Goal: Task Accomplishment & Management: Manage account settings

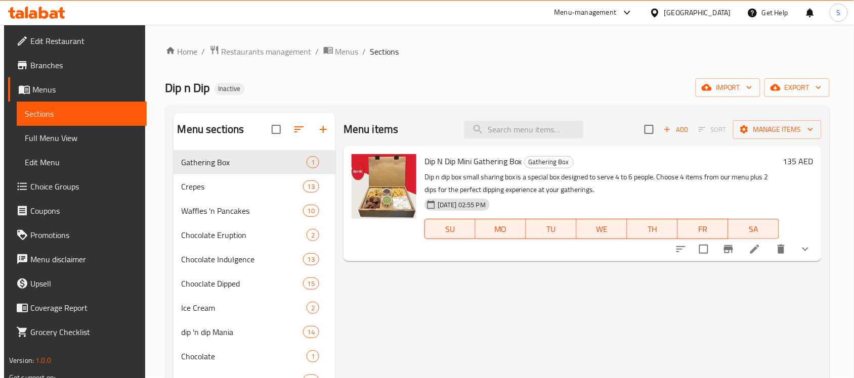
click at [678, 18] on div "[GEOGRAPHIC_DATA]" at bounding box center [697, 12] width 67 height 11
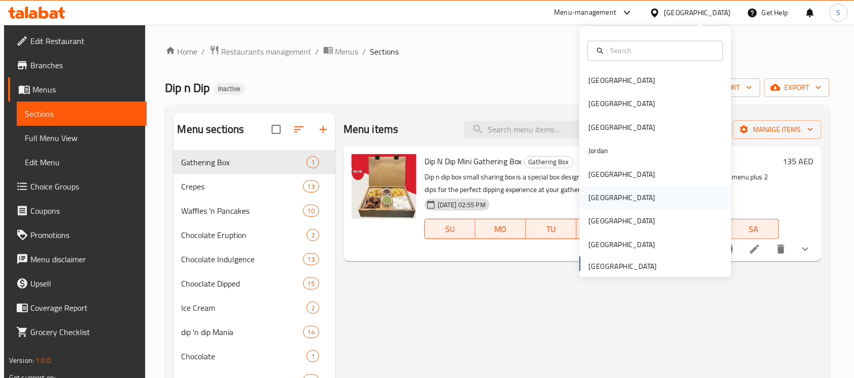
click at [598, 195] on div "[GEOGRAPHIC_DATA]" at bounding box center [622, 198] width 83 height 23
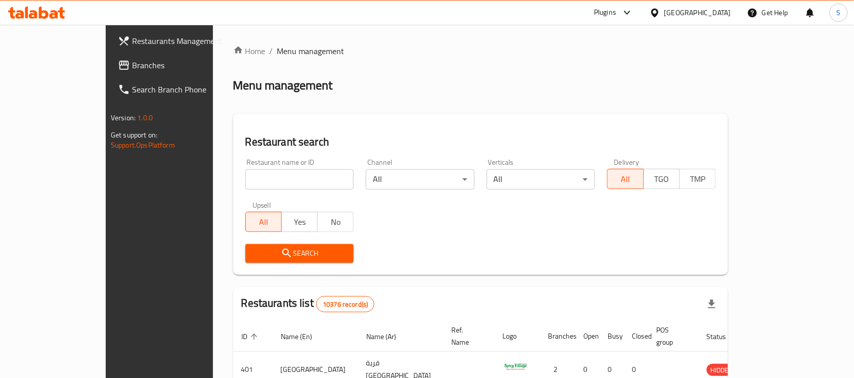
click at [132, 59] on span "Branches" at bounding box center [186, 65] width 108 height 12
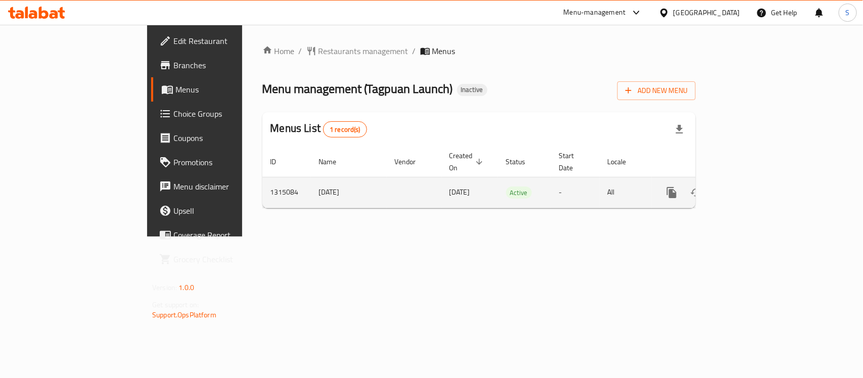
click at [765, 177] on td "enhanced table" at bounding box center [708, 192] width 113 height 31
click at [757, 181] on link "enhanced table" at bounding box center [745, 193] width 24 height 24
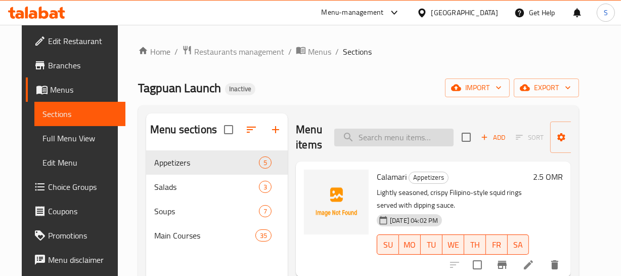
click at [426, 139] on input "search" at bounding box center [393, 137] width 119 height 18
paste input "Calamari"
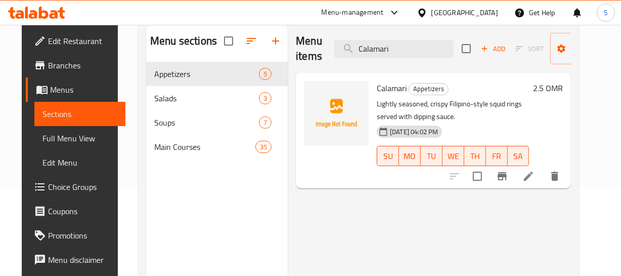
scroll to position [92, 0]
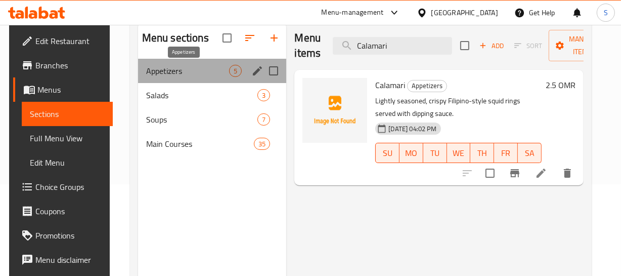
click at [205, 66] on span "Appetizers" at bounding box center [187, 71] width 83 height 12
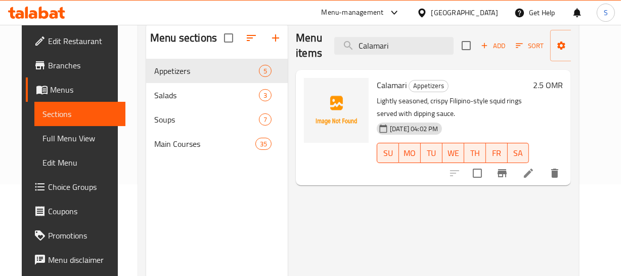
click at [480, 104] on p "Lightly seasoned, crispy Filipino-style squid rings served with dipping sauce." at bounding box center [453, 107] width 152 height 25
drag, startPoint x: 414, startPoint y: 32, endPoint x: 410, endPoint y: 37, distance: 6.5
click at [413, 34] on div "Menu items Calamari Add Sort Manage items" at bounding box center [433, 46] width 275 height 48
click at [410, 37] on input "Calamari" at bounding box center [393, 46] width 119 height 18
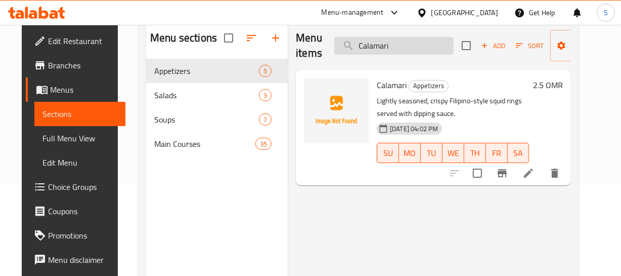
click at [410, 37] on input "Calamari" at bounding box center [393, 46] width 119 height 18
paste input "Squid Kropek"
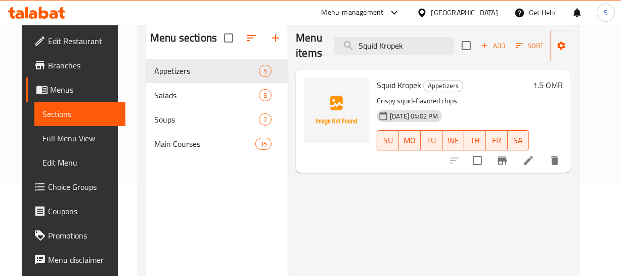
type input "Squid Kropek"
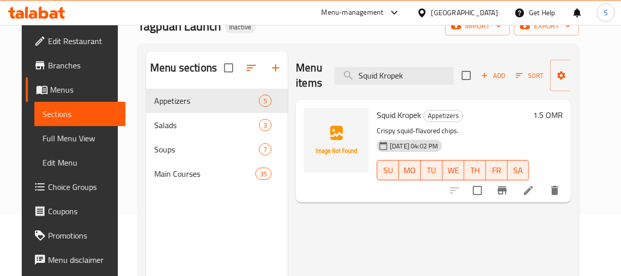
scroll to position [46, 0]
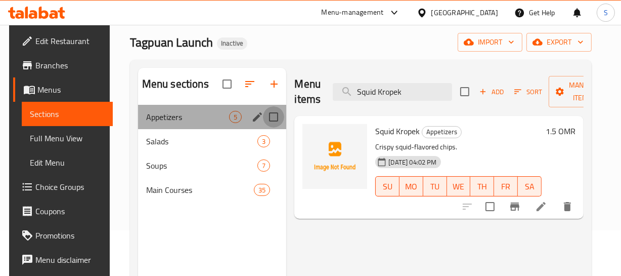
click at [268, 118] on input "Menu sections" at bounding box center [273, 116] width 21 height 21
checkbox input "true"
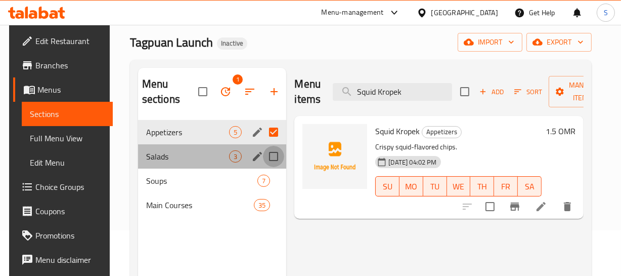
click at [271, 152] on input "Menu sections" at bounding box center [273, 156] width 21 height 21
checkbox input "true"
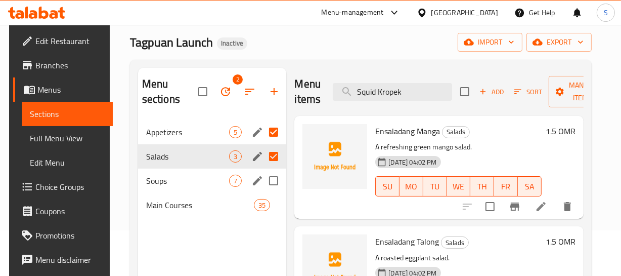
drag, startPoint x: 271, startPoint y: 168, endPoint x: 276, endPoint y: 121, distance: 46.8
click at [268, 179] on input "Menu sections" at bounding box center [273, 180] width 21 height 21
checkbox input "true"
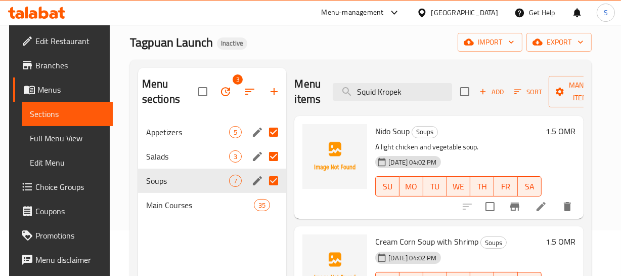
click at [464, 143] on p "A light chicken and vegetable soup." at bounding box center [458, 147] width 166 height 13
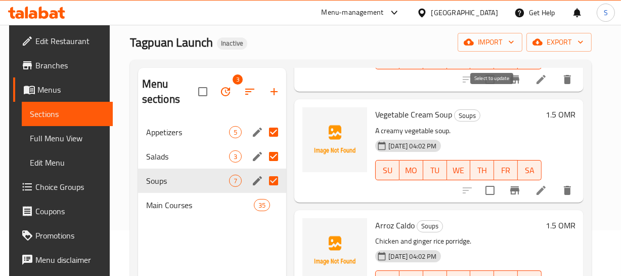
scroll to position [336, 0]
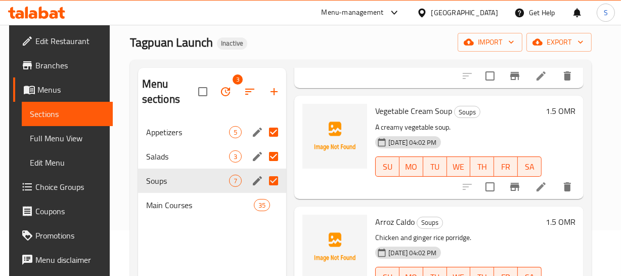
type button "3"
click at [463, 173] on button "WE" at bounding box center [459, 166] width 24 height 20
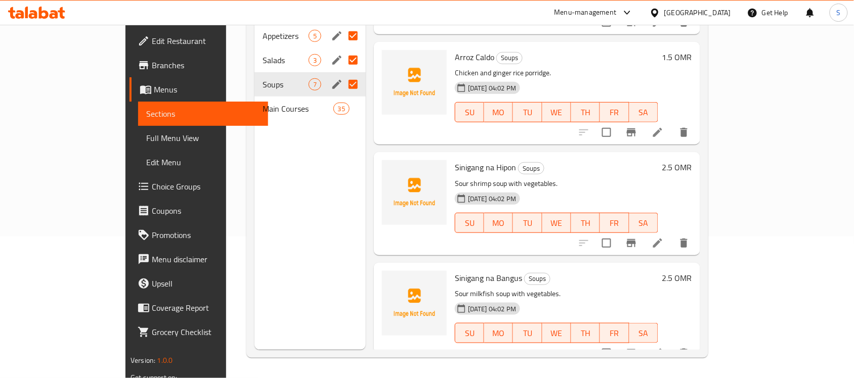
scroll to position [79, 0]
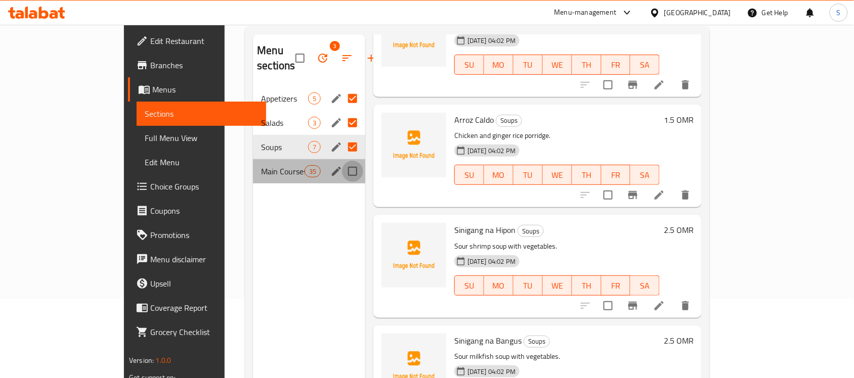
click at [342, 161] on input "Menu sections" at bounding box center [352, 171] width 21 height 21
checkbox input "true"
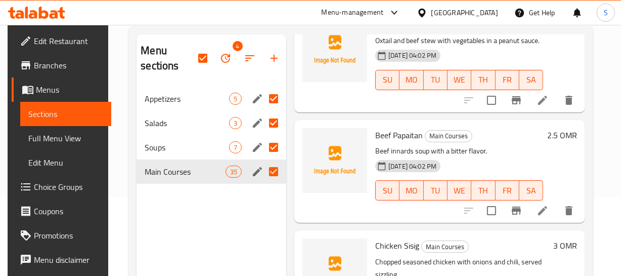
scroll to position [405, 0]
click at [250, 63] on icon "button" at bounding box center [250, 58] width 12 height 12
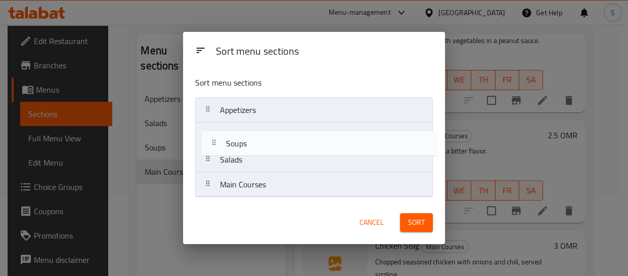
drag, startPoint x: 243, startPoint y: 162, endPoint x: 252, endPoint y: 141, distance: 23.3
click at [252, 141] on nav "Appetizers Salads Soups Main Courses" at bounding box center [313, 147] width 237 height 100
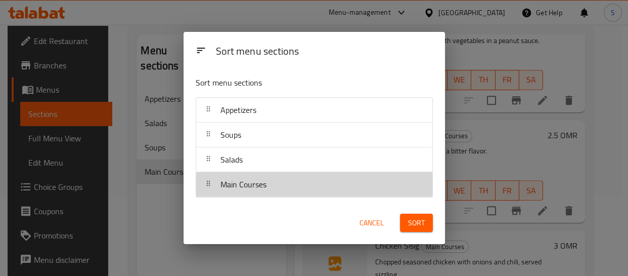
click at [252, 164] on nav "Appetizers Soups Salads Main Courses" at bounding box center [314, 147] width 237 height 100
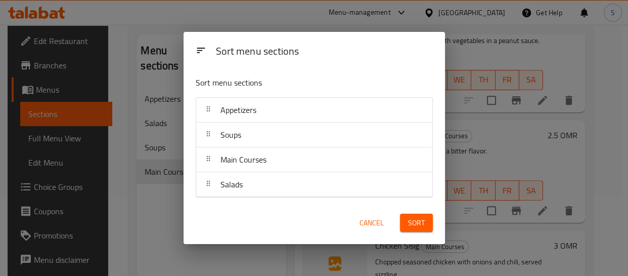
click at [417, 226] on span "Sort" at bounding box center [416, 222] width 17 height 13
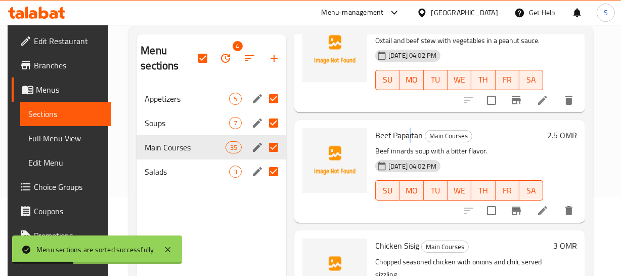
click at [411, 120] on div "Menu items Squid Kropek Add Sort Manage items Beef Caldereta Main Courses Beef …" at bounding box center [435, 172] width 299 height 276
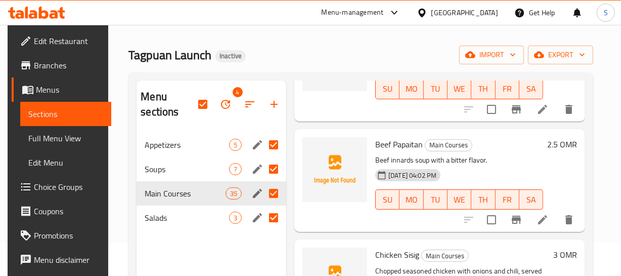
scroll to position [460, 0]
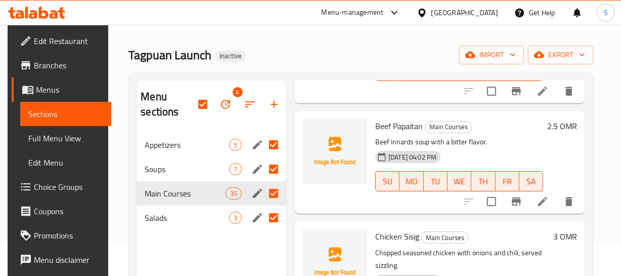
type button "6"
click at [541, 176] on button "SA" at bounding box center [531, 181] width 24 height 20
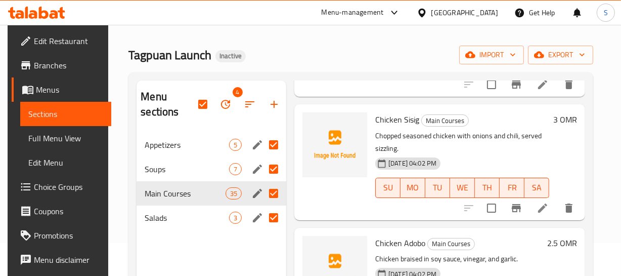
scroll to position [597, 0]
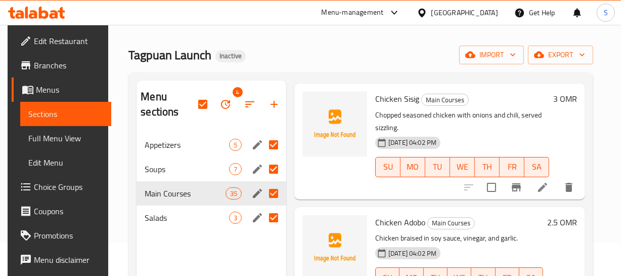
click at [468, 125] on p "Chopped seasoned chicken with onions and chili, served sizzling." at bounding box center [462, 121] width 174 height 25
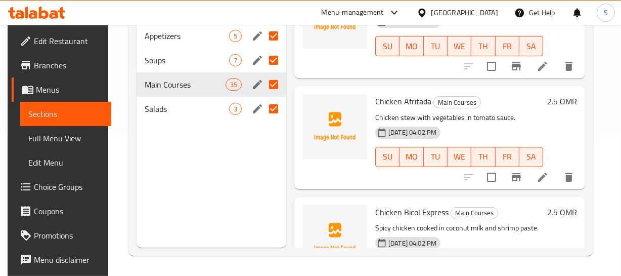
scroll to position [735, 0]
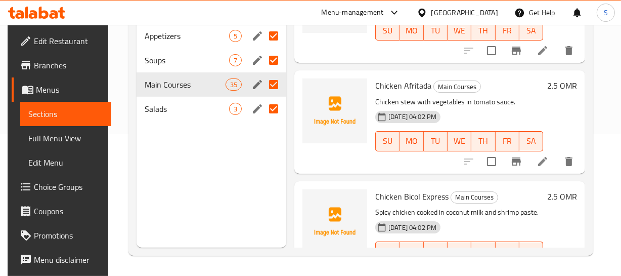
click at [448, 177] on div "Menu items Squid Kropek Add Sort Manage items Beef Caldereta Main Courses Beef …" at bounding box center [435, 110] width 299 height 276
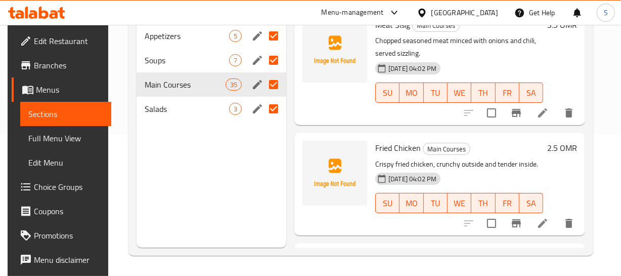
scroll to position [1138, 0]
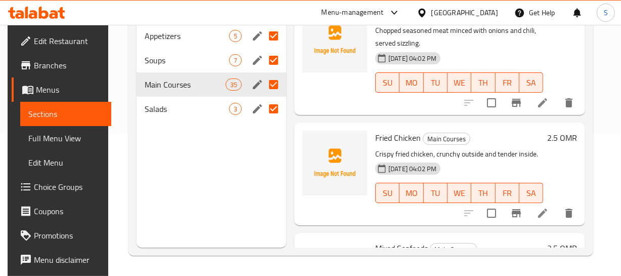
click at [474, 127] on div "Fried Chicken Main Courses Crispy fried chicken, crunchy outside and tender ins…" at bounding box center [459, 173] width 176 height 95
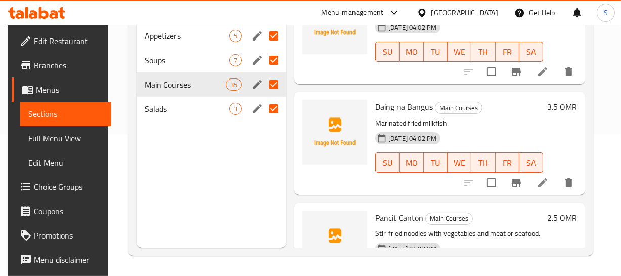
scroll to position [1558, 0]
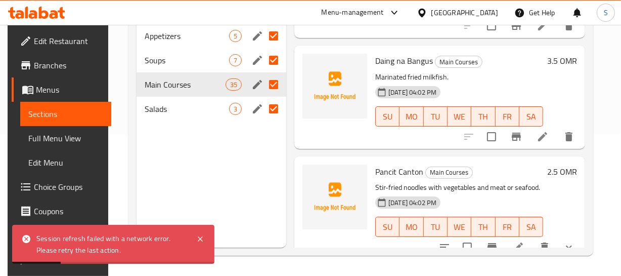
click at [485, 90] on div "29-09-2025 04:02 PM SU MO TU WE TH FR SA" at bounding box center [459, 109] width 176 height 55
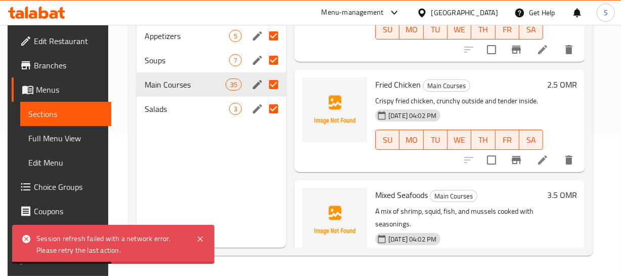
click at [426, 91] on h6 "Fried Chicken Main Courses" at bounding box center [459, 84] width 168 height 14
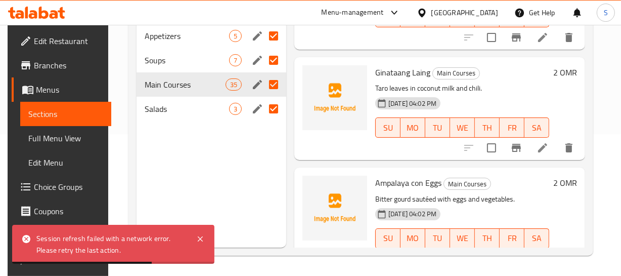
scroll to position [2378, 0]
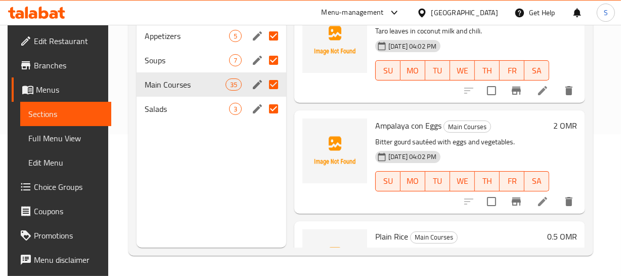
click at [502, 145] on p "Bitter gourd sautéed with eggs and vegetables." at bounding box center [462, 142] width 174 height 13
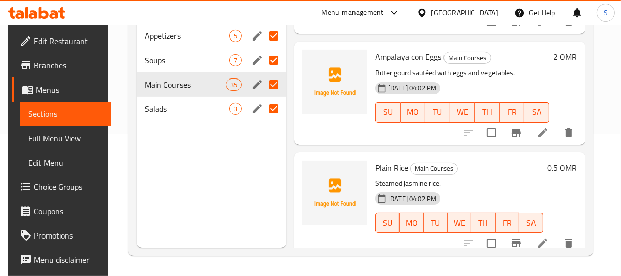
scroll to position [2470, 0]
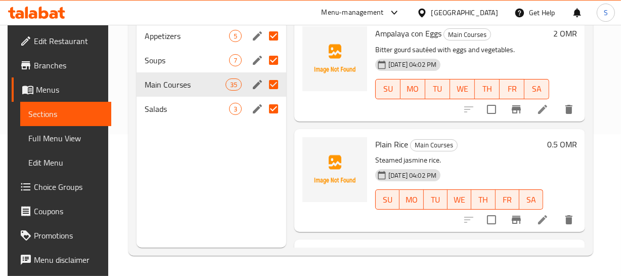
click at [463, 141] on h6 "Plain Rice Main Courses" at bounding box center [459, 144] width 168 height 14
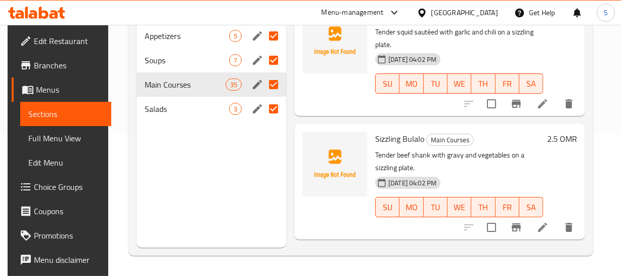
scroll to position [3196, 0]
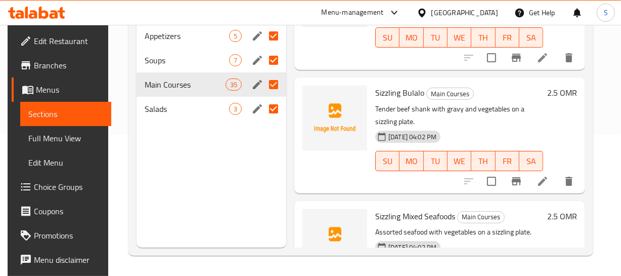
type button "5"
click at [510, 154] on span "FR" at bounding box center [508, 161] width 16 height 15
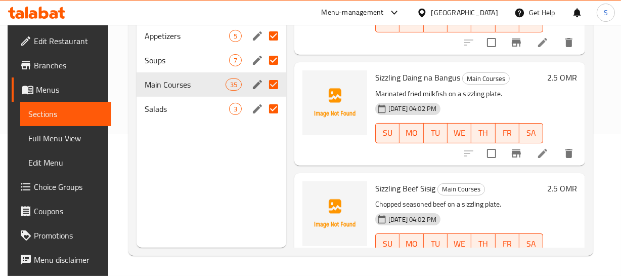
scroll to position [3726, 0]
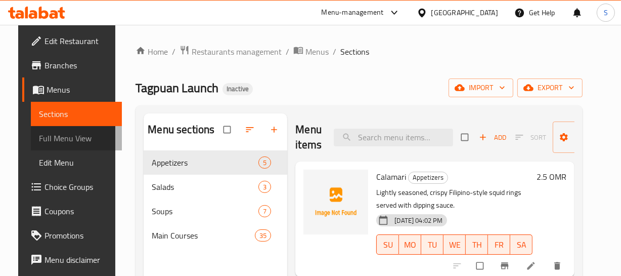
click at [62, 138] on span "Full Menu View" at bounding box center [76, 138] width 75 height 12
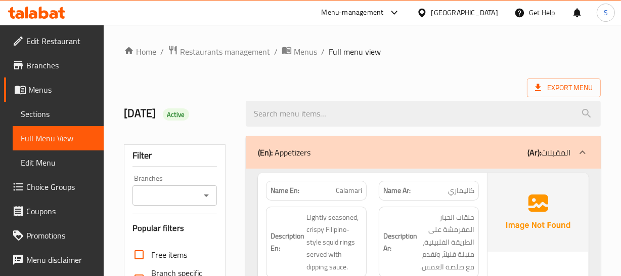
click at [272, 227] on h6 "Description En: Lightly seasoned, crispy Filipino-style squid rings served with…" at bounding box center [316, 242] width 91 height 62
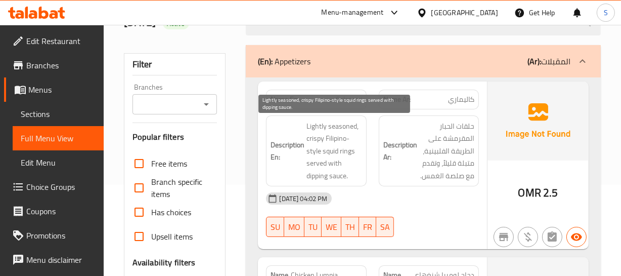
scroll to position [92, 0]
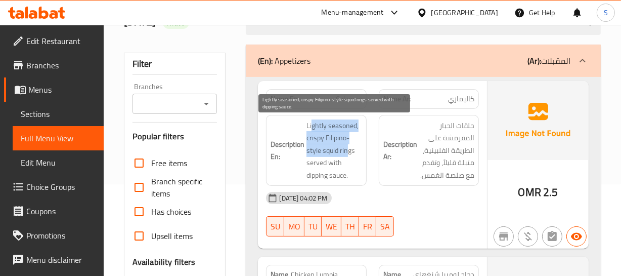
drag, startPoint x: 312, startPoint y: 119, endPoint x: 348, endPoint y: 148, distance: 46.0
click at [348, 148] on span "Lightly seasoned, crispy Filipino-style squid rings served with dipping sauce." at bounding box center [333, 150] width 55 height 62
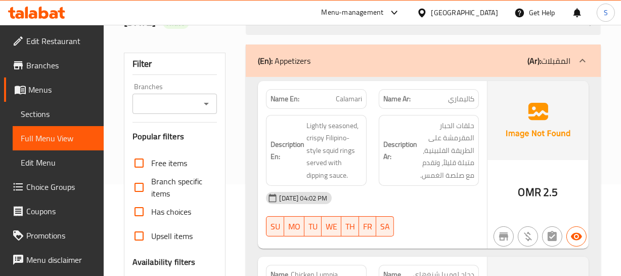
click at [354, 94] on span "Calamari" at bounding box center [349, 99] width 26 height 11
copy span "Calamari"
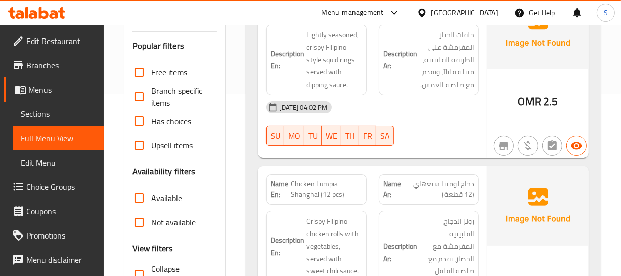
scroll to position [184, 0]
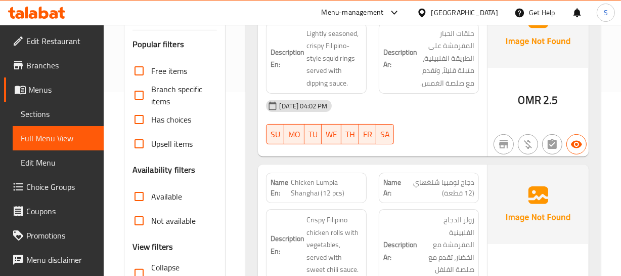
click at [343, 202] on div "Name En: Chicken Lumpia Shanghai (12 pcs)" at bounding box center [316, 187] width 100 height 30
click at [307, 182] on span "Chicken Lumpia Shanghai (12 pcs)" at bounding box center [326, 187] width 71 height 21
click at [332, 198] on span "Chicken Lumpia Shanghai (12 pcs)" at bounding box center [326, 187] width 71 height 21
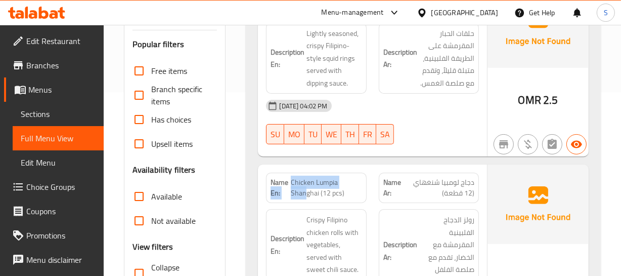
drag, startPoint x: 290, startPoint y: 177, endPoint x: 304, endPoint y: 189, distance: 18.0
click at [304, 189] on p "Name En: Chicken Lumpia Shanghai (12 pcs)" at bounding box center [316, 187] width 91 height 21
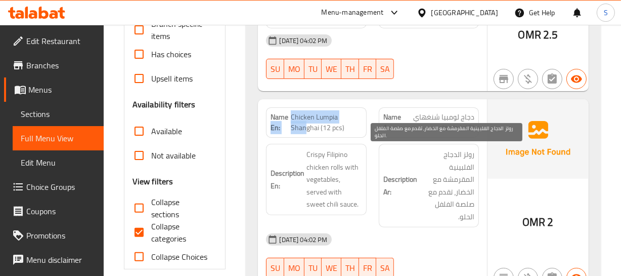
scroll to position [276, 0]
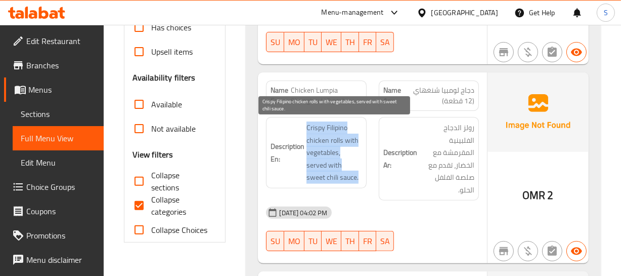
drag, startPoint x: 304, startPoint y: 119, endPoint x: 345, endPoint y: 181, distance: 73.6
click at [345, 181] on div "Description En: Crispy Filipino chicken rolls with vegetables, served with swee…" at bounding box center [316, 152] width 100 height 71
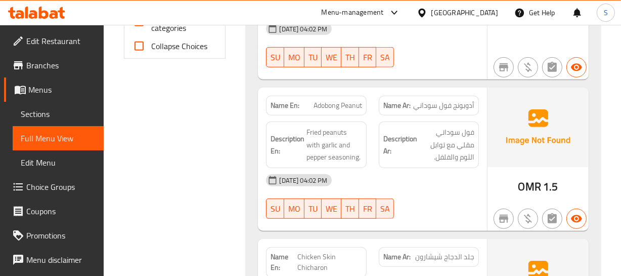
scroll to position [460, 0]
click at [487, 165] on img at bounding box center [537, 126] width 101 height 79
click at [482, 165] on div "Description Ar: فول سوداني مقلي مع توابل الثوم والفلفل." at bounding box center [429, 144] width 112 height 59
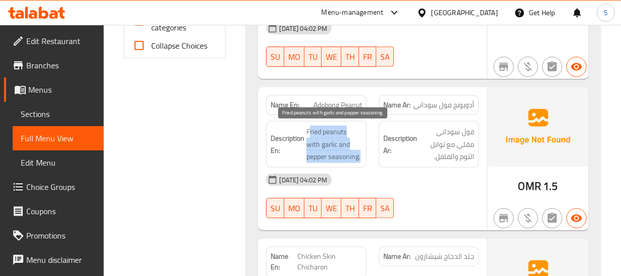
drag, startPoint x: 308, startPoint y: 125, endPoint x: 346, endPoint y: 156, distance: 48.8
click at [346, 156] on span "Fried peanuts with garlic and pepper seasoning." at bounding box center [333, 143] width 55 height 37
click at [346, 157] on span "Fried peanuts with garlic and pepper seasoning." at bounding box center [333, 143] width 55 height 37
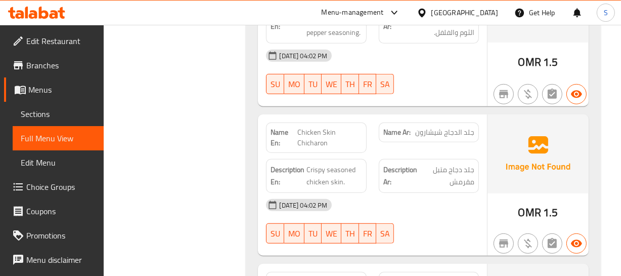
scroll to position [597, 0]
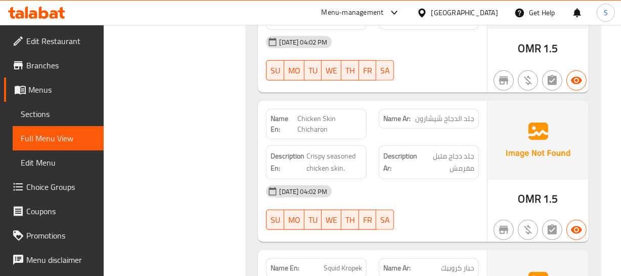
click at [373, 151] on div "Description Ar: جلد دجاج متبل مقرمش" at bounding box center [429, 162] width 112 height 46
click at [327, 109] on div "Name En: Chicken Skin Chicharon" at bounding box center [316, 124] width 100 height 30
drag, startPoint x: 319, startPoint y: 154, endPoint x: 332, endPoint y: 152, distance: 13.3
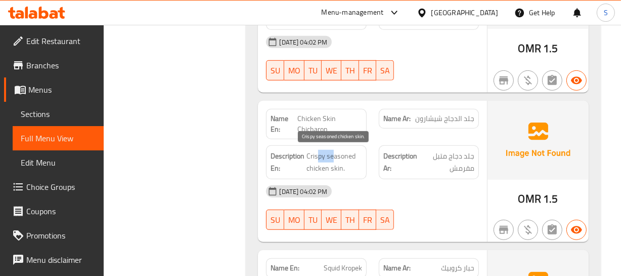
click at [332, 152] on span "Crispy seasoned chicken skin." at bounding box center [333, 162] width 55 height 25
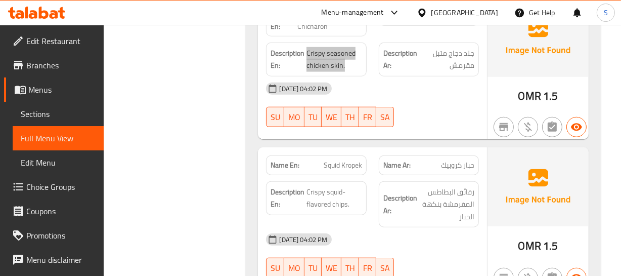
scroll to position [781, 0]
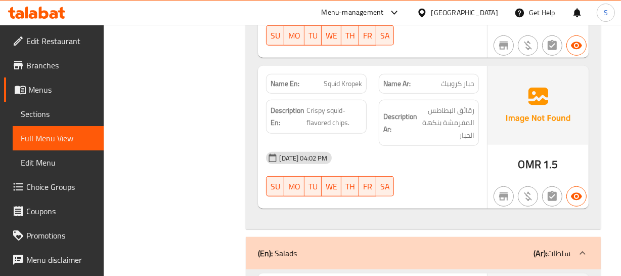
click at [395, 80] on strong "Name Ar:" at bounding box center [396, 83] width 27 height 11
click at [325, 105] on span "Crispy squid-flavored chips." at bounding box center [333, 116] width 55 height 25
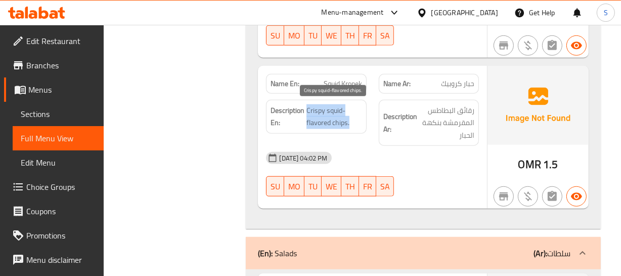
click at [325, 105] on span "Crispy squid-flavored chips." at bounding box center [333, 116] width 55 height 25
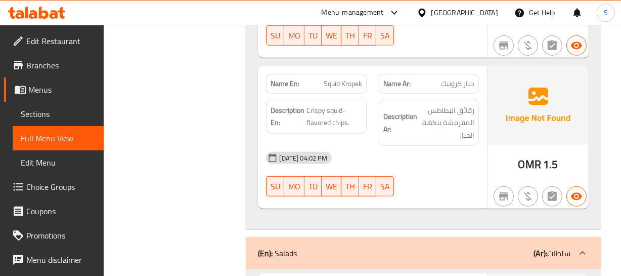
click at [335, 84] on span "Squid Kropek" at bounding box center [343, 83] width 38 height 11
copy span "Squid Kropek"
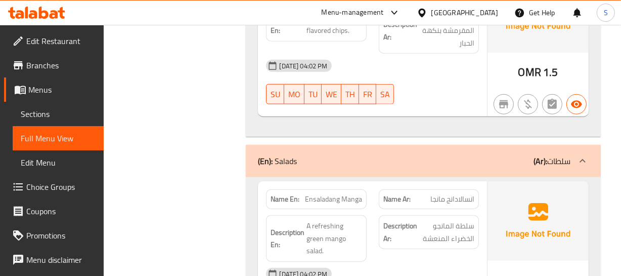
click at [447, 96] on div "29-09-2025 04:02 PM SU MO TU WE TH FR SA" at bounding box center [372, 82] width 225 height 57
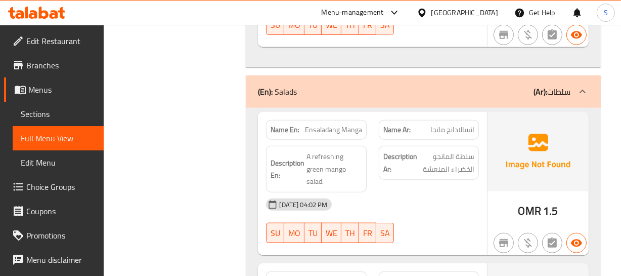
scroll to position [965, 0]
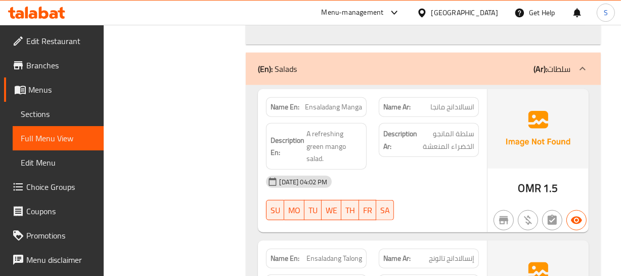
click at [326, 141] on span "A refreshing green mango salad." at bounding box center [333, 145] width 55 height 37
click at [313, 135] on span "A refreshing green mango salad." at bounding box center [333, 145] width 55 height 37
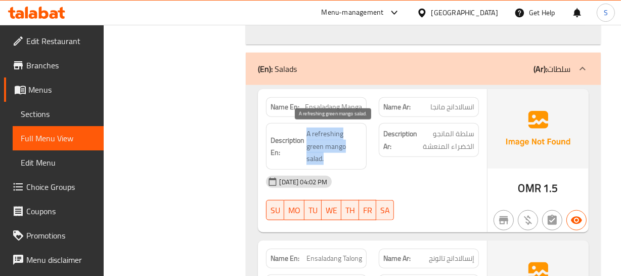
click at [313, 135] on span "A refreshing green mango salad." at bounding box center [333, 145] width 55 height 37
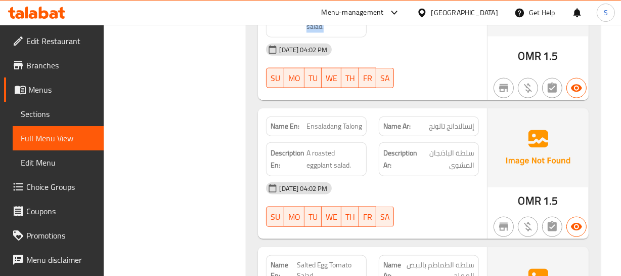
scroll to position [1103, 0]
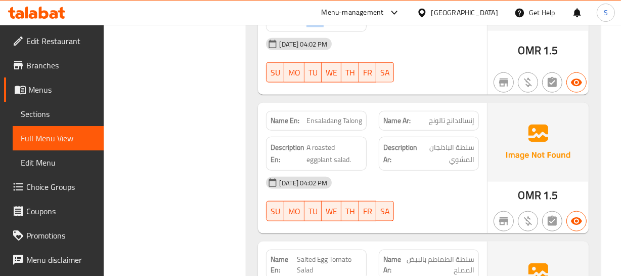
click at [576, 149] on img at bounding box center [537, 142] width 101 height 79
click at [347, 141] on span "A roasted eggplant salad." at bounding box center [333, 153] width 55 height 25
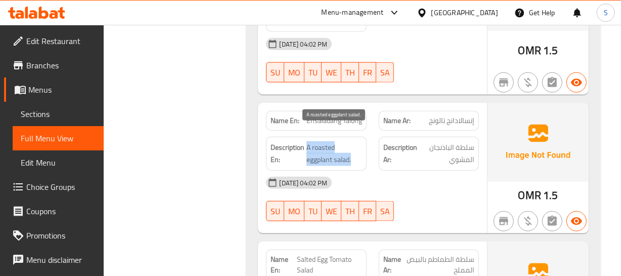
click at [347, 141] on span "A roasted eggplant salad." at bounding box center [333, 153] width 55 height 25
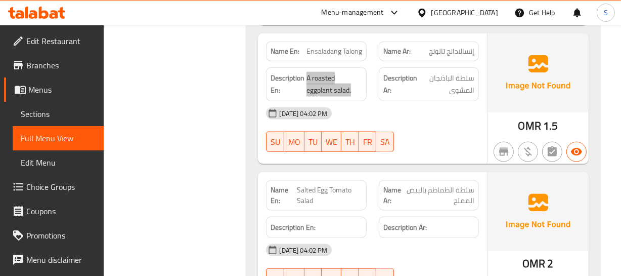
scroll to position [1195, 0]
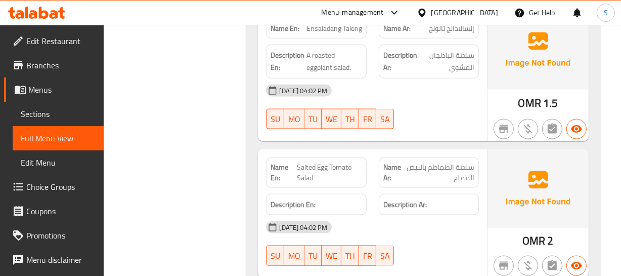
click at [400, 164] on strong "Name Ar:" at bounding box center [393, 172] width 21 height 21
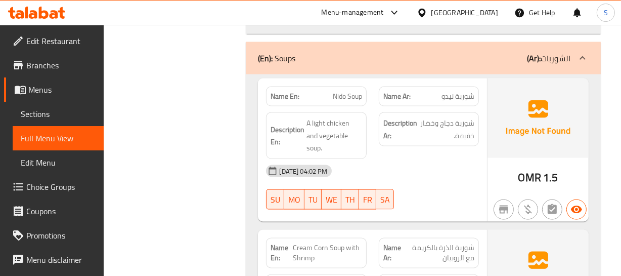
scroll to position [1471, 0]
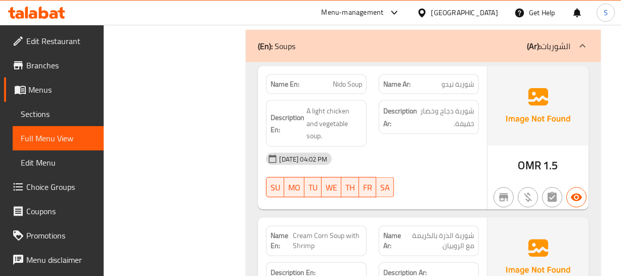
type button "4"
click at [350, 177] on button "TH" at bounding box center [350, 187] width 18 height 20
click at [325, 105] on span "A light chicken and vegetable soup." at bounding box center [333, 123] width 55 height 37
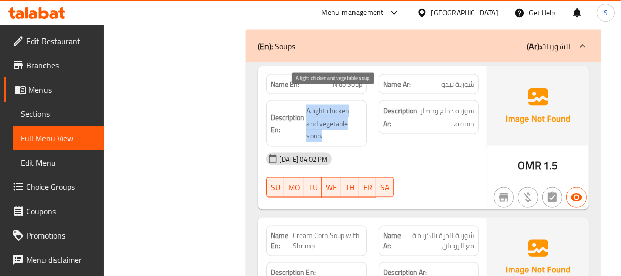
click at [325, 105] on span "A light chicken and vegetable soup." at bounding box center [333, 123] width 55 height 37
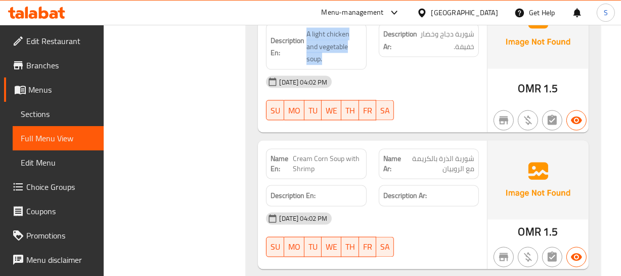
scroll to position [1563, 0]
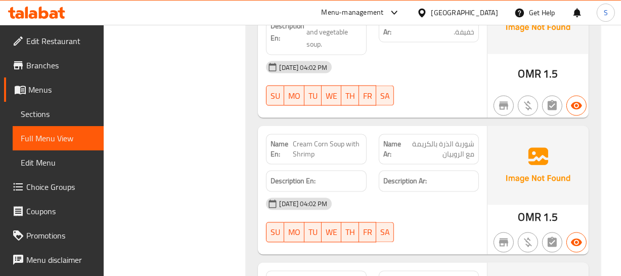
click at [308, 192] on div "29-09-2025 04:02 PM" at bounding box center [372, 204] width 225 height 24
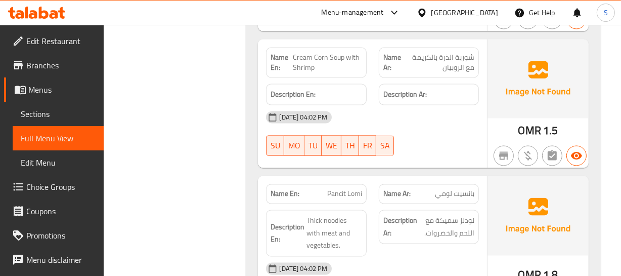
scroll to position [1655, 0]
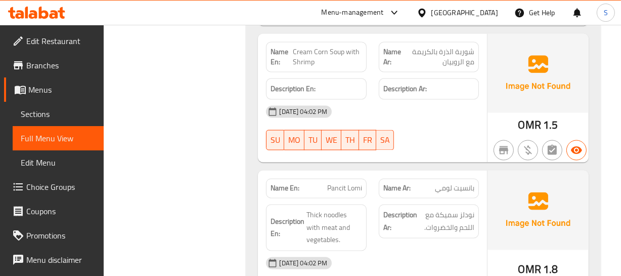
click at [439, 183] on span "بانسيت لومي" at bounding box center [454, 188] width 39 height 11
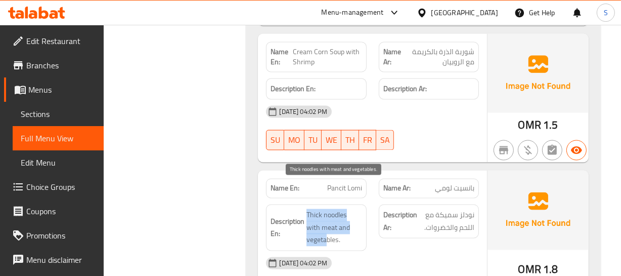
drag, startPoint x: 308, startPoint y: 187, endPoint x: 328, endPoint y: 214, distance: 34.0
click at [327, 215] on span "Thick noodles with meat and vegetables." at bounding box center [333, 227] width 55 height 37
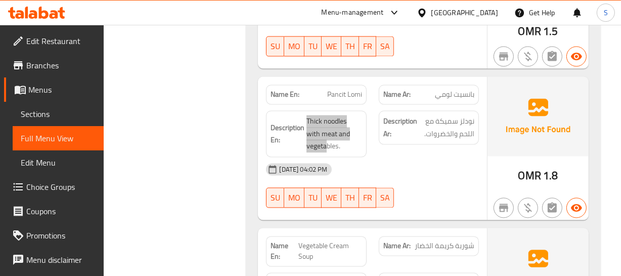
scroll to position [1793, 0]
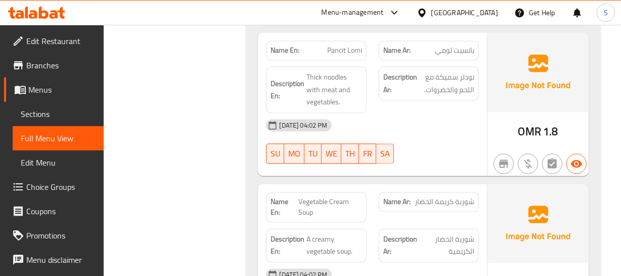
click at [338, 150] on div "Name En: Nido Soup Name Ar: شوربة نيدو Description En: A light chicken and vege…" at bounding box center [423, 263] width 354 height 1045
click at [305, 196] on span "Vegetable Cream Soup" at bounding box center [330, 206] width 64 height 21
click at [314, 228] on div "Description En: A creamy vegetable soup." at bounding box center [316, 245] width 100 height 34
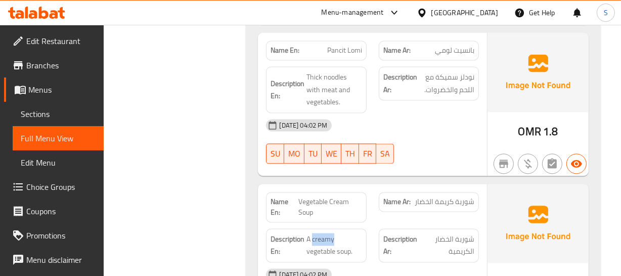
click at [314, 228] on div "Description En: A creamy vegetable soup." at bounding box center [316, 245] width 100 height 34
click at [326, 196] on span "Vegetable Cream Soup" at bounding box center [330, 206] width 64 height 21
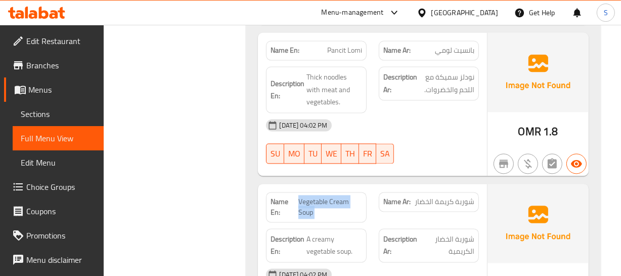
copy span "Vegetable Cream Soup"
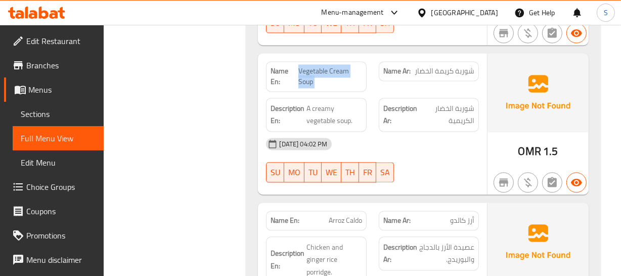
scroll to position [1977, 0]
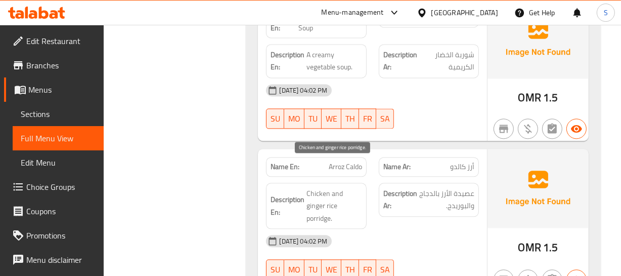
click at [331, 187] on span "Chicken and ginger rice porridge." at bounding box center [333, 205] width 55 height 37
drag, startPoint x: 307, startPoint y: 162, endPoint x: 326, endPoint y: 188, distance: 31.8
click at [326, 188] on h6 "Description En: Chicken and ginger rice porridge." at bounding box center [316, 205] width 91 height 37
click at [376, 151] on div "Name Ar: أرز كالدو" at bounding box center [429, 167] width 112 height 32
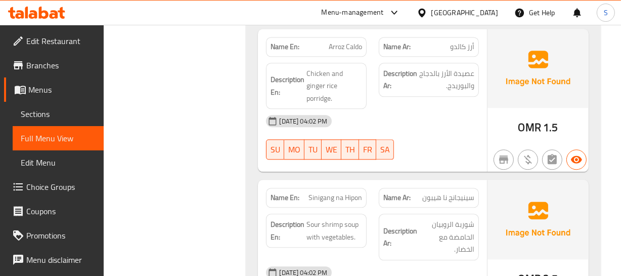
scroll to position [2114, 0]
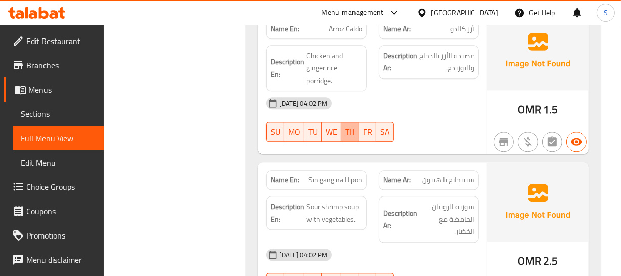
type button "4"
click at [352, 121] on button "TH" at bounding box center [350, 131] width 18 height 20
click at [323, 174] on span "Sinigang na Hipon" at bounding box center [335, 179] width 54 height 11
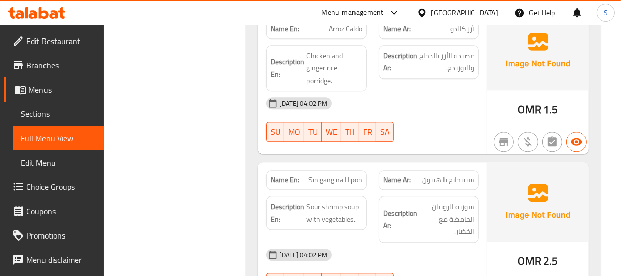
click at [435, 174] on span "سينيجانج نا هيبون" at bounding box center [448, 179] width 52 height 11
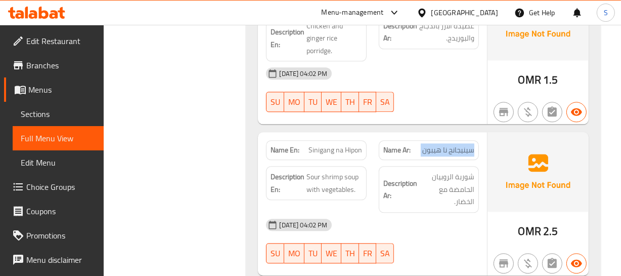
scroll to position [2160, 0]
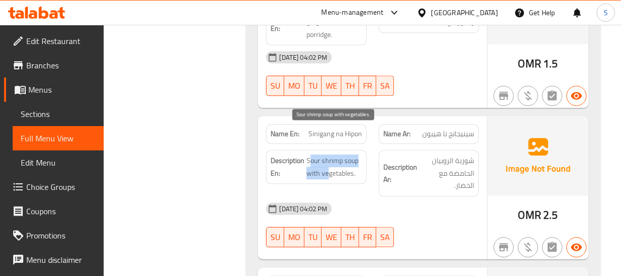
drag, startPoint x: 308, startPoint y: 129, endPoint x: 201, endPoint y: 162, distance: 112.6
click at [319, 154] on span "Sour shrimp soup with vegetables." at bounding box center [333, 166] width 55 height 25
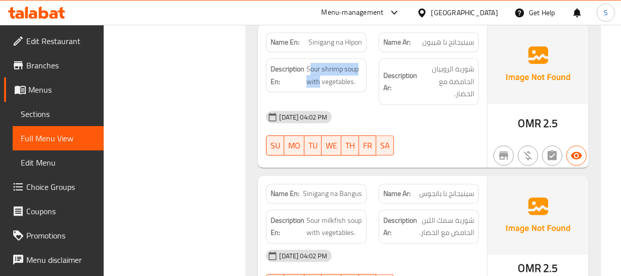
scroll to position [2252, 0]
click at [453, 213] on span "شوربة سمك اللبن الحامض مع الخضار." at bounding box center [446, 225] width 55 height 25
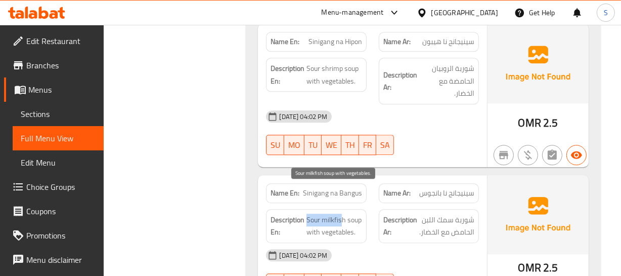
drag, startPoint x: 307, startPoint y: 192, endPoint x: 344, endPoint y: 169, distance: 42.9
click at [341, 213] on span "Sour milkfish soup with vegetables." at bounding box center [333, 225] width 55 height 25
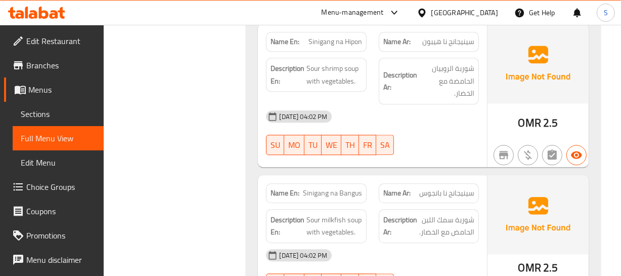
click at [344, 188] on span "Sinigang na Bangus" at bounding box center [332, 193] width 59 height 11
copy span "Sinigang na Bangus"
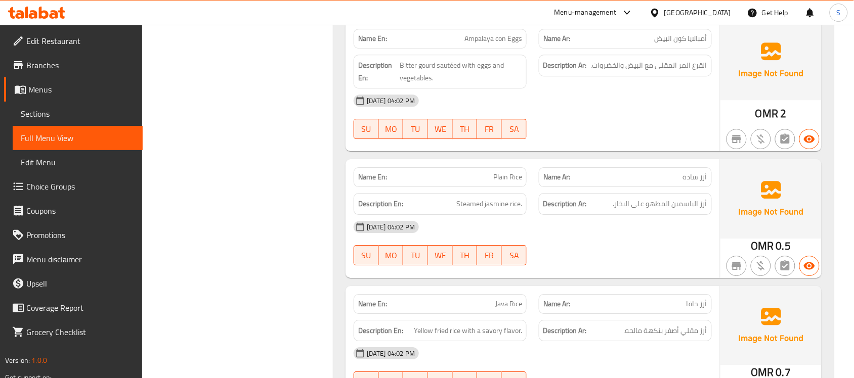
scroll to position [41, 0]
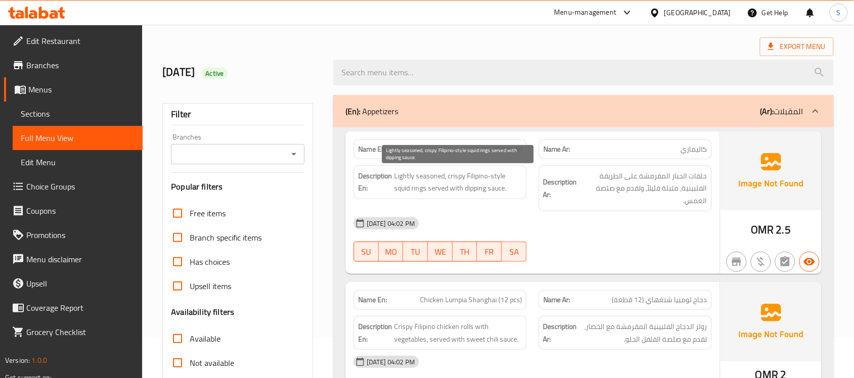
click at [483, 175] on span "Lightly seasoned, crispy Filipino-style squid rings served with dipping sauce." at bounding box center [458, 182] width 128 height 25
copy span "Filipino"
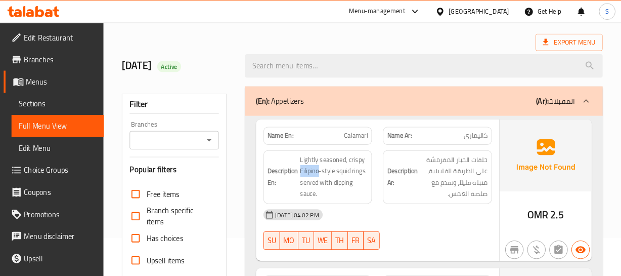
scroll to position [40, 0]
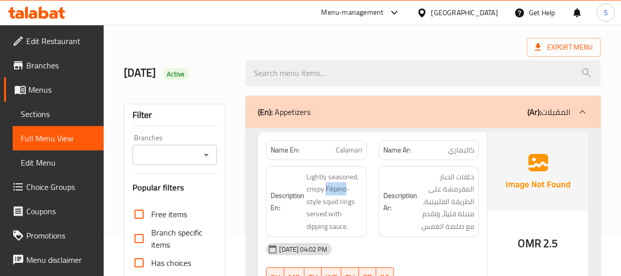
click at [393, 111] on div "(En): Appetizers (Ar): المقبلات" at bounding box center [414, 112] width 312 height 12
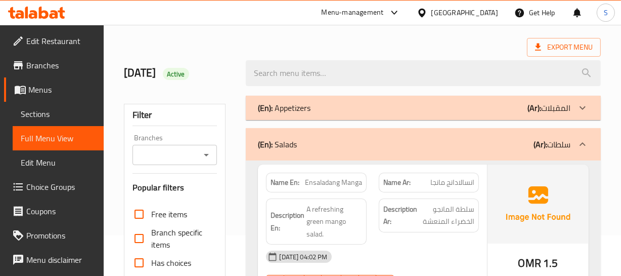
click at [367, 128] on div "(En): Salads (Ar): سلطات" at bounding box center [423, 144] width 354 height 32
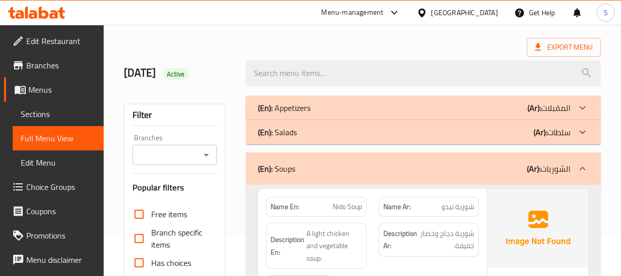
click at [330, 164] on div "(En): Soups (Ar): الشوربات" at bounding box center [414, 168] width 312 height 12
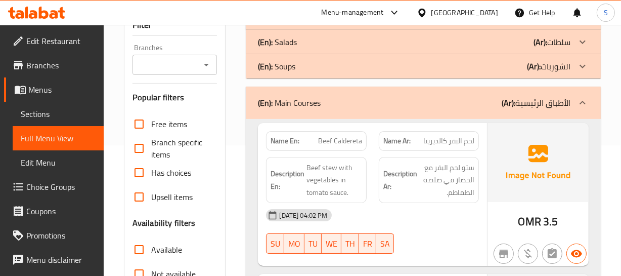
scroll to position [132, 0]
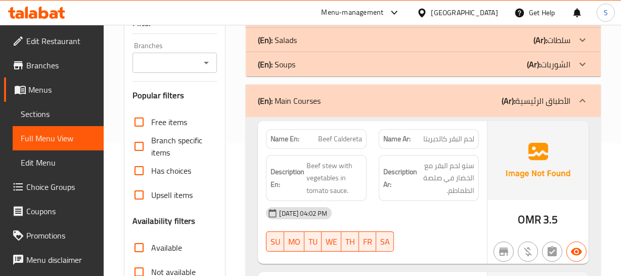
click at [375, 177] on div "Description Ar: ستو لحم البقر مع الخضار في صلصة الطماطم." at bounding box center [429, 178] width 112 height 59
click at [335, 142] on span "Beef Caldereta" at bounding box center [340, 138] width 44 height 11
click at [329, 146] on div "Name En: Beef Caldereta" at bounding box center [316, 139] width 100 height 20
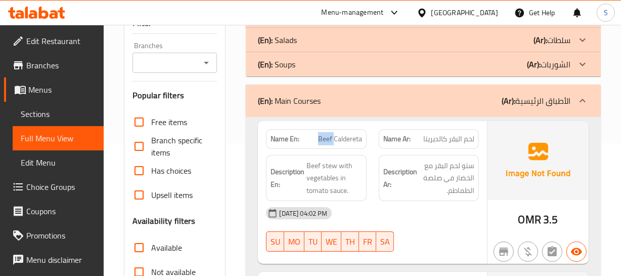
click at [329, 146] on div "Name En: Beef Caldereta" at bounding box center [316, 139] width 100 height 20
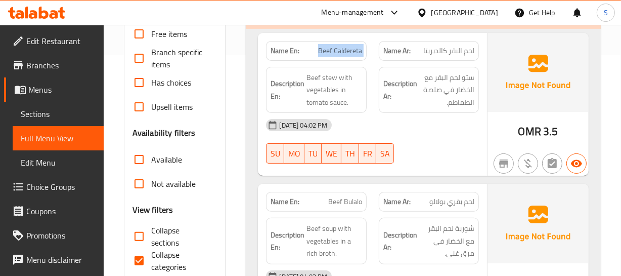
scroll to position [225, 0]
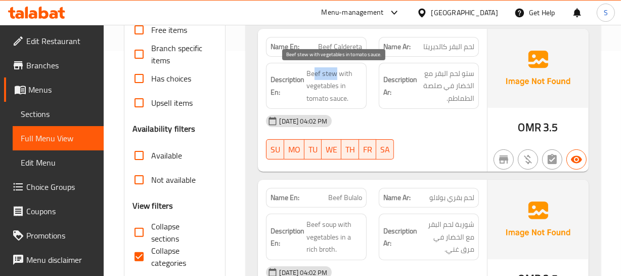
drag, startPoint x: 314, startPoint y: 70, endPoint x: 336, endPoint y: 62, distance: 23.7
click at [334, 67] on span "Beef stew with vegetables in tomato sauce." at bounding box center [333, 85] width 55 height 37
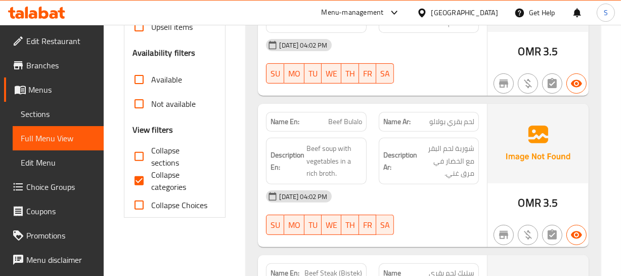
scroll to position [317, 0]
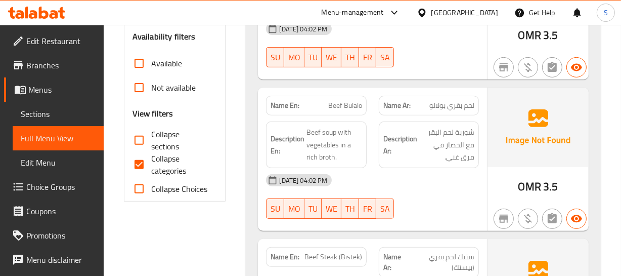
click at [300, 156] on strong "Description En:" at bounding box center [288, 144] width 34 height 25
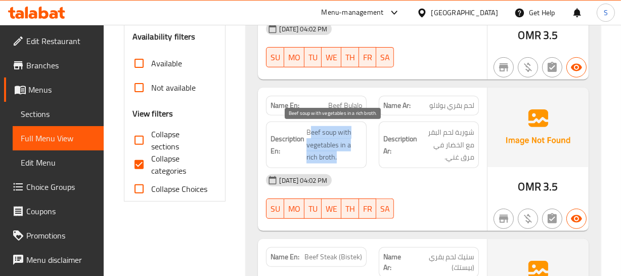
drag, startPoint x: 309, startPoint y: 130, endPoint x: 345, endPoint y: 160, distance: 46.4
click at [345, 160] on span "Beef soup with vegetables in a rich broth." at bounding box center [333, 144] width 55 height 37
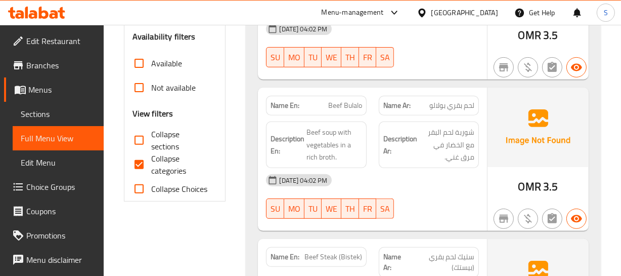
click at [356, 106] on span "Beef Bulalo" at bounding box center [345, 105] width 34 height 11
copy span "Beef Bulalo"
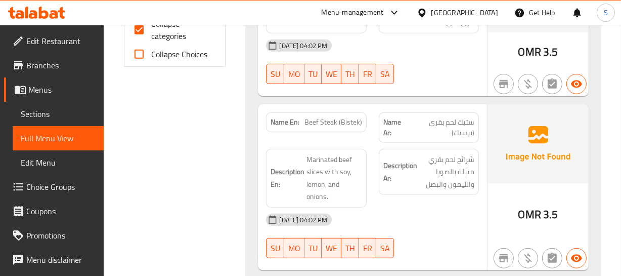
scroll to position [455, 0]
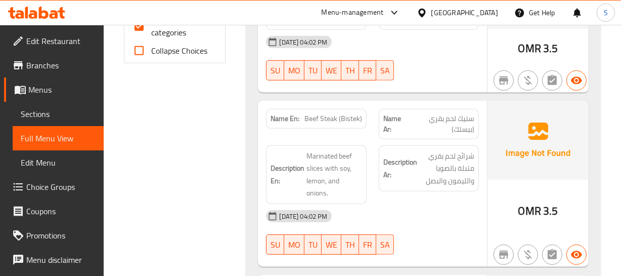
click at [296, 146] on div "Description En: Marinated beef slices with soy, lemon, and onions." at bounding box center [316, 174] width 100 height 59
click at [293, 117] on strong "Name En:" at bounding box center [285, 118] width 29 height 11
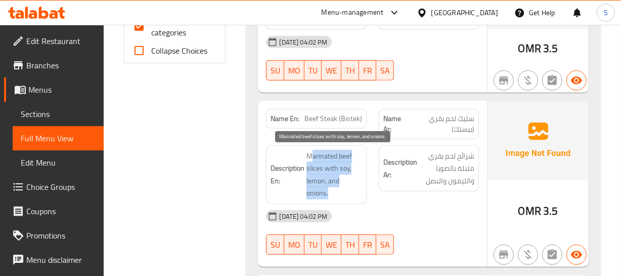
drag, startPoint x: 314, startPoint y: 153, endPoint x: 327, endPoint y: 194, distance: 43.7
click at [327, 194] on span "Marinated beef slices with soy, lemon, and onions." at bounding box center [333, 175] width 55 height 50
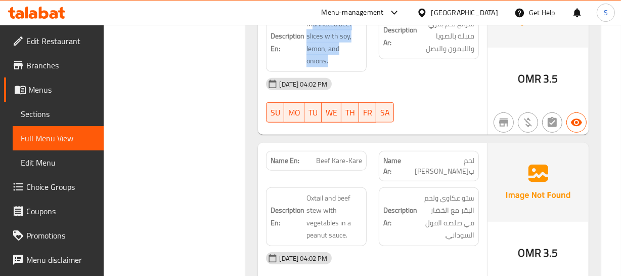
scroll to position [592, 0]
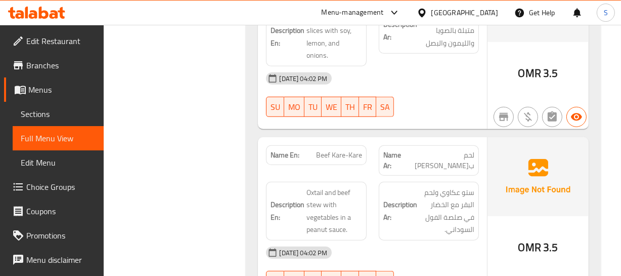
click at [327, 145] on div "Name En: Beef Kare-Kare" at bounding box center [316, 155] width 100 height 20
click at [325, 152] on span "Beef Kare-Kare" at bounding box center [339, 155] width 46 height 11
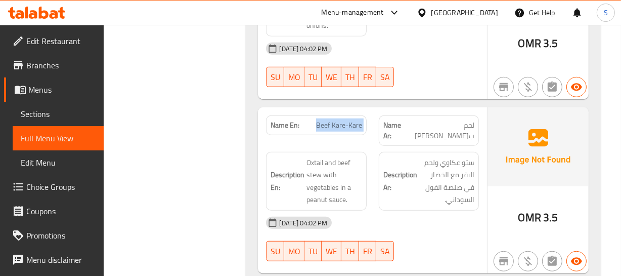
scroll to position [638, 0]
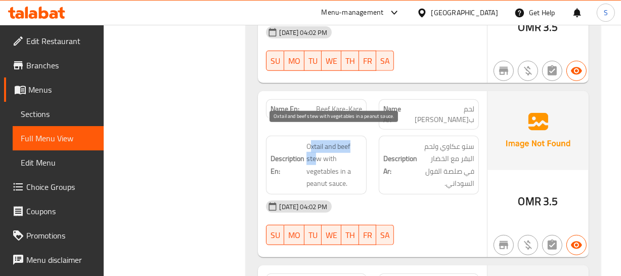
drag, startPoint x: 309, startPoint y: 128, endPoint x: 318, endPoint y: 148, distance: 21.7
click at [318, 148] on span "Oxtail and beef stew with vegetables in a peanut sauce." at bounding box center [333, 165] width 55 height 50
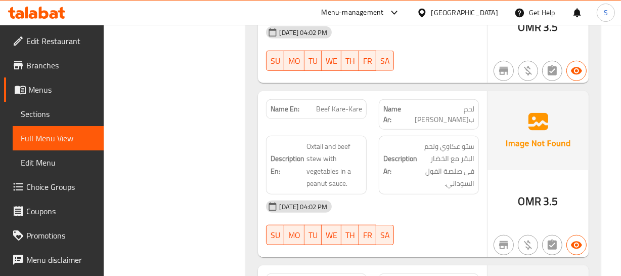
click at [324, 104] on span "Beef Kare-Kare" at bounding box center [339, 109] width 46 height 11
copy span "Beef Kare-Kare"
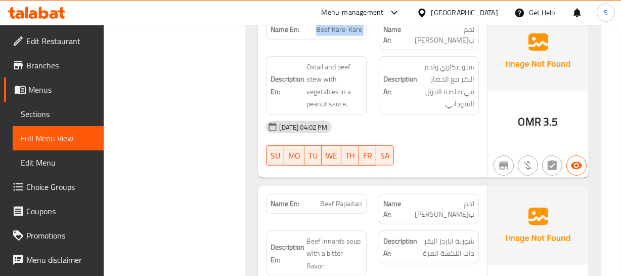
scroll to position [730, 0]
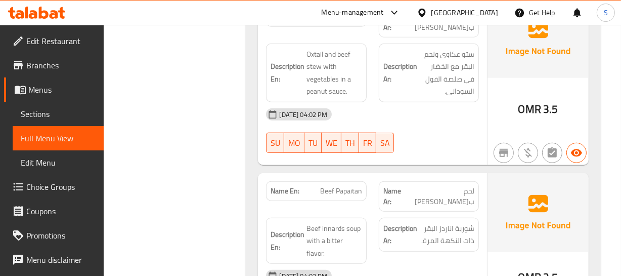
click at [420, 186] on p "Name Ar: لحم بقري بابايتان" at bounding box center [428, 196] width 91 height 21
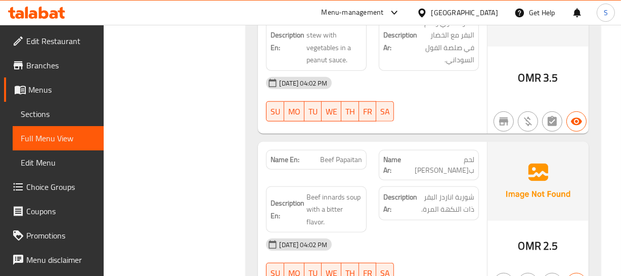
scroll to position [776, 0]
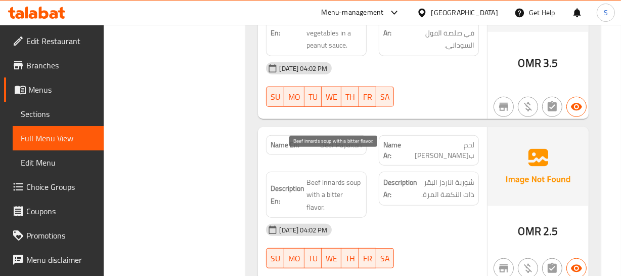
click at [334, 176] on span "Beef innards soup with a bitter flavor." at bounding box center [333, 194] width 55 height 37
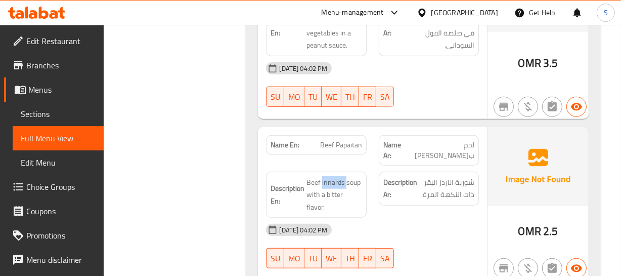
copy span "innards"
click at [339, 140] on span "Beef Papaitan" at bounding box center [341, 145] width 42 height 11
copy span "Beef Papaitan"
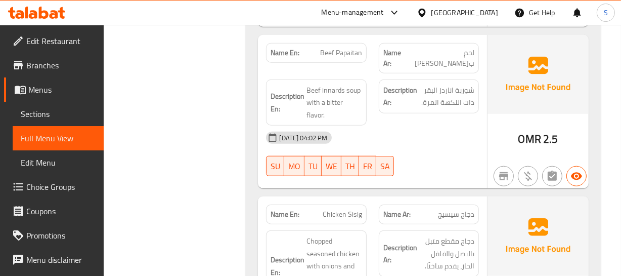
click at [393, 170] on div at bounding box center [429, 176] width 112 height 12
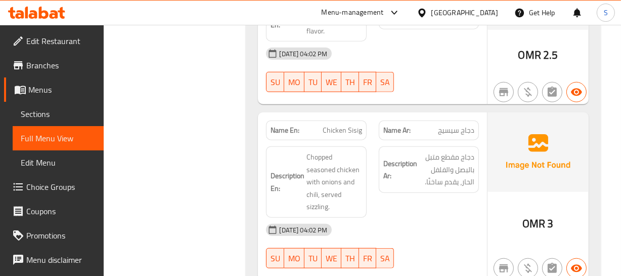
scroll to position [960, 0]
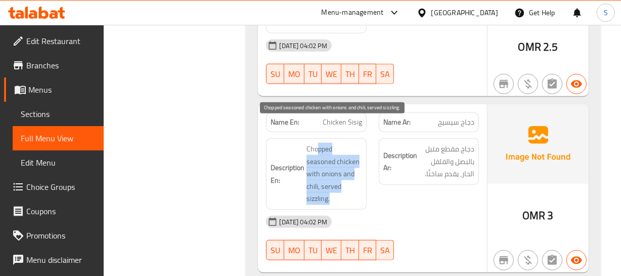
drag, startPoint x: 319, startPoint y: 122, endPoint x: 334, endPoint y: 174, distance: 54.7
click at [334, 174] on span "Chopped seasoned chicken with onions and chili, served sizzling." at bounding box center [333, 174] width 55 height 62
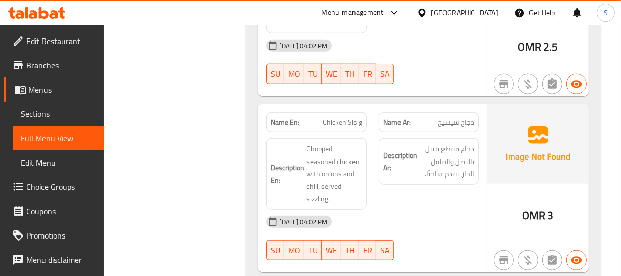
click at [332, 117] on span "Chicken Sisig" at bounding box center [342, 122] width 39 height 11
copy span "Chicken Sisig"
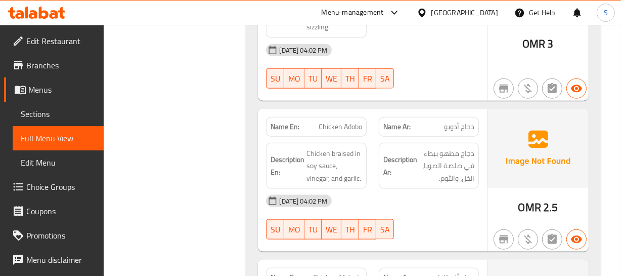
scroll to position [1144, 0]
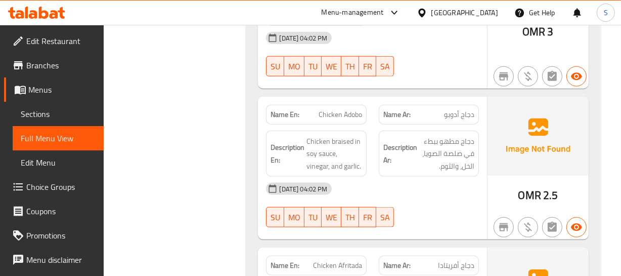
click at [420, 176] on div "[DATE] 04:02 PM" at bounding box center [372, 188] width 225 height 24
click at [336, 109] on span "Chicken Adobo" at bounding box center [340, 114] width 43 height 11
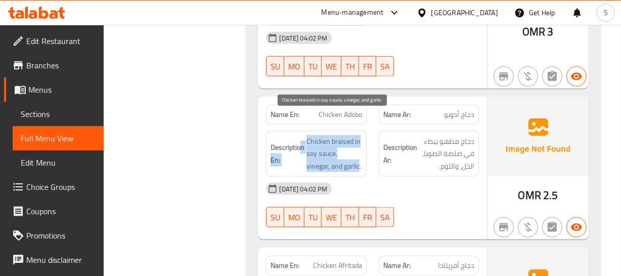
drag, startPoint x: 301, startPoint y: 118, endPoint x: 335, endPoint y: 147, distance: 44.5
click at [335, 147] on h6 "Description En: Chicken braised in soy sauce, vinegar, and garlic." at bounding box center [316, 153] width 91 height 37
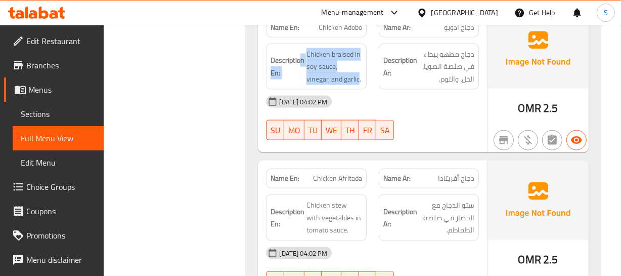
scroll to position [1236, 0]
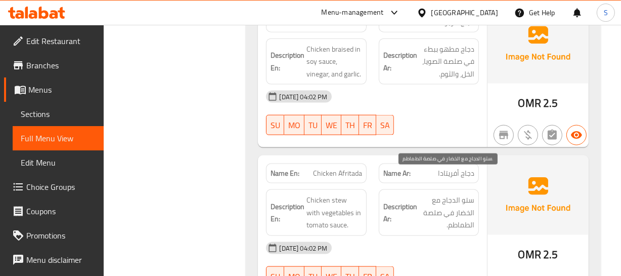
click at [425, 194] on span "ستو الدجاج مع الخضار في صلصة الطماطم." at bounding box center [446, 212] width 55 height 37
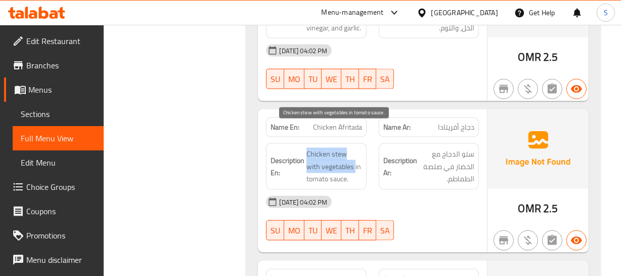
drag, startPoint x: 307, startPoint y: 124, endPoint x: 340, endPoint y: 147, distance: 40.0
click at [340, 148] on span "Chicken stew with vegetables in tomato sauce." at bounding box center [333, 166] width 55 height 37
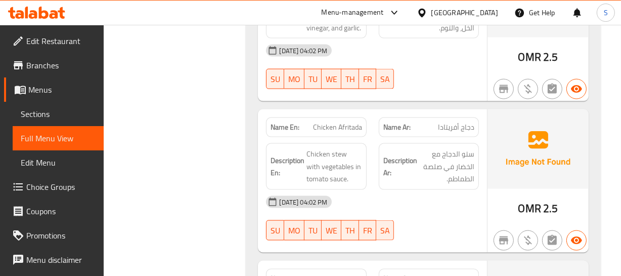
click at [327, 117] on div "Name En: Chicken Afritada" at bounding box center [316, 127] width 100 height 20
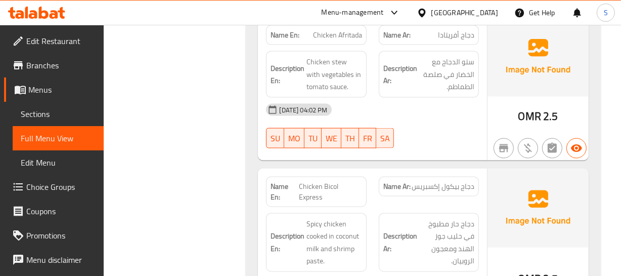
click at [465, 207] on div "Description Ar: دجاج حار مطبوخ في حليب جوز الهند ومعجون الروبيان." at bounding box center [429, 242] width 112 height 71
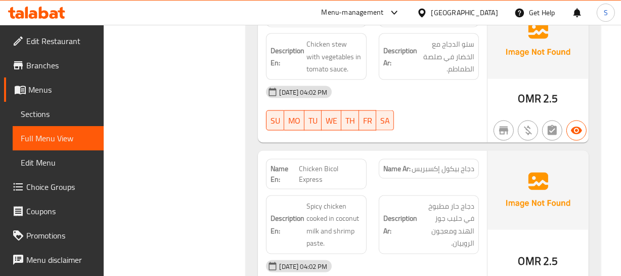
scroll to position [1420, 0]
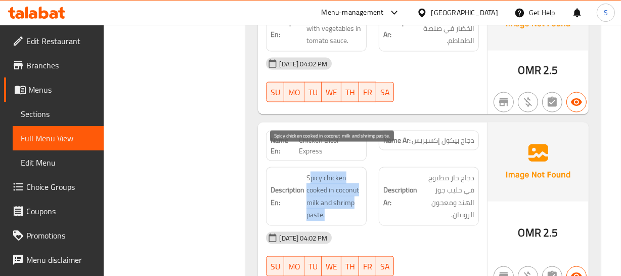
drag, startPoint x: 309, startPoint y: 158, endPoint x: 344, endPoint y: 191, distance: 47.2
click at [344, 190] on span "Spicy chicken cooked in coconut milk and shrimp paste." at bounding box center [333, 196] width 55 height 50
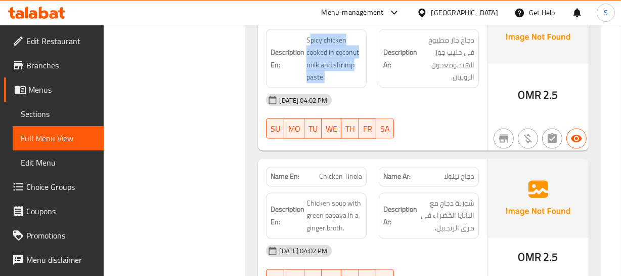
scroll to position [1512, 0]
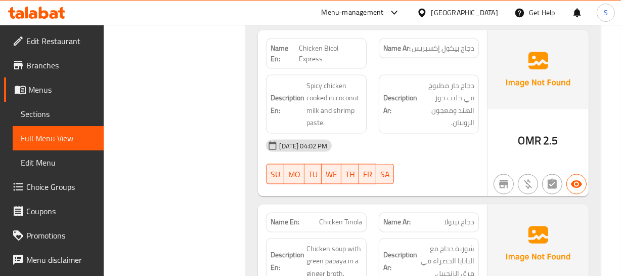
click at [445, 206] on div "Name Ar: دجاج تينولا" at bounding box center [429, 222] width 112 height 32
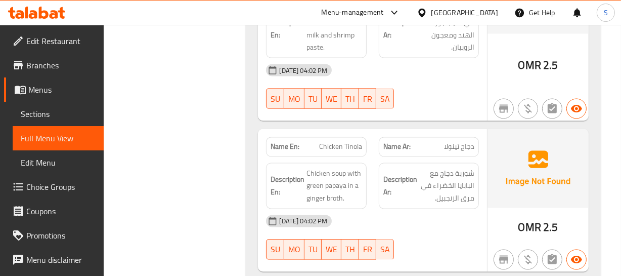
scroll to position [1603, 0]
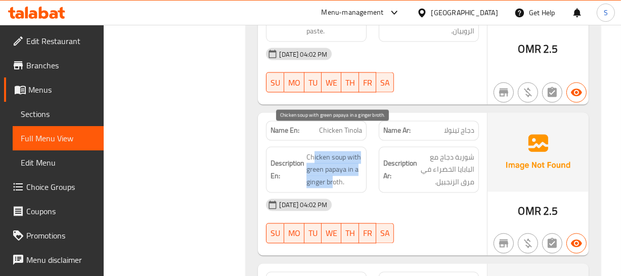
drag, startPoint x: 314, startPoint y: 132, endPoint x: 333, endPoint y: 156, distance: 30.9
click at [333, 156] on span "Chicken soup with green papaya in a ginger broth." at bounding box center [333, 169] width 55 height 37
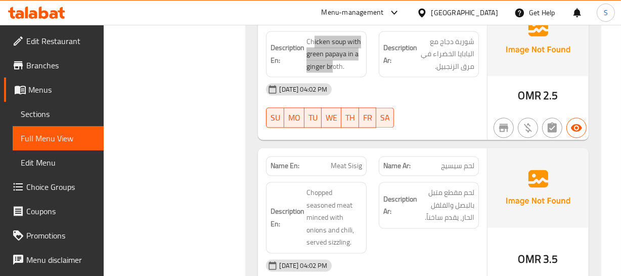
scroll to position [1742, 0]
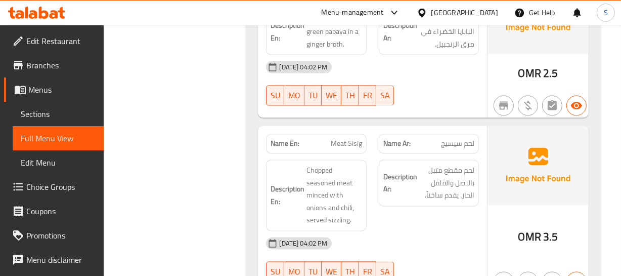
click at [442, 172] on span "لحم مقطع متبل بالبصل والفلفل الحار، يقدم ساخناً." at bounding box center [446, 182] width 55 height 37
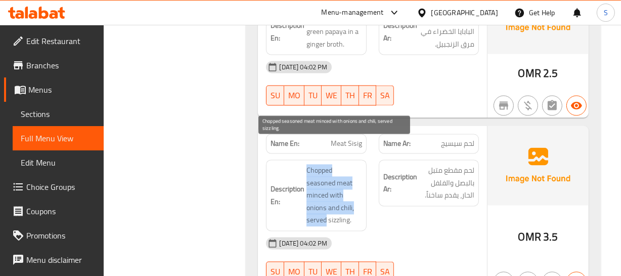
drag, startPoint x: 297, startPoint y: 141, endPoint x: 333, endPoint y: 138, distance: 36.0
click at [327, 191] on h6 "Description En: Chopped seasoned meat minced with onions and chili, served sizz…" at bounding box center [316, 195] width 91 height 62
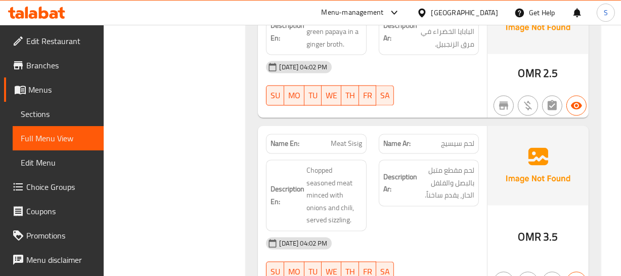
click at [326, 133] on div "Name En: Meat Sisig" at bounding box center [316, 143] width 100 height 20
drag, startPoint x: 326, startPoint y: 112, endPoint x: 321, endPoint y: 116, distance: 5.8
click at [325, 133] on div "Name En: Meat Sisig" at bounding box center [316, 143] width 100 height 20
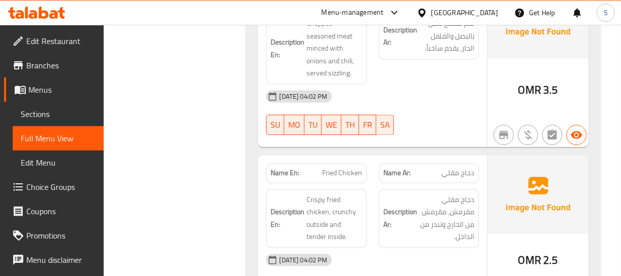
scroll to position [1926, 0]
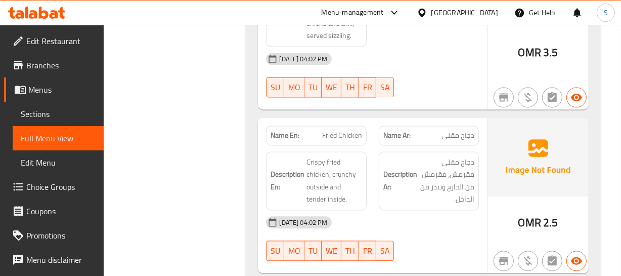
click at [389, 175] on h6 "Description Ar: دجاج مقلي مقرمش، مقرمش من الخارج وتندر من الداخل." at bounding box center [428, 181] width 91 height 50
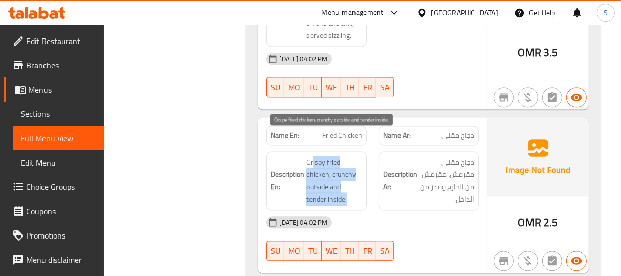
drag, startPoint x: 312, startPoint y: 134, endPoint x: 262, endPoint y: 160, distance: 56.3
click at [353, 172] on span "Crispy fried chicken, crunchy outside and tender inside." at bounding box center [333, 181] width 55 height 50
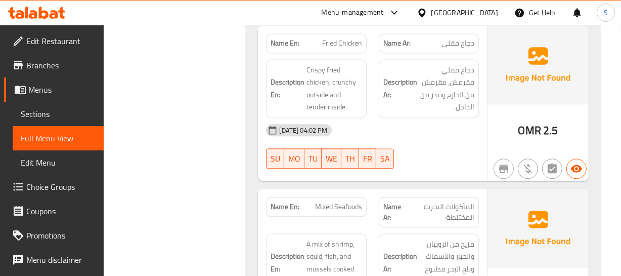
click at [383, 238] on h6 "Description Ar: مزيج من الروبيان والحبار والأسماك وبلح البحر مطبوخ مع التوابل." at bounding box center [428, 263] width 91 height 50
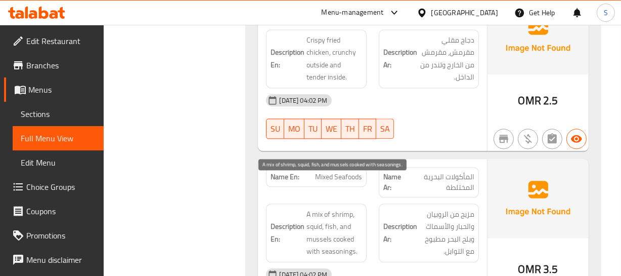
scroll to position [2063, 0]
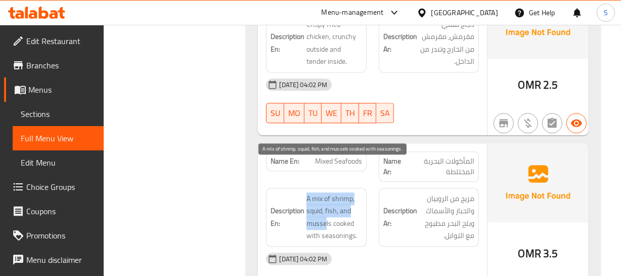
drag, startPoint x: 300, startPoint y: 172, endPoint x: 325, endPoint y: 197, distance: 35.0
click at [325, 197] on h6 "Description En: A mix of shrimp, squid, fish, and mussels cooked with seasoning…" at bounding box center [316, 217] width 91 height 50
click at [340, 200] on span "A mix of shrimp, squid, fish, and mussels cooked with seasonings." at bounding box center [333, 217] width 55 height 50
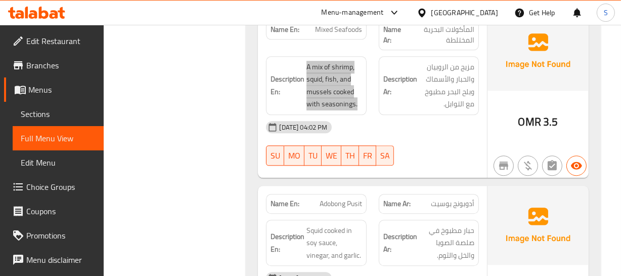
scroll to position [2201, 0]
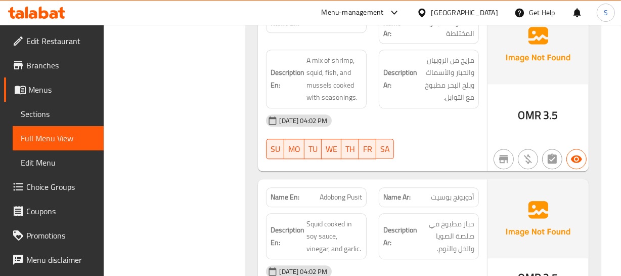
click at [282, 192] on strong "Name En:" at bounding box center [285, 197] width 29 height 11
click at [327, 187] on div "Name En: Adobong Pusit" at bounding box center [316, 197] width 100 height 20
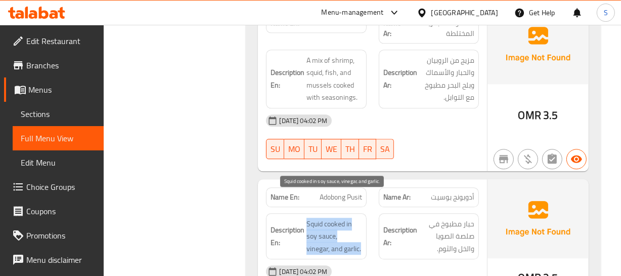
drag, startPoint x: 307, startPoint y: 191, endPoint x: 340, endPoint y: 219, distance: 43.7
click at [341, 219] on div "Description En: Squid cooked in soy sauce, vinegar, and garlic." at bounding box center [316, 236] width 100 height 47
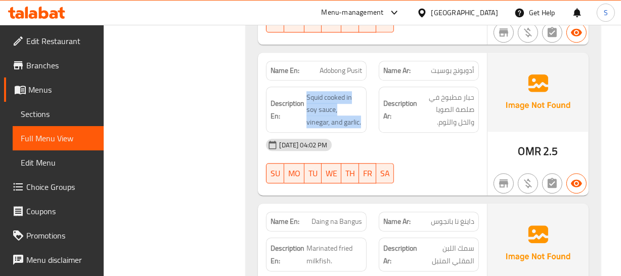
scroll to position [2339, 0]
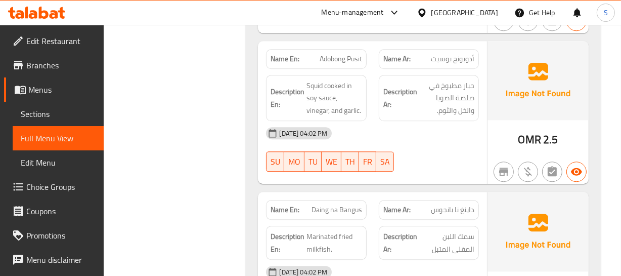
click at [323, 204] on span "Daing na Bangus" at bounding box center [336, 209] width 51 height 11
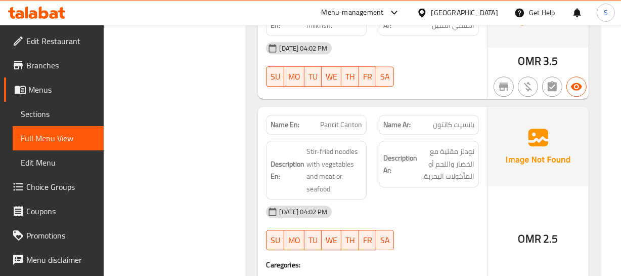
scroll to position [2569, 0]
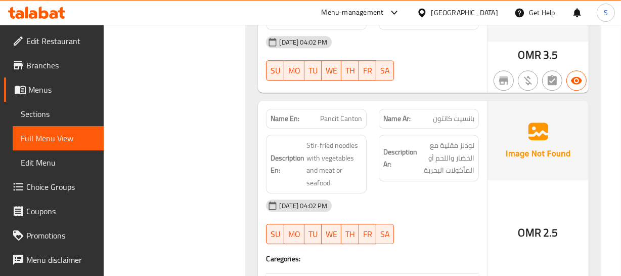
click at [322, 193] on div "[DATE] 04:02 PM" at bounding box center [372, 205] width 225 height 24
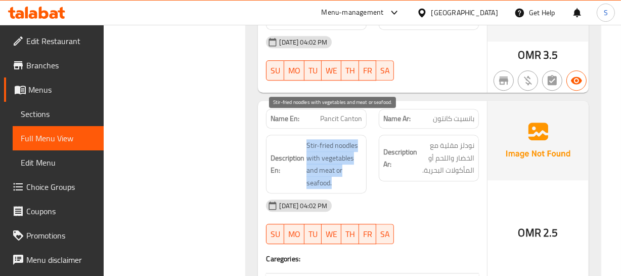
drag, startPoint x: 308, startPoint y: 113, endPoint x: 343, endPoint y: 155, distance: 55.0
click at [334, 159] on div "Description En: Stir-fried noodles with vegetables and meat or seafood." at bounding box center [316, 164] width 100 height 59
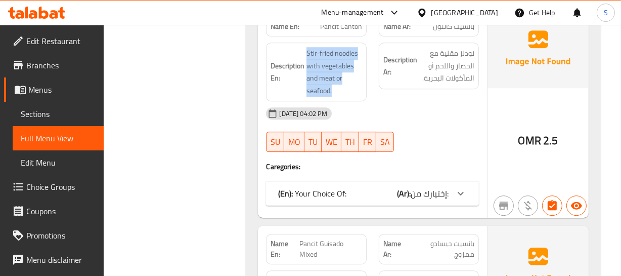
click at [428, 186] on span "إختيارك من:" at bounding box center [430, 193] width 38 height 15
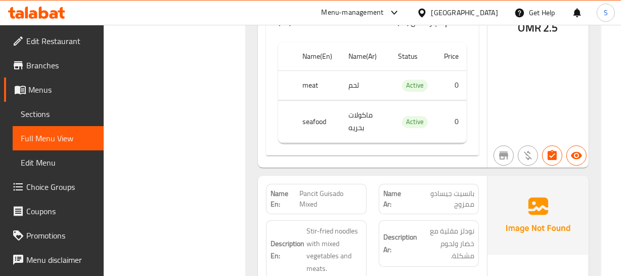
scroll to position [2845, 0]
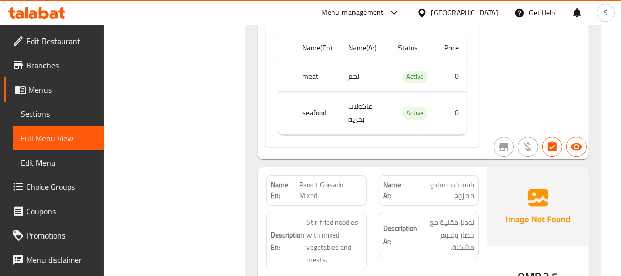
click at [334, 205] on div "Description En: Stir-fried noodles with mixed vegetables and meats." at bounding box center [316, 240] width 112 height 71
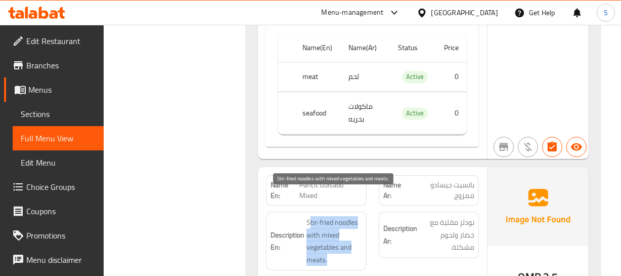
drag, startPoint x: 310, startPoint y: 192, endPoint x: 345, endPoint y: 219, distance: 43.9
click at [353, 232] on span "Stir-fried noodles with mixed vegetables and meats." at bounding box center [333, 241] width 55 height 50
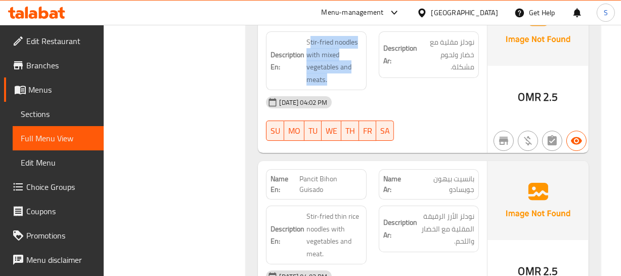
scroll to position [3029, 0]
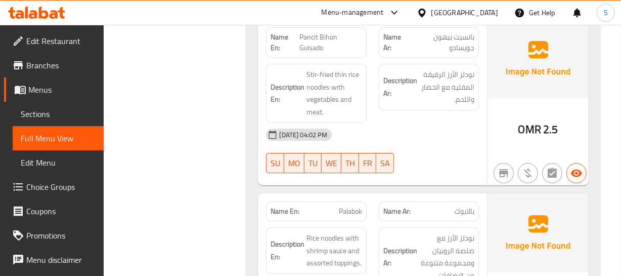
click at [432, 206] on p "Name Ar: بالابوك" at bounding box center [428, 211] width 91 height 11
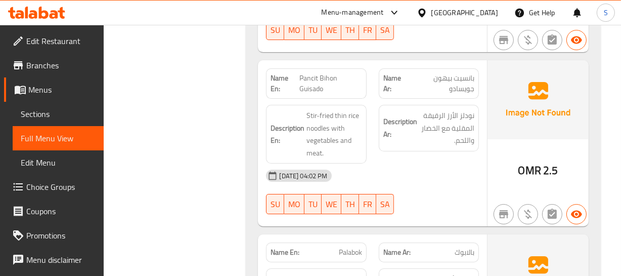
scroll to position [3074, 0]
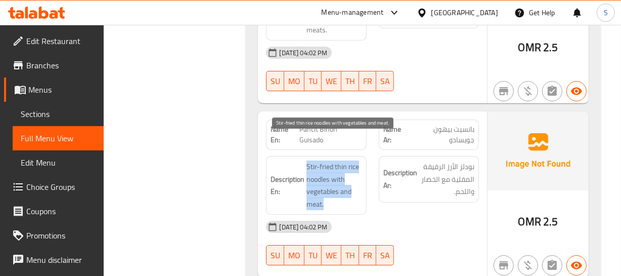
drag, startPoint x: 307, startPoint y: 142, endPoint x: 327, endPoint y: 181, distance: 43.9
click at [327, 181] on span "Stir-fried thin rice noodles with vegetables and meat." at bounding box center [333, 185] width 55 height 50
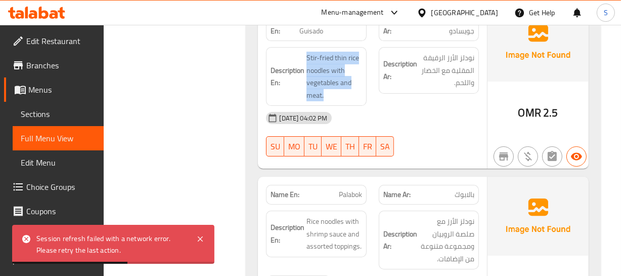
scroll to position [3213, 0]
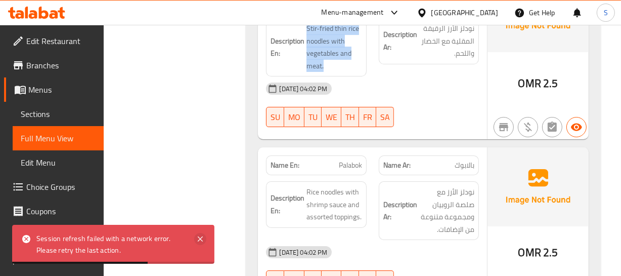
click at [203, 238] on icon at bounding box center [200, 239] width 12 height 12
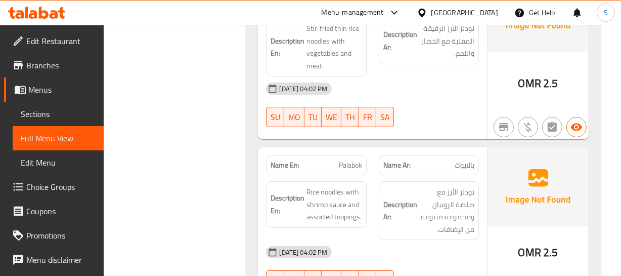
click at [353, 193] on span "Rice noodles with shrimp sauce and assorted toppings." at bounding box center [333, 204] width 55 height 37
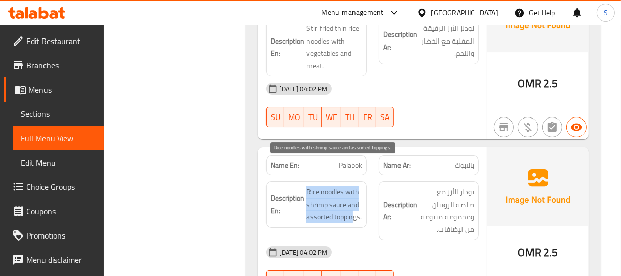
drag, startPoint x: 303, startPoint y: 162, endPoint x: 363, endPoint y: 191, distance: 66.0
click at [359, 192] on h6 "Description En: Rice noodles with shrimp sauce and assorted toppings." at bounding box center [316, 204] width 91 height 37
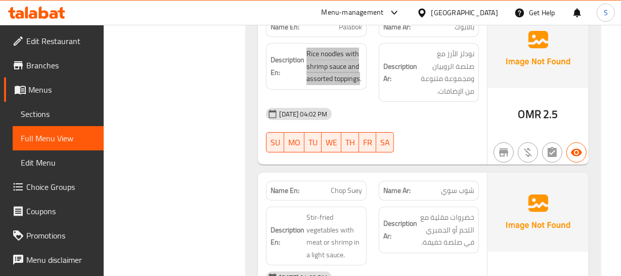
scroll to position [3397, 0]
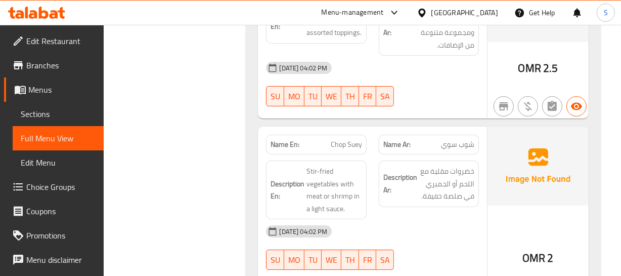
click at [413, 171] on strong "Description Ar:" at bounding box center [400, 183] width 34 height 25
click at [351, 139] on span "Chop Suey" at bounding box center [346, 144] width 31 height 11
click at [450, 139] on span "شوب سوي" at bounding box center [457, 144] width 33 height 11
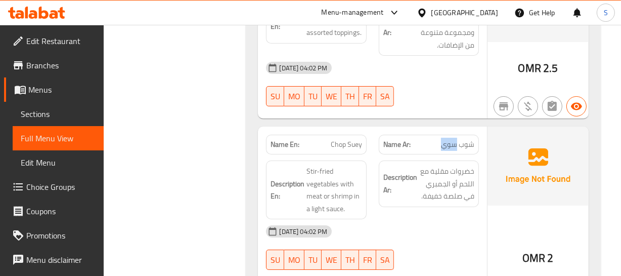
click at [450, 139] on span "شوب سوي" at bounding box center [457, 144] width 33 height 11
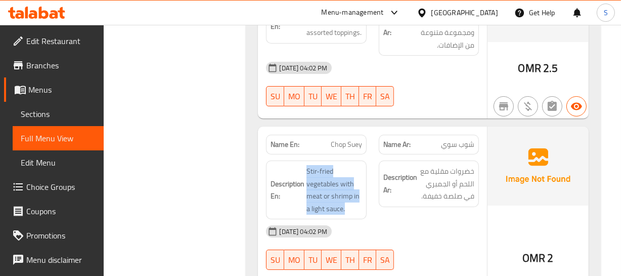
drag, startPoint x: 304, startPoint y: 137, endPoint x: 365, endPoint y: 169, distance: 69.2
click at [360, 180] on div "Description En: Stir-fried vegetables with meat or shrimp in a light sauce." at bounding box center [316, 189] width 100 height 59
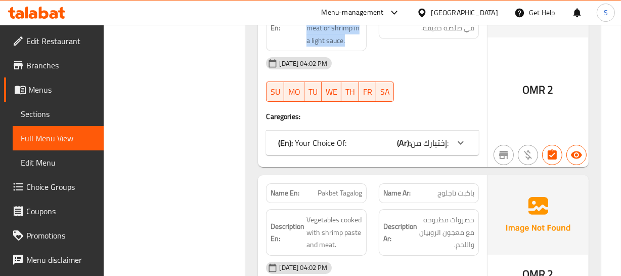
scroll to position [3580, 0]
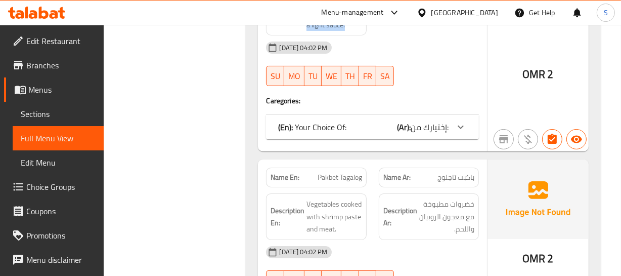
click at [418, 115] on div "(En): Your Choice Of: (Ar): إختيارك من:" at bounding box center [372, 127] width 212 height 24
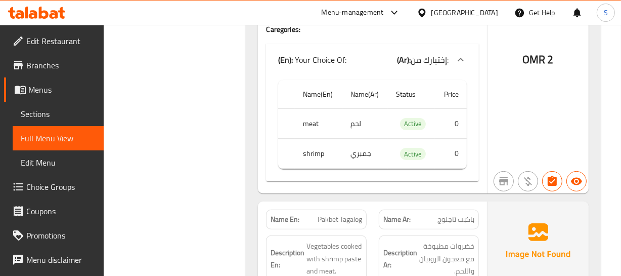
scroll to position [3672, 0]
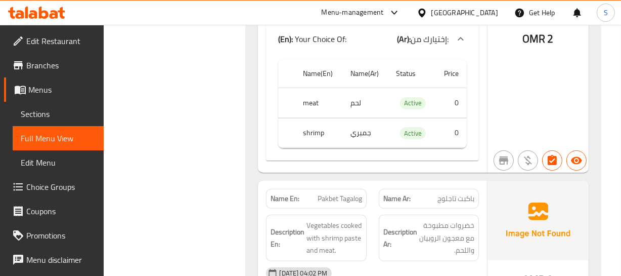
click at [316, 193] on p "Name En: Pakbet Tagalog" at bounding box center [316, 198] width 91 height 11
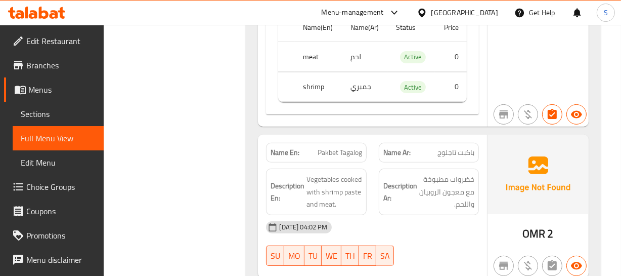
click at [394, 180] on strong "Description Ar:" at bounding box center [400, 192] width 34 height 25
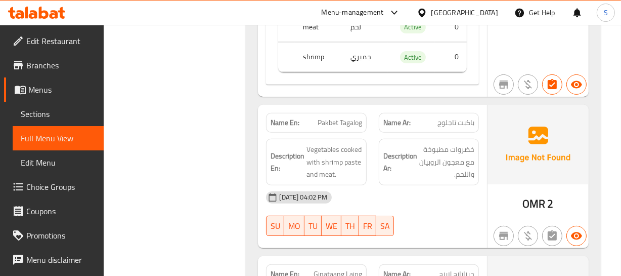
scroll to position [3764, 0]
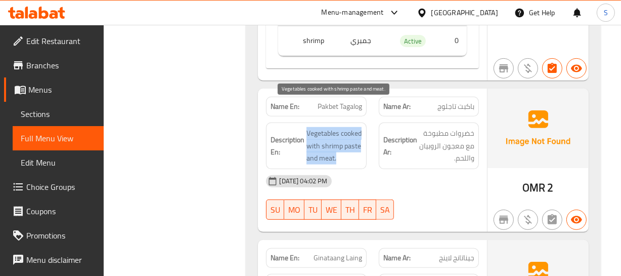
drag, startPoint x: 308, startPoint y: 97, endPoint x: 353, endPoint y: 142, distance: 62.9
click at [353, 142] on div "Description En: Vegetables cooked with shrimp paste and meat." at bounding box center [316, 145] width 100 height 47
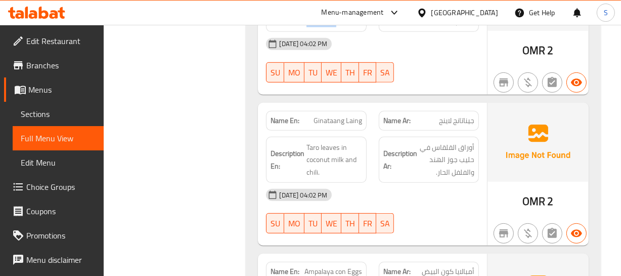
scroll to position [3902, 0]
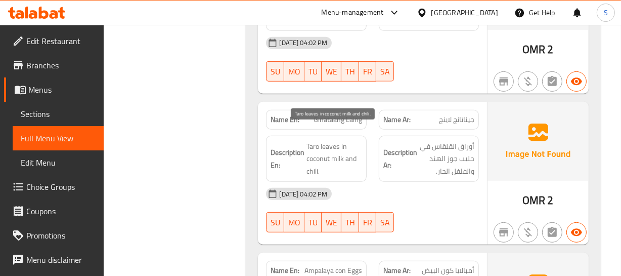
click at [308, 140] on span "Taro leaves in coconut milk and chili." at bounding box center [333, 158] width 55 height 37
drag, startPoint x: 294, startPoint y: 129, endPoint x: 326, endPoint y: 142, distance: 34.5
click at [326, 142] on h6 "Description En: Taro leaves in coconut milk and chili." at bounding box center [316, 158] width 91 height 37
click at [320, 114] on span "Ginataang Laing" at bounding box center [338, 119] width 49 height 11
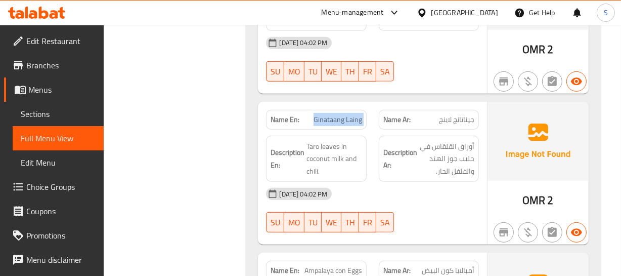
click at [320, 114] on span "Ginataang Laing" at bounding box center [338, 119] width 49 height 11
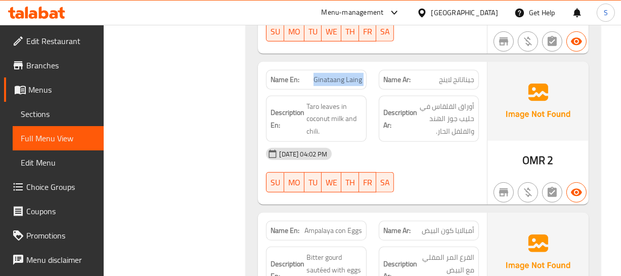
scroll to position [3994, 0]
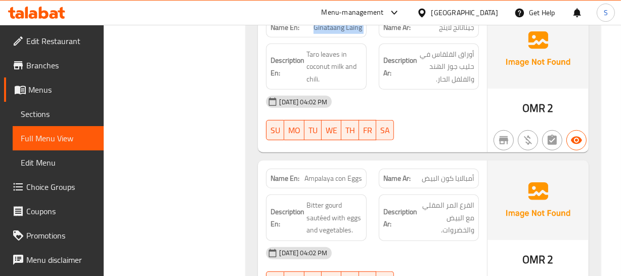
click at [366, 120] on div "SU MO TU WE TH FR SA" at bounding box center [316, 130] width 100 height 20
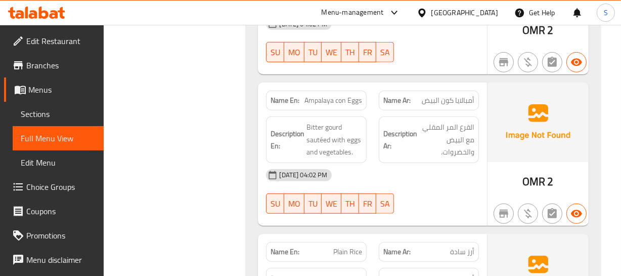
scroll to position [4086, 0]
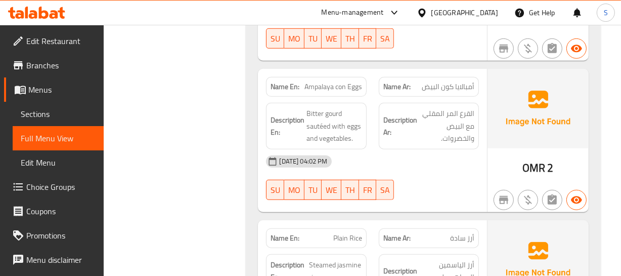
click at [328, 156] on span "[DATE] 04:02 PM" at bounding box center [303, 161] width 56 height 10
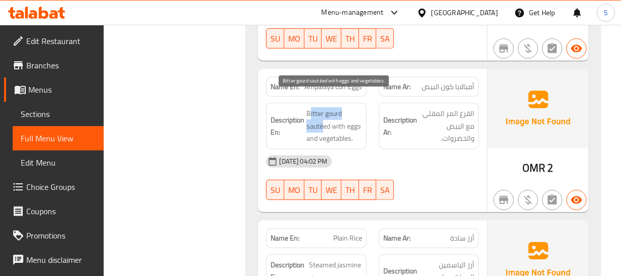
drag, startPoint x: 310, startPoint y: 95, endPoint x: 331, endPoint y: 72, distance: 31.2
click at [325, 107] on span "Bitter gourd sautéed with eggs and vegetables." at bounding box center [333, 125] width 55 height 37
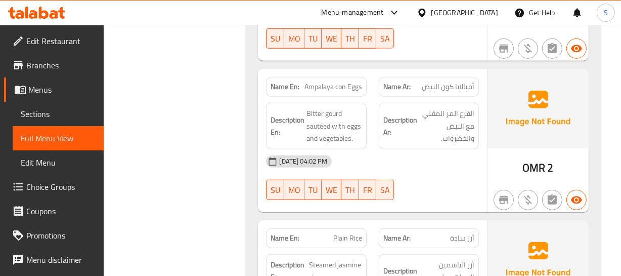
click at [332, 77] on div "Name En: Ampalaya con Eggs" at bounding box center [316, 87] width 100 height 20
click at [275, 197] on div "Name En: Ampalaya con Eggs Name Ar: أمبالايا كون البيض Description En: Bitter g…" at bounding box center [372, 140] width 229 height 143
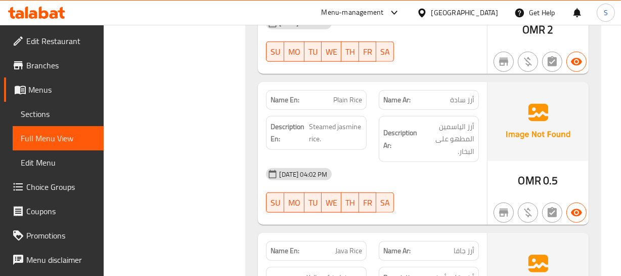
click at [359, 203] on div "SU MO TU WE TH FR SA" at bounding box center [316, 202] width 112 height 32
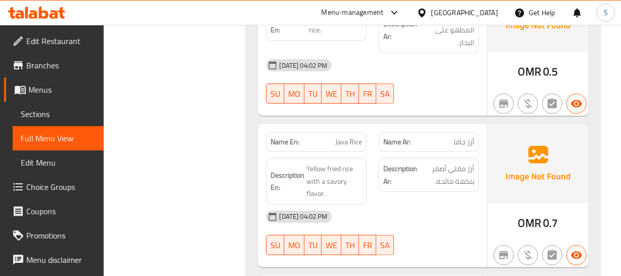
scroll to position [4335, 0]
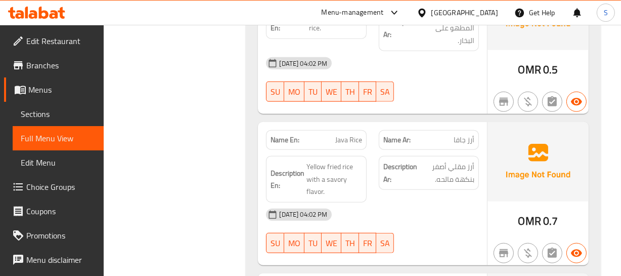
click at [334, 130] on div "Name En: Java Rice" at bounding box center [316, 140] width 100 height 20
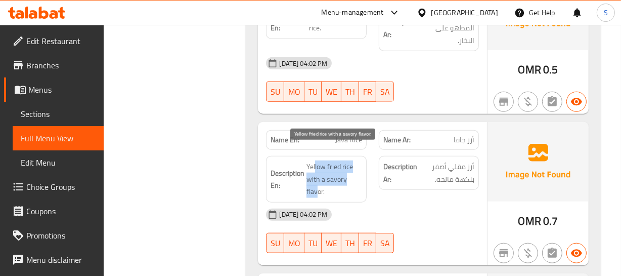
drag, startPoint x: 314, startPoint y: 146, endPoint x: 318, endPoint y: 181, distance: 35.1
click at [317, 181] on span "Yellow fried rice with a savory flavor." at bounding box center [333, 178] width 55 height 37
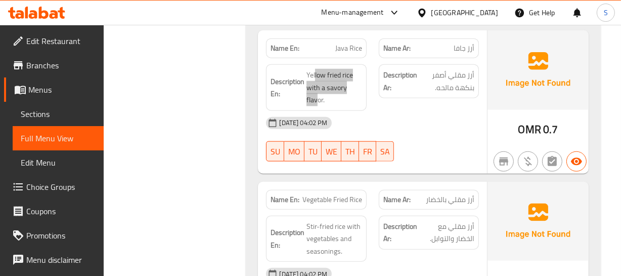
scroll to position [4427, 0]
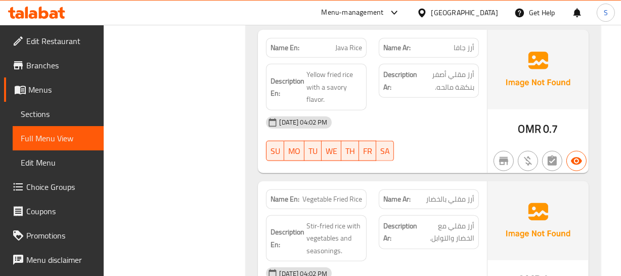
click at [373, 183] on div "Name Ar: أرز مقلي بالخضار" at bounding box center [429, 199] width 112 height 32
click at [325, 194] on span "Vegetable Fried Rice" at bounding box center [332, 199] width 60 height 11
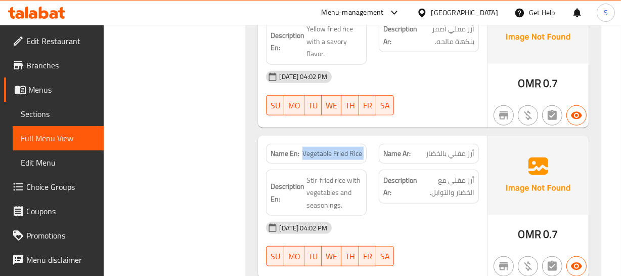
scroll to position [4473, 0]
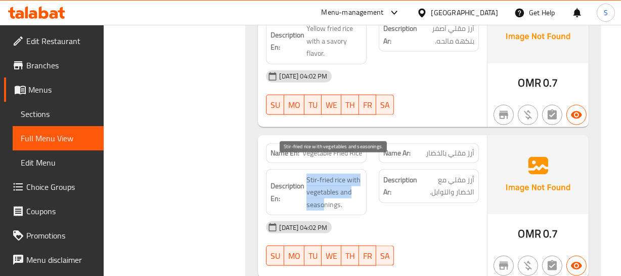
drag, startPoint x: 306, startPoint y: 162, endPoint x: 324, endPoint y: 190, distance: 32.7
click at [324, 190] on span "Stir-fried rice with vegetables and seasonings." at bounding box center [333, 191] width 55 height 37
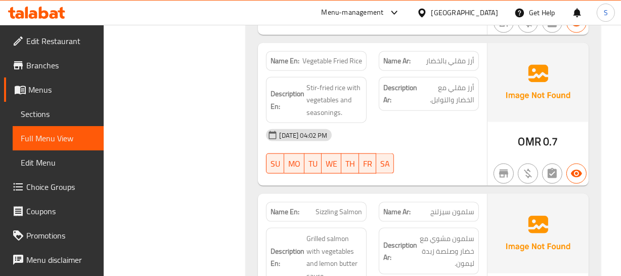
click at [308, 202] on div "Name En: Sizzling Salmon" at bounding box center [316, 212] width 100 height 20
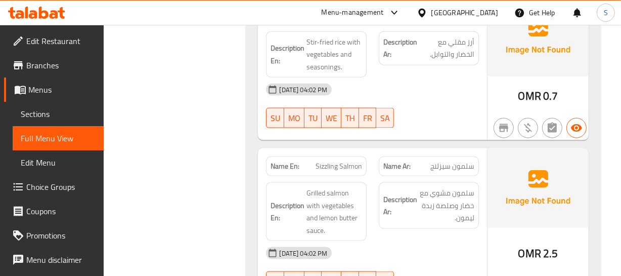
scroll to position [4611, 0]
click at [334, 148] on div "Name En: Sizzling Salmon Name Ar: سلمون سيزلنج Description En: Grilled salmon w…" at bounding box center [372, 225] width 229 height 155
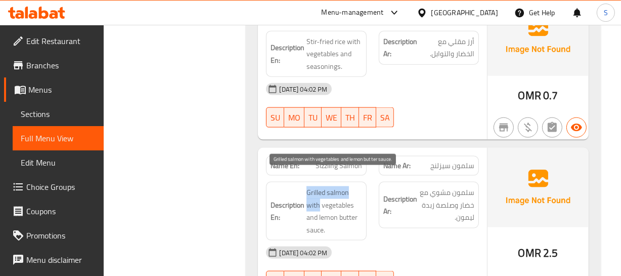
drag, startPoint x: 307, startPoint y: 174, endPoint x: 321, endPoint y: 183, distance: 16.4
click at [321, 186] on span "Grilled salmon with vegetables and lemon butter sauce." at bounding box center [333, 211] width 55 height 50
drag, startPoint x: 330, startPoint y: 181, endPoint x: 319, endPoint y: 177, distance: 11.7
click at [330, 186] on span "Grilled salmon with vegetables and lemon butter sauce." at bounding box center [333, 211] width 55 height 50
drag, startPoint x: 319, startPoint y: 177, endPoint x: 344, endPoint y: 213, distance: 43.8
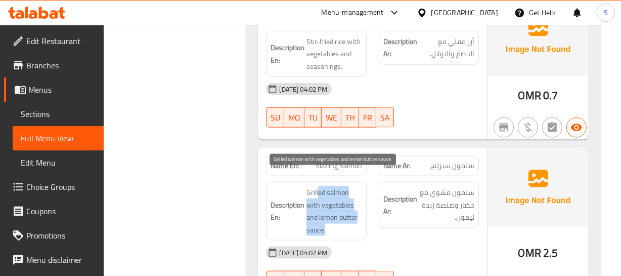
click at [344, 213] on span "Grilled salmon with vegetables and lemon butter sauce." at bounding box center [333, 211] width 55 height 50
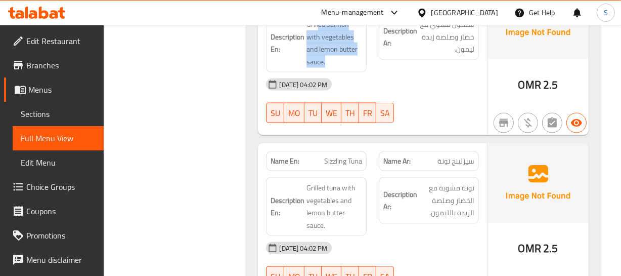
scroll to position [4794, 0]
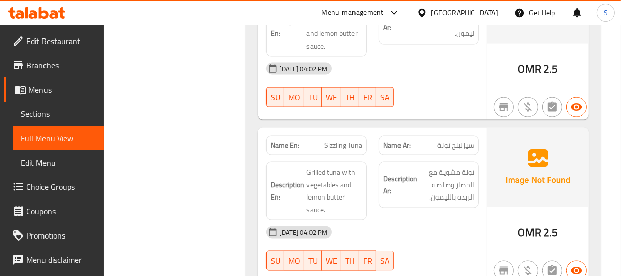
click at [377, 183] on div "Description Ar: تونة مشوية مع الخضار وصلصة الزبدة بالليمون." at bounding box center [429, 190] width 112 height 71
click at [335, 140] on span "Sizzling Tuna" at bounding box center [343, 145] width 38 height 11
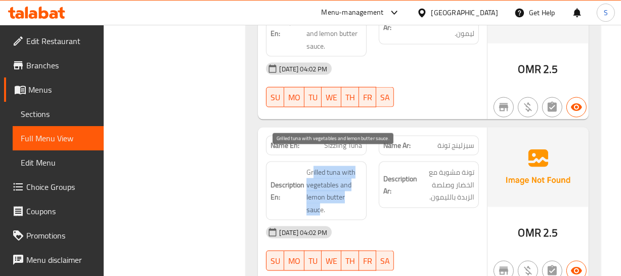
drag, startPoint x: 314, startPoint y: 154, endPoint x: 330, endPoint y: 198, distance: 46.4
click at [321, 196] on span "Grilled tuna with vegetables and lemon butter sauce." at bounding box center [333, 191] width 55 height 50
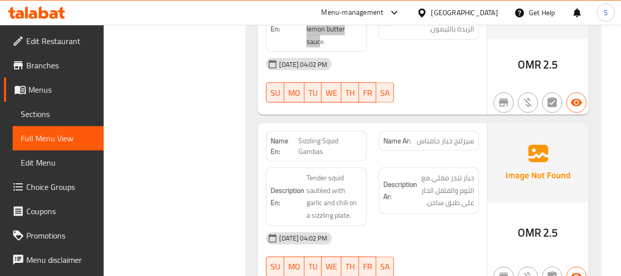
scroll to position [4978, 0]
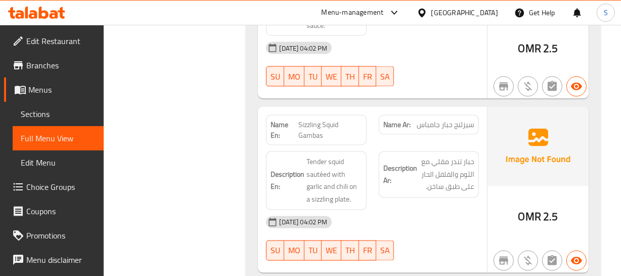
click at [383, 168] on strong "Description Ar:" at bounding box center [400, 174] width 34 height 25
click at [314, 119] on span "Sizzling Squid Gambas" at bounding box center [330, 129] width 64 height 21
click at [439, 119] on span "سيزلنج حبار جامباس" at bounding box center [446, 124] width 58 height 11
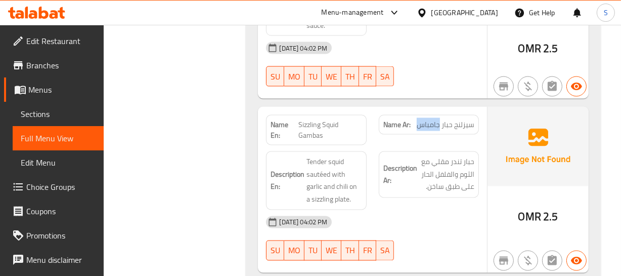
click at [439, 119] on span "سيزلنج حبار جامباس" at bounding box center [446, 124] width 58 height 11
drag, startPoint x: 358, startPoint y: 161, endPoint x: 328, endPoint y: 159, distance: 29.4
click at [357, 161] on span "Tender squid sautéed with garlic and chili on a sizzling plate." at bounding box center [333, 181] width 55 height 50
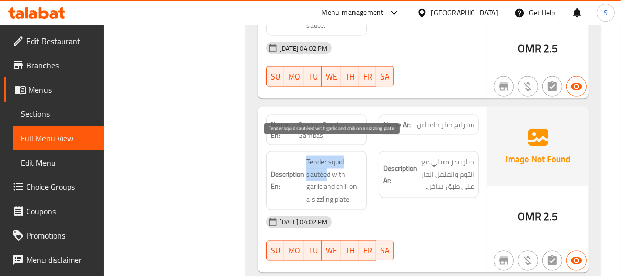
drag, startPoint x: 302, startPoint y: 147, endPoint x: 334, endPoint y: 105, distance: 52.7
click at [329, 158] on h6 "Description En: Tender squid sautéed with garlic and chili on a sizzling plate." at bounding box center [316, 181] width 91 height 50
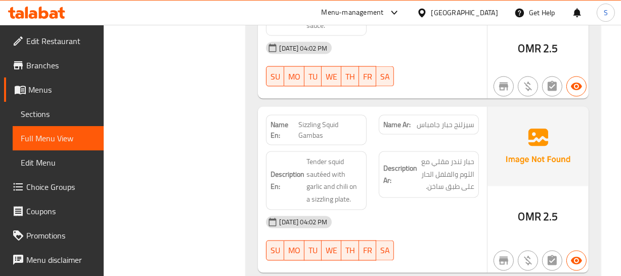
click at [334, 119] on span "Sizzling Squid Gambas" at bounding box center [330, 129] width 64 height 21
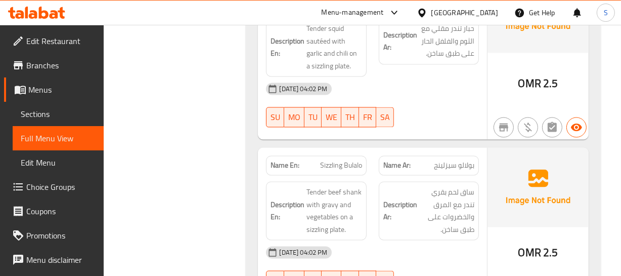
scroll to position [5116, 0]
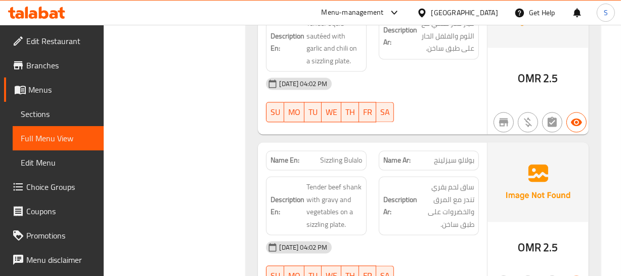
click at [396, 170] on div "Description Ar: ساق لحم بقري تندر مع المرق والخضروات على طبق ساخن." at bounding box center [429, 205] width 112 height 71
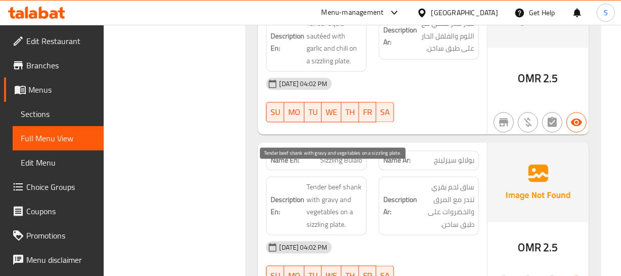
click at [319, 183] on span "Tender beef shank with gravy and vegetables on a sizzling plate." at bounding box center [333, 206] width 55 height 50
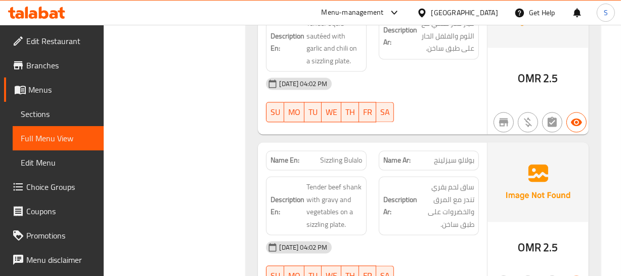
click at [322, 155] on span "Sizzling Bulalo" at bounding box center [341, 160] width 42 height 11
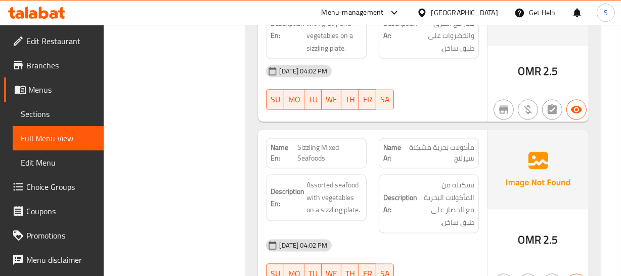
scroll to position [5300, 0]
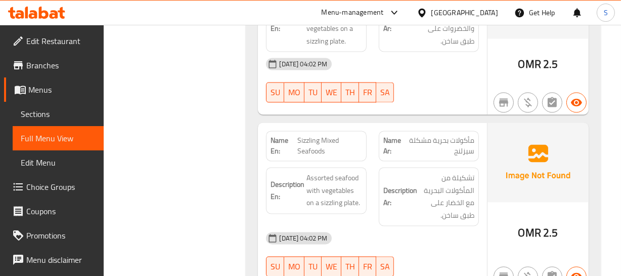
click at [398, 171] on h6 "Description Ar: تشكيلة من المأكولات البحرية مع الخضار على طبق ساخن." at bounding box center [428, 196] width 91 height 50
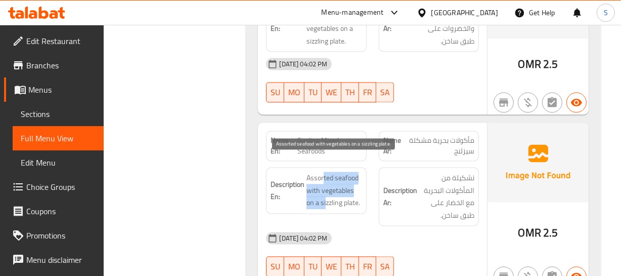
drag, startPoint x: 324, startPoint y: 160, endPoint x: 331, endPoint y: 151, distance: 11.5
click at [328, 189] on span "Assorted seafood with vegetables on a sizzling plate." at bounding box center [333, 189] width 55 height 37
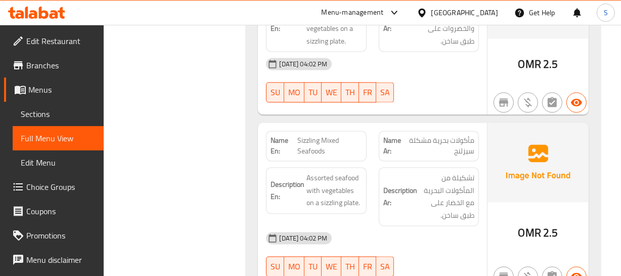
click at [329, 136] on span "Sizzling Mixed Seafoods" at bounding box center [329, 145] width 65 height 21
click at [314, 124] on div "Name En: Sizzling Mixed Seafoods" at bounding box center [316, 145] width 112 height 42
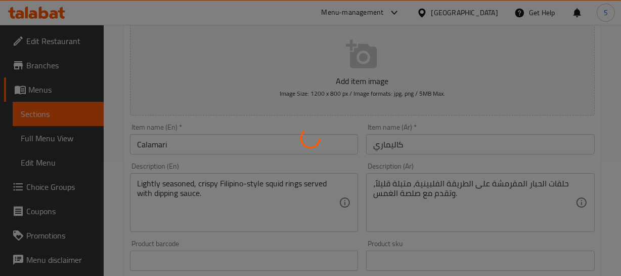
scroll to position [138, 0]
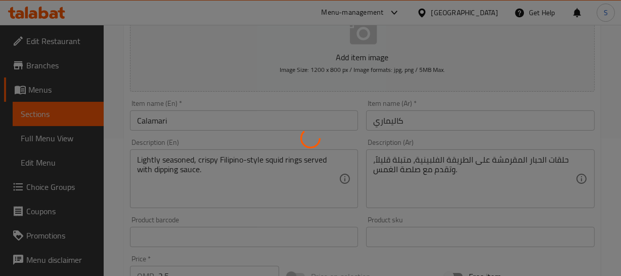
click at [544, 151] on div at bounding box center [310, 138] width 621 height 276
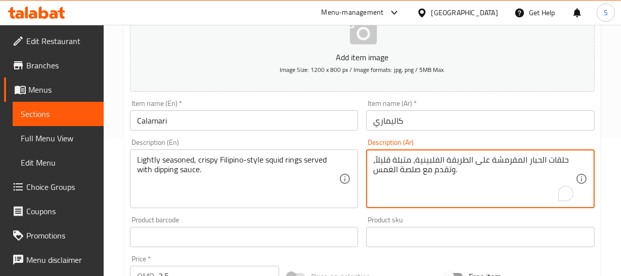
click at [546, 157] on textarea "حلقات الحبار المقرمشة على الطريقة الفلبينية، متبلة قليلاً، وتقدم مع صلصة الغمس." at bounding box center [474, 179] width 202 height 48
click at [555, 159] on textarea "حلقات الحبار المقرمشة على الطريقة الفلبينية، متبلة قليلاً، وتقدم مع صلصة الغمس." at bounding box center [474, 179] width 202 height 48
click at [411, 159] on textarea "حلقات الحبار المقرمشة على الطريقة الفلبينية، متبلة قليلاً، وتقدم مع صلصة الغمس." at bounding box center [474, 179] width 202 height 48
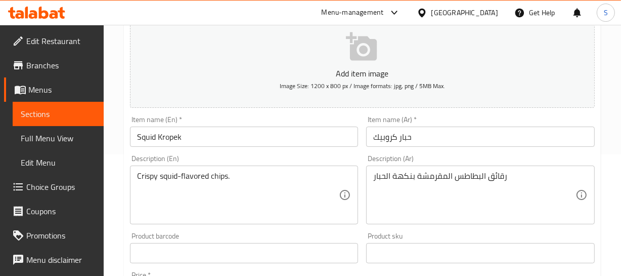
scroll to position [138, 0]
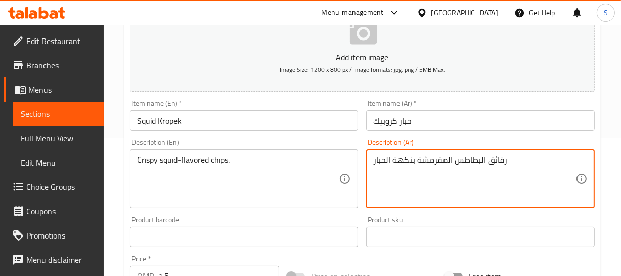
click at [476, 157] on textarea "رقائق البطاطس المقرمشة بنكهة الحبار" at bounding box center [474, 179] width 202 height 48
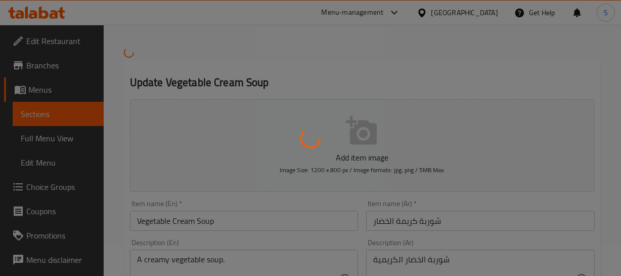
scroll to position [92, 0]
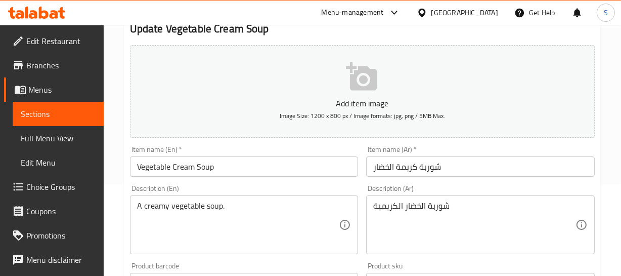
click at [150, 200] on div at bounding box center [310, 138] width 621 height 276
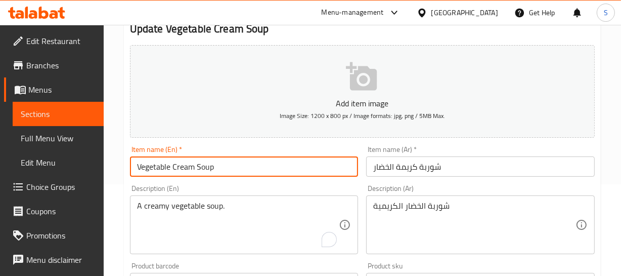
click at [190, 167] on input "Vegetable Cream Soup" at bounding box center [244, 166] width 229 height 20
paste input "creamy"
type input "Vegetable creamy Soup"
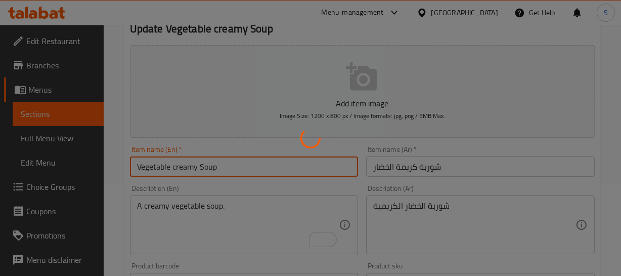
click at [425, 208] on div at bounding box center [310, 138] width 621 height 276
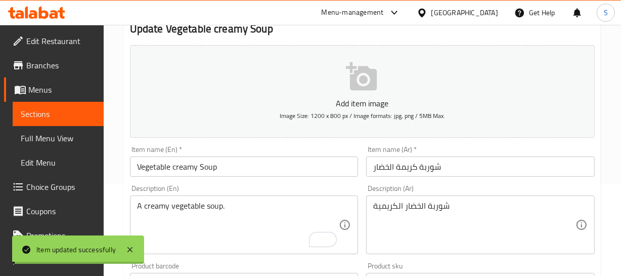
click at [425, 204] on div "Home / Restaurants management / Menus / Sections / item / update Soups section …" at bounding box center [362, 277] width 477 height 649
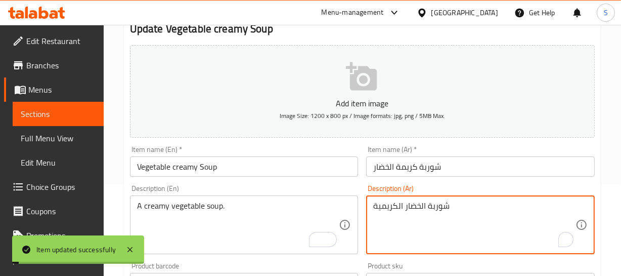
click at [425, 204] on textarea "شوربة الخضار الكريمية" at bounding box center [474, 225] width 202 height 48
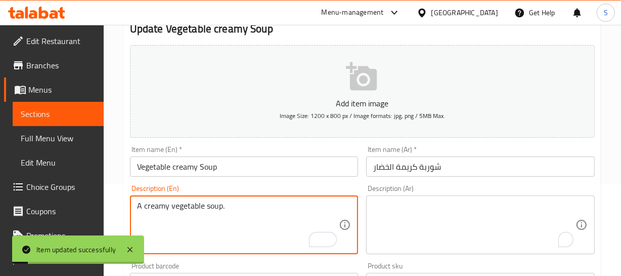
click at [167, 219] on textarea "A creamy vegetable soup." at bounding box center [238, 225] width 202 height 48
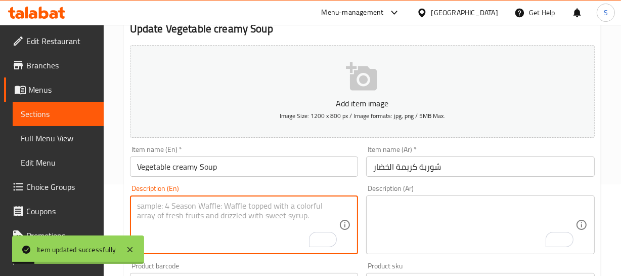
click at [196, 173] on input "Vegetable creamy Soup" at bounding box center [244, 166] width 229 height 20
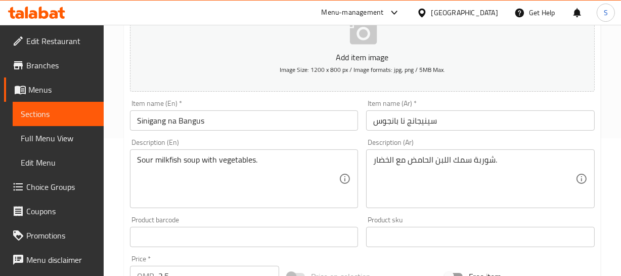
scroll to position [184, 0]
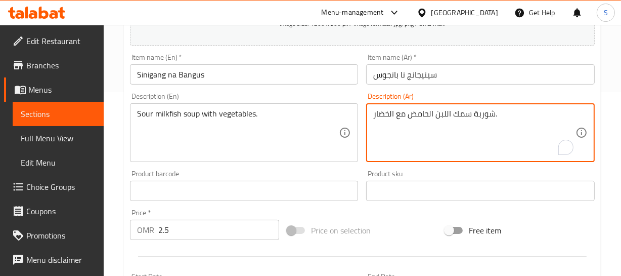
click at [465, 116] on textarea "شوربة سمك اللبن الحامض مع الخضار." at bounding box center [474, 133] width 202 height 48
click at [447, 114] on textarea "شوربة اللبن الحامض مع الخضار." at bounding box center [474, 133] width 202 height 48
click at [410, 111] on textarea "شوربة ميلك فيش حامض مع الخضار." at bounding box center [474, 133] width 202 height 48
click at [391, 112] on textarea "شوربة ميلك فيش حامض مع الخضار." at bounding box center [474, 133] width 202 height 48
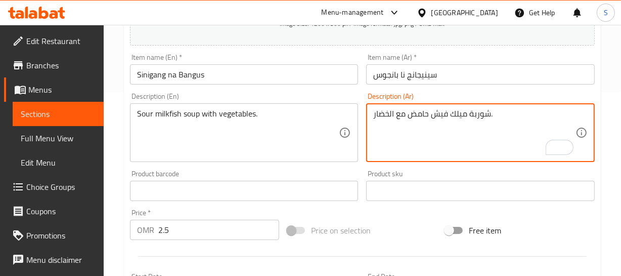
type textarea "شوربة ميلك فيش حامض مع الخضار."
click at [215, 75] on input "Sinigang na Bangus" at bounding box center [244, 74] width 229 height 20
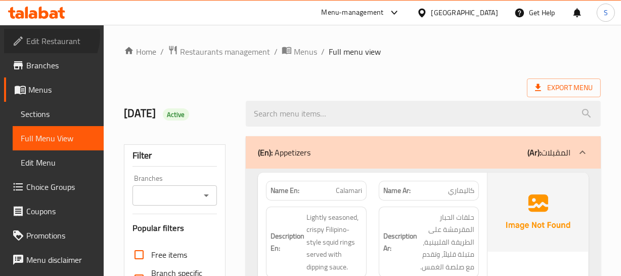
click at [44, 35] on span "Edit Restaurant" at bounding box center [60, 41] width 69 height 12
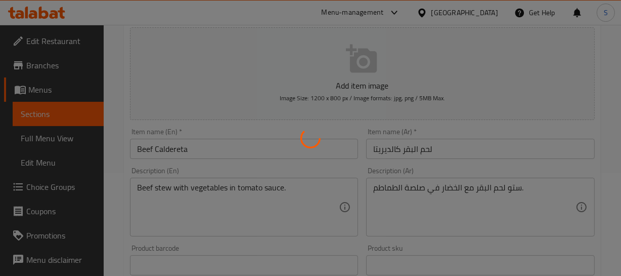
scroll to position [138, 0]
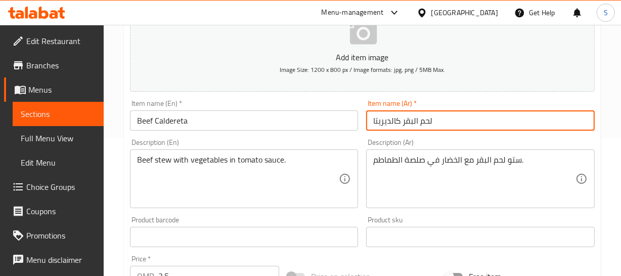
click at [418, 119] on input "لحم البقر كالديريتا" at bounding box center [480, 120] width 229 height 20
click at [413, 116] on input "لحم بقري كالديريتا" at bounding box center [480, 120] width 229 height 20
type input "لحم بقري كالديريتا"
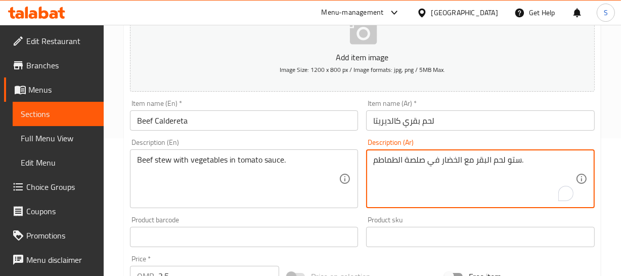
click at [518, 162] on textarea "ستو لحم البقر مع الخضار في صلصة الطماطم." at bounding box center [474, 179] width 202 height 48
paste textarea "بقري"
click at [491, 160] on textarea "يخنة لحم البقر مع الخضار في صلصة الطماطم." at bounding box center [474, 179] width 202 height 48
paste textarea "قري"
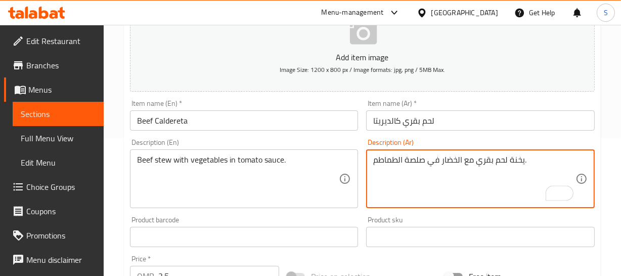
click at [516, 157] on textarea "يخنة لحم بقري مع الخضار في صلصة الطماطم." at bounding box center [474, 179] width 202 height 48
type textarea "يخنة لحم بقري مع الخضار في صلصة الطماطم."
click at [398, 116] on input "لحم بقري كالديريتا" at bounding box center [480, 120] width 229 height 20
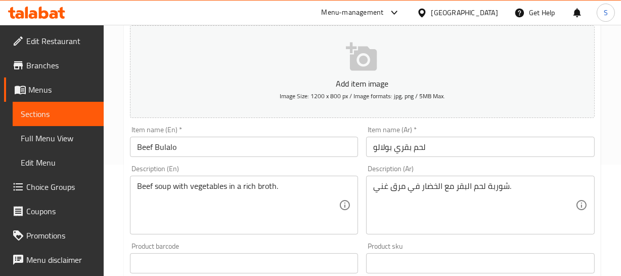
scroll to position [138, 0]
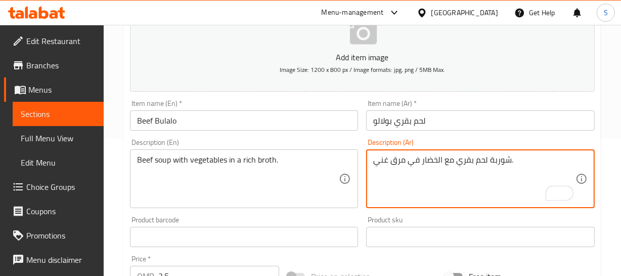
type textarea "شوربة لحم بقري مع الخضار في مرق غني."
click at [419, 117] on input "لحم بقري بولالو" at bounding box center [480, 120] width 229 height 20
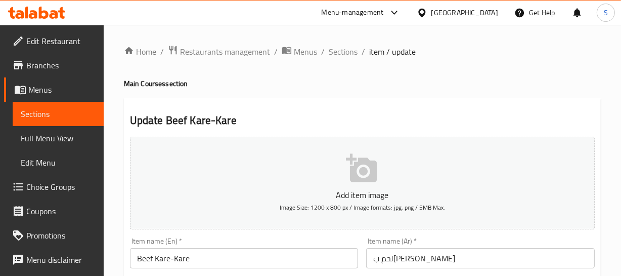
scroll to position [138, 0]
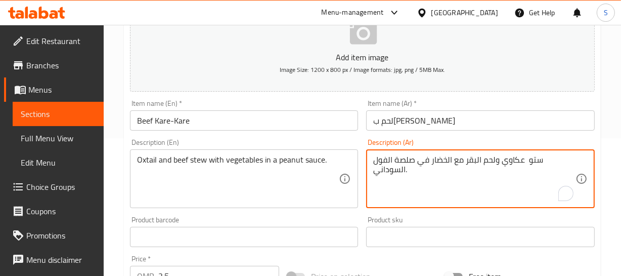
click at [532, 159] on textarea "ستو عكاوي ولحم البقر مع الخضار في صلصة الفول السوداني." at bounding box center [474, 179] width 202 height 48
click at [429, 121] on input "لحم ب[PERSON_NAME]" at bounding box center [480, 120] width 229 height 20
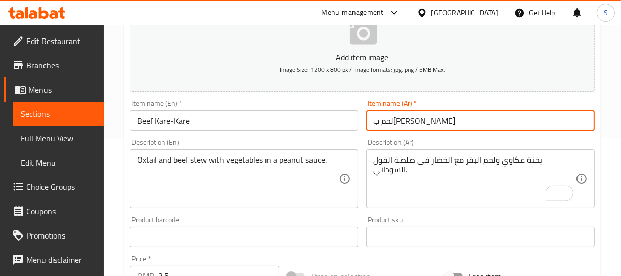
click at [420, 121] on input "لحم ب[PERSON_NAME]" at bounding box center [480, 120] width 229 height 20
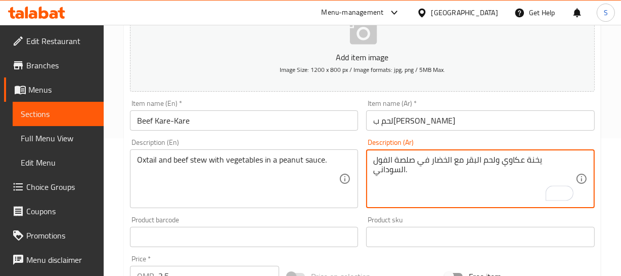
click at [467, 163] on textarea "يخنة عكاوي ولحم البقر مع الخضار في صلصة الفول السوداني." at bounding box center [474, 179] width 202 height 48
click at [474, 160] on textarea "يخنة عكاوي ولحم البقر مع الخضار في صلصة الفول السوداني." at bounding box center [474, 179] width 202 height 48
paste textarea "قري"
type textarea "يخنة عكاوي ولحم بقري مع الخضار في صلصة الفول السوداني."
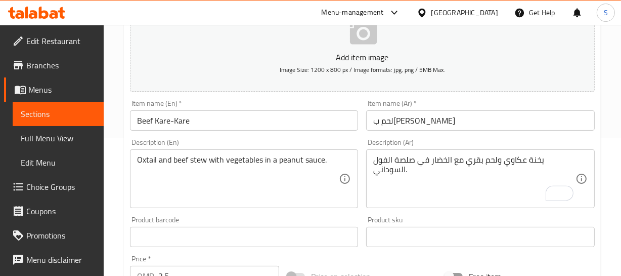
click at [460, 153] on div "يخنة عكاوي ولحم بقري مع الخضار في صلصة الفول السوداني. Description (Ar)" at bounding box center [480, 178] width 229 height 59
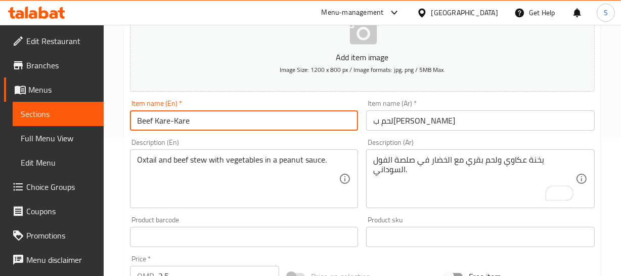
click at [276, 111] on input "Beef Kare-Kare" at bounding box center [244, 120] width 229 height 20
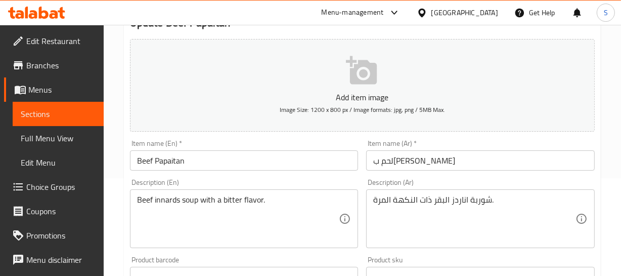
scroll to position [138, 0]
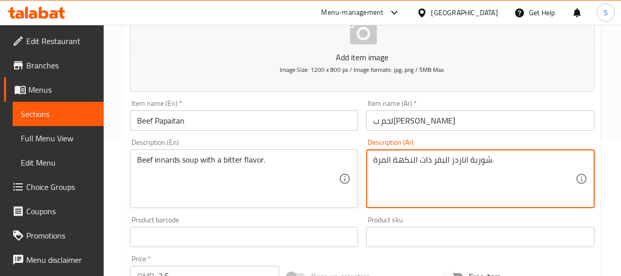
click at [460, 159] on textarea "شوربة اناردز البقر ذات النكهة المرة." at bounding box center [474, 179] width 202 height 48
paste textarea "حشاء"
type textarea "شوربة أحشاء بقري ذات النكهة المرة."
click at [436, 128] on input "لحم بقري بابايتان" at bounding box center [480, 120] width 229 height 20
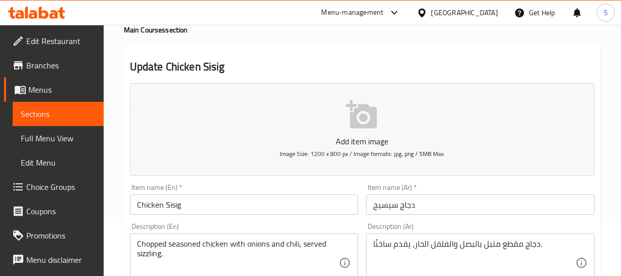
scroll to position [138, 0]
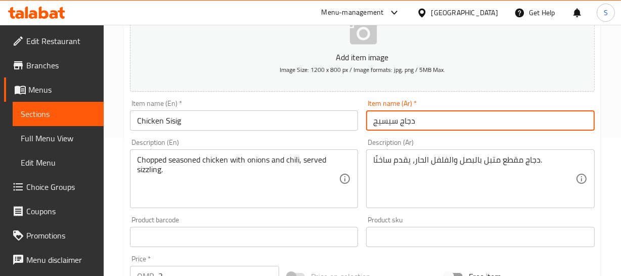
click at [389, 123] on input "دجاج سيسيج" at bounding box center [480, 120] width 229 height 20
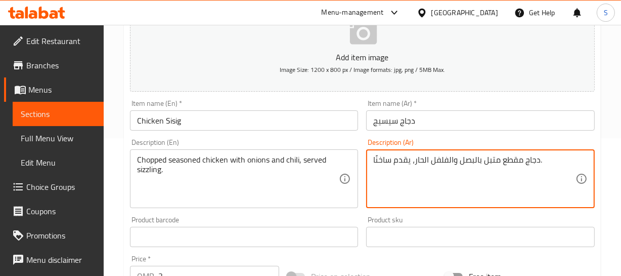
click at [379, 165] on textarea "دجاج مقطع متبل بالبصل والفلفل الحار، يقدم ساخنًا." at bounding box center [474, 179] width 202 height 48
paste textarea "يسيج"
type textarea "دجاج مقطع متبل بالبصل والفلفل الحار، يقدم سيسيج."
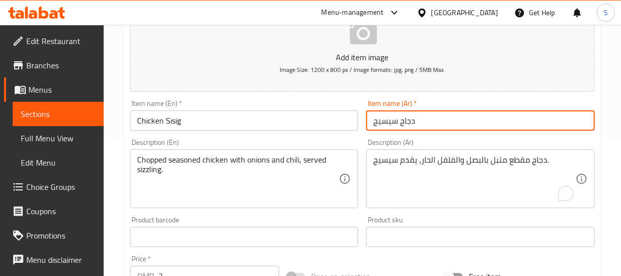
click at [418, 127] on input "دجاج سيسيج" at bounding box center [480, 120] width 229 height 20
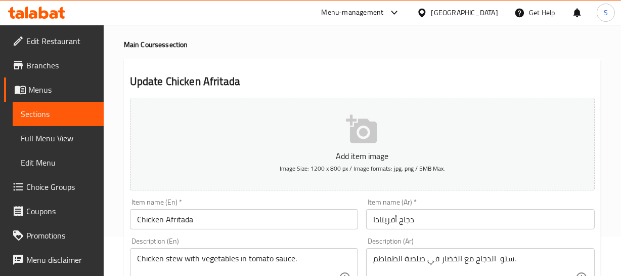
scroll to position [92, 0]
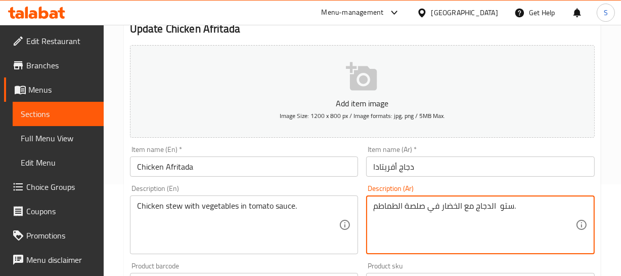
click at [503, 202] on textarea "ستو الدجاج مع الخضار في صلصة الطماطم." at bounding box center [474, 225] width 202 height 48
type textarea "يخنة الدجاج مع الخضار في صلصة الطماطم."
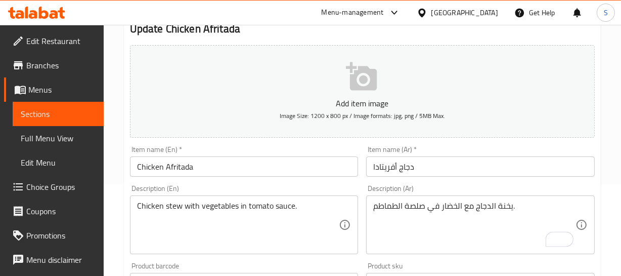
drag, startPoint x: 449, startPoint y: 181, endPoint x: 440, endPoint y: 179, distance: 8.8
click at [448, 181] on div "Description (Ar) يخنة الدجاج مع الخضار في صلصة الطماطم. Description (Ar)" at bounding box center [480, 219] width 237 height 77
drag, startPoint x: 418, startPoint y: 170, endPoint x: 410, endPoint y: 183, distance: 15.3
click at [412, 177] on div "Home / Restaurants management / Menus / Sections / item / update Main Courses s…" at bounding box center [362, 277] width 477 height 649
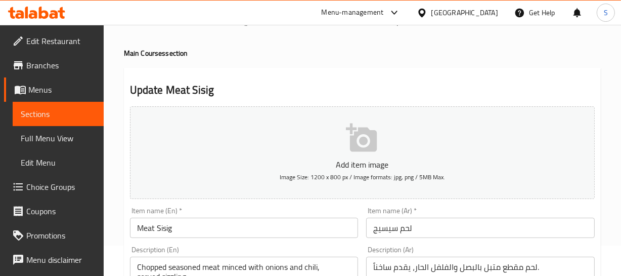
scroll to position [92, 0]
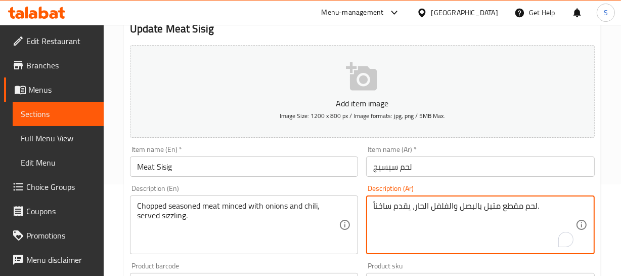
click at [385, 210] on textarea "لحم مقطع متبل بالبصل والفلفل الحار، يقدم ساخناً." at bounding box center [474, 225] width 202 height 48
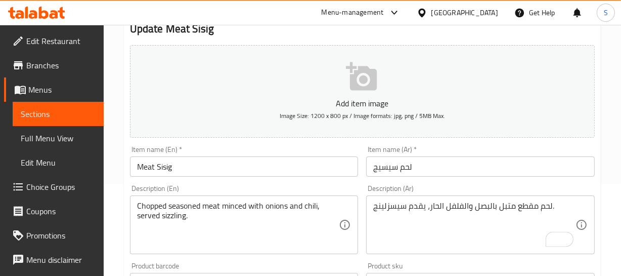
click at [402, 177] on div "Item name (Ar)   * لحم سيسيج Item name (Ar) *" at bounding box center [480, 161] width 237 height 39
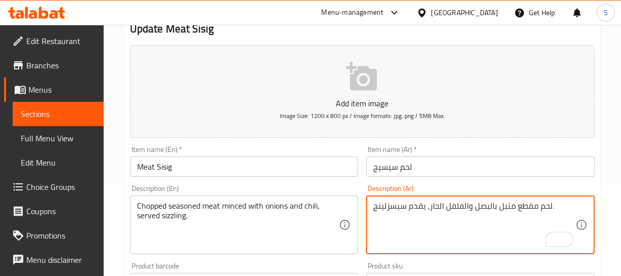
click at [392, 206] on textarea "لحم مقطع متبل بالبصل والفلفل الحار، يقدم سيسزلينج." at bounding box center [474, 225] width 202 height 48
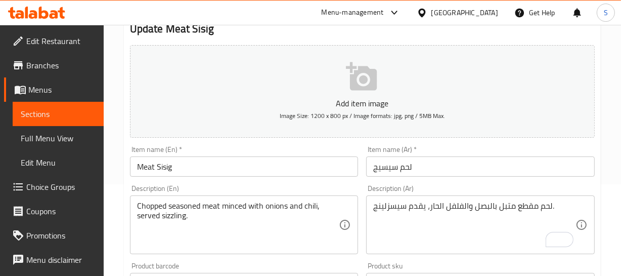
click at [393, 203] on textarea "لحم مقطع متبل بالبصل والفلفل الحار، يقدم سيسزلينج." at bounding box center [474, 225] width 202 height 48
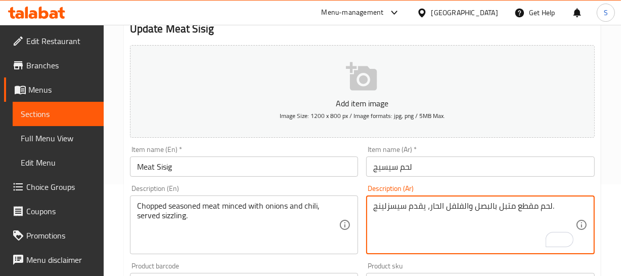
click at [393, 203] on textarea "لحم مقطع متبل بالبصل والفلفل الحار، يقدم سيسزلينج." at bounding box center [474, 225] width 202 height 48
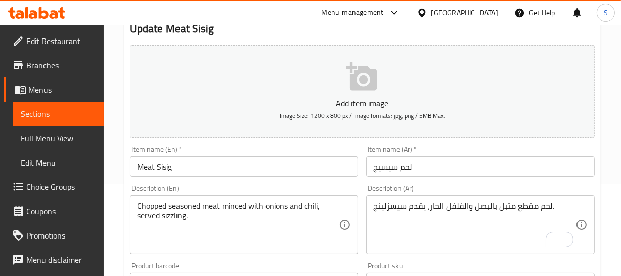
click at [405, 211] on textarea "لحم مقطع متبل بالبصل والفلفل الحار، يقدم سيسزلينج." at bounding box center [474, 225] width 202 height 48
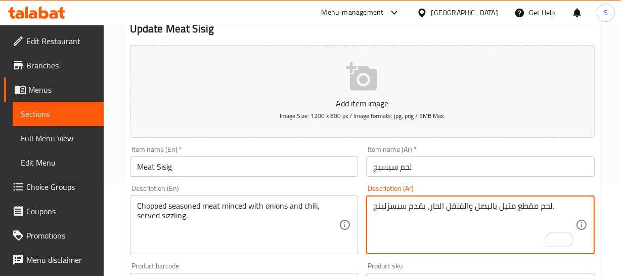
click at [405, 211] on textarea "لحم مقطع متبل بالبصل والفلفل الحار، يقدم سيسزلينج." at bounding box center [474, 225] width 202 height 48
paste textarea "ل"
type textarea "لحم مقطع متبل بالبصل والفلفل الحار، يقدم سيزلنج."
drag, startPoint x: 416, startPoint y: 165, endPoint x: 422, endPoint y: 172, distance: 9.3
click at [416, 166] on input "لحم سيسيج" at bounding box center [480, 166] width 229 height 20
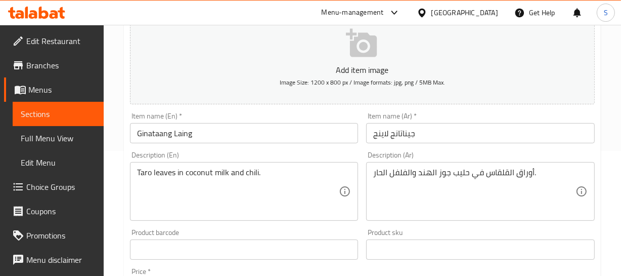
scroll to position [138, 0]
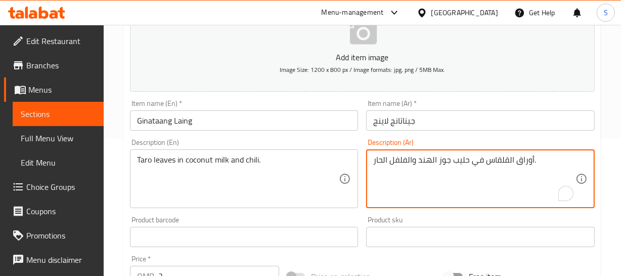
click at [501, 161] on textarea "أوراق القلقاس في حليب جوز الهند والفلفل الحار." at bounding box center [474, 179] width 202 height 48
click at [510, 158] on textarea "أوراق القلقاس في حليب جوز الهند والفلفل الحار." at bounding box center [474, 179] width 202 height 48
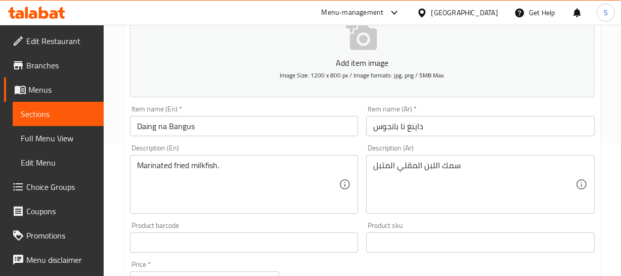
scroll to position [138, 0]
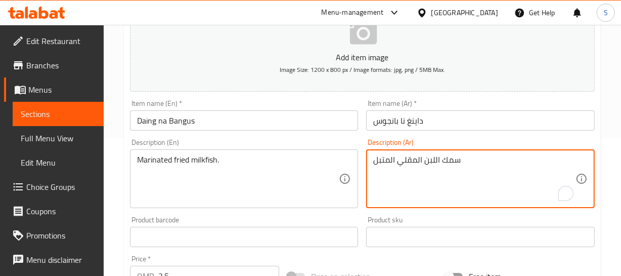
click at [450, 158] on textarea "سمك اللبن المقلي المتبل" at bounding box center [474, 179] width 202 height 48
type textarea "اللبن المقلي المتبل"
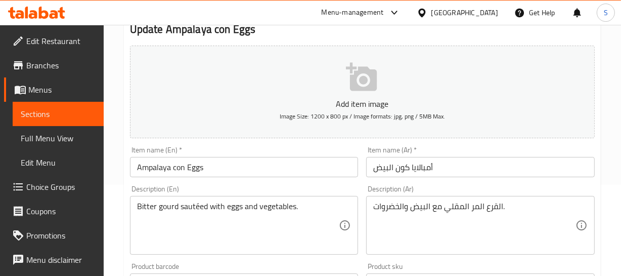
scroll to position [92, 0]
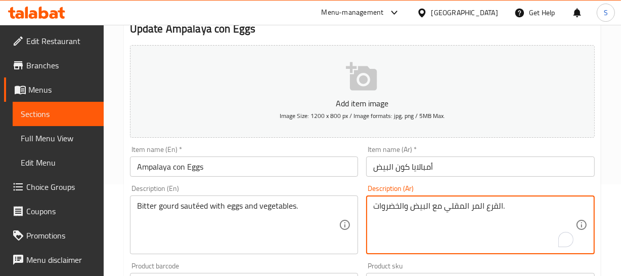
click at [500, 203] on textarea "القرع المر المقلي مع البيض والخضروات." at bounding box center [474, 225] width 202 height 48
click at [450, 207] on textarea "القرع المر المقلي مع البيض والخضروات." at bounding box center [474, 225] width 202 height 48
click at [523, 208] on textarea "القرع المر المقلي مع البيض والخضروات." at bounding box center [474, 225] width 202 height 48
click at [499, 205] on textarea "القرع المر المقلي مع البيض والخضروات." at bounding box center [474, 225] width 202 height 48
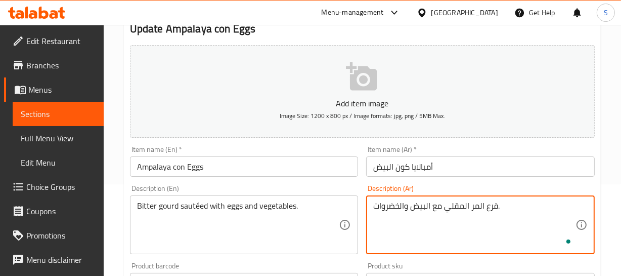
click at [478, 206] on textarea "قرع المر المقلي مع البيض والخضروات." at bounding box center [474, 225] width 202 height 48
click at [456, 205] on textarea "قرع مر المقلي مع البيض والخضروات." at bounding box center [474, 225] width 202 height 48
type textarea "قرع مر سوتيه مع البيض والخضروات."
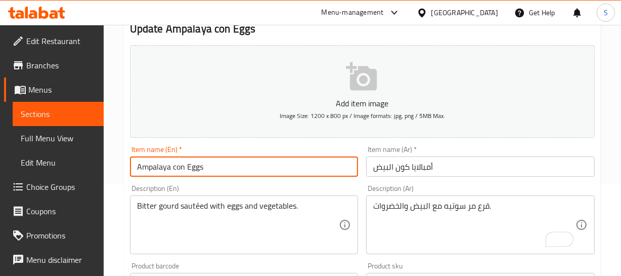
click at [260, 171] on input "Ampalaya con Eggs" at bounding box center [244, 166] width 229 height 20
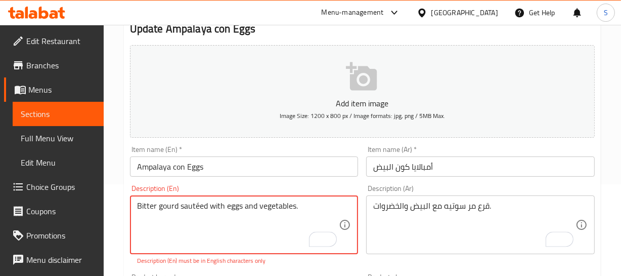
click at [194, 204] on textarea "Bitter gourd sautéed with eggs and vegetables." at bounding box center [238, 225] width 202 height 48
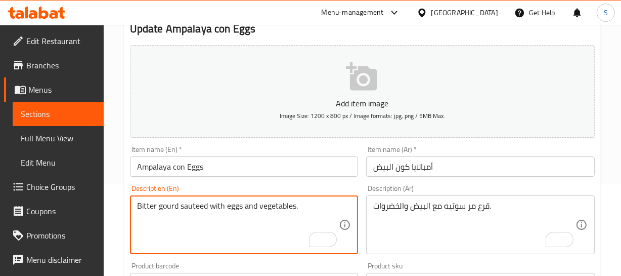
type textarea "Bitter gourd sauteed with eggs and vegetables."
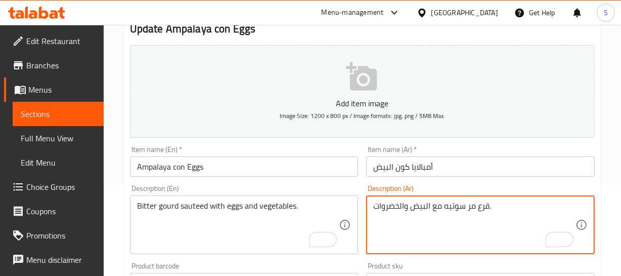
click at [454, 207] on textarea "قرع مر سوتيه مع البيض والخضروات." at bounding box center [474, 225] width 202 height 48
click at [405, 168] on input "أمبالايا كون البيض" at bounding box center [480, 166] width 229 height 20
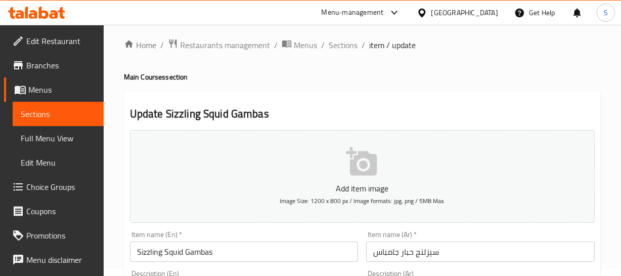
scroll to position [138, 0]
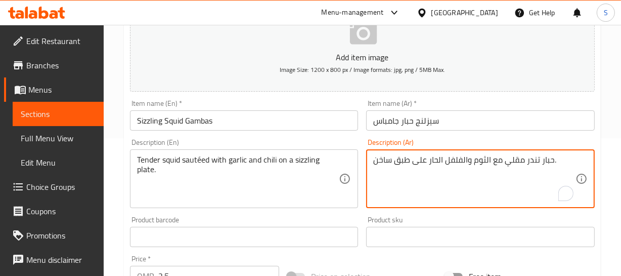
click at [512, 157] on textarea "حبار تندر مقلي مع الثوم والفلفل الحار على طبق ساخن." at bounding box center [474, 179] width 202 height 48
paste textarea "سوتيه"
click at [543, 161] on textarea "حبار تندر سوتيه مع الثوم والفلفل الحار على طبق ساخن." at bounding box center [474, 179] width 202 height 48
click at [387, 159] on textarea "حبار تندر سوتيه مع الثوم والفلفل الحار على طبق ساخن." at bounding box center [474, 179] width 202 height 48
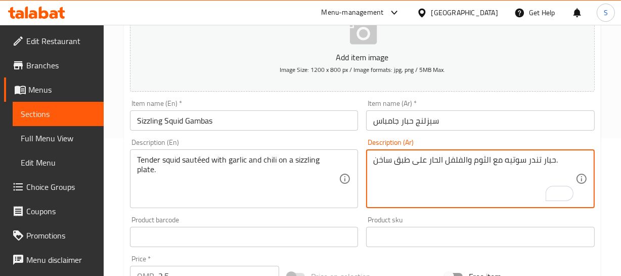
click at [387, 159] on textarea "حبار تندر سوتيه مع الثوم والفلفل الحار على طبق ساخن." at bounding box center [474, 179] width 202 height 48
type textarea "حبار تندر سوتيه مع الثوم والفلفل الحار على طبق سيزلنج."
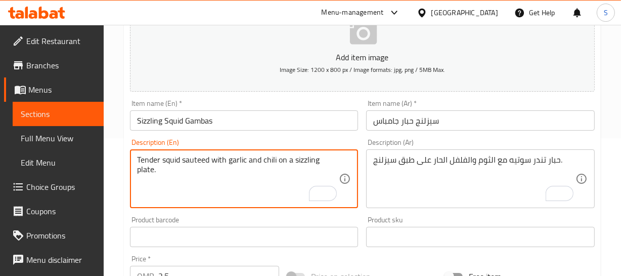
type textarea "Tender squid sauteed with garlic and chili on a sizzling plate."
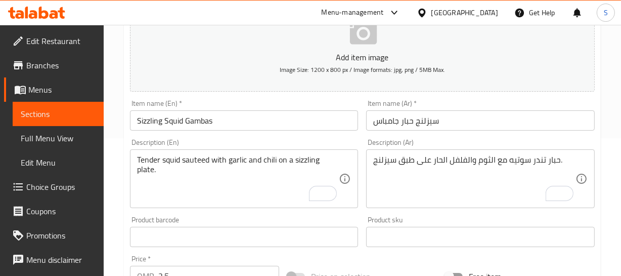
click at [260, 109] on div "Item name (En)   * Sizzling Squid Gambas Item name (En) *" at bounding box center [244, 115] width 229 height 31
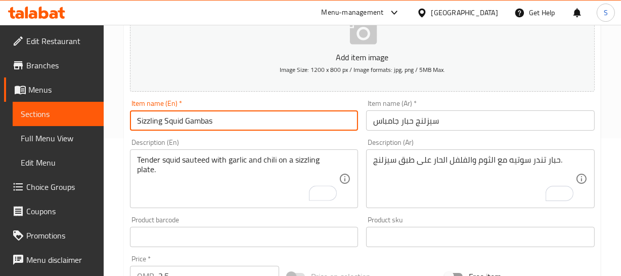
click at [250, 117] on input "Sizzling Squid Gambas" at bounding box center [244, 120] width 229 height 20
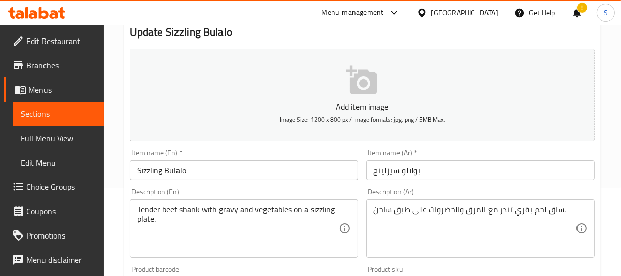
scroll to position [92, 0]
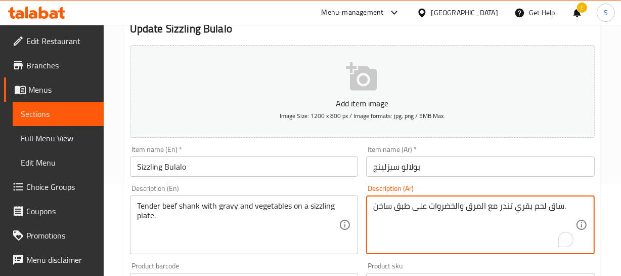
click at [560, 203] on textarea "ساق لحم بقري تندر مع المرق والخضروات على طبق ساخن." at bounding box center [474, 225] width 202 height 48
click at [552, 201] on textarea "ساق لحم بقري تندر مع المرق والخضروات على طبق ساخن." at bounding box center [474, 225] width 202 height 48
click at [485, 199] on div "موزة لحم بقري تندر مع المرق والخضروات على طبق ساخن. Description (Ar)" at bounding box center [480, 224] width 229 height 59
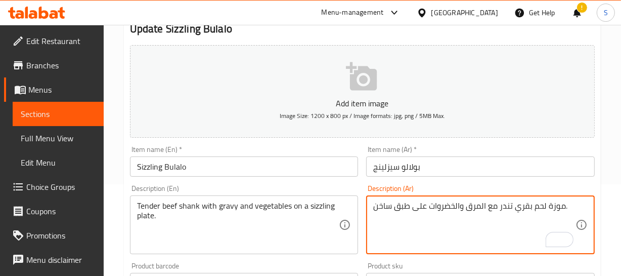
click at [476, 206] on textarea "موزة لحم بقري تندر مع المرق والخضروات على طبق ساخن." at bounding box center [474, 225] width 202 height 48
click at [393, 171] on input "بولالو سيزلينج" at bounding box center [480, 166] width 229 height 20
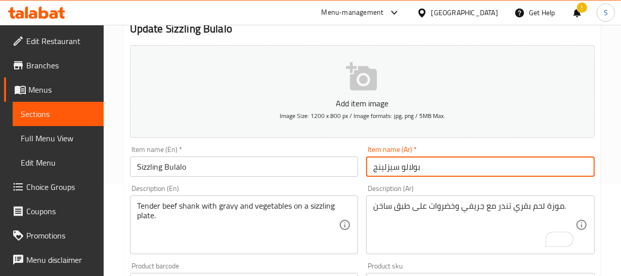
drag, startPoint x: 393, startPoint y: 171, endPoint x: 383, endPoint y: 218, distance: 48.1
click at [393, 172] on input "بولالو سيزلينج" at bounding box center [480, 166] width 229 height 20
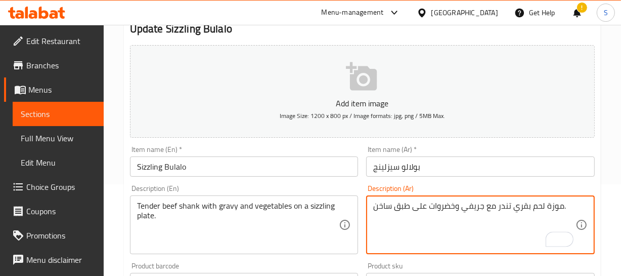
click at [383, 209] on textarea "موزة لحم بقري تندر مع جريفي وخضروات على طبق ساخن." at bounding box center [474, 225] width 202 height 48
click at [396, 161] on input "بولالو سيزلينج" at bounding box center [480, 166] width 229 height 20
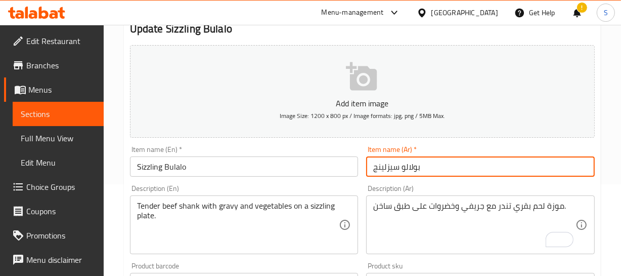
click at [396, 161] on input "بولالو سيزلينج" at bounding box center [480, 166] width 229 height 20
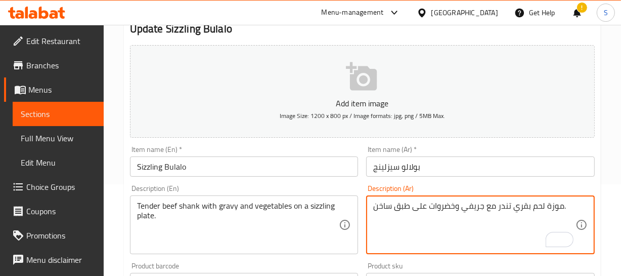
click at [383, 201] on textarea "موزة لحم بقري تندر مع جريفي وخضروات على طبق ساخن." at bounding box center [474, 225] width 202 height 48
paste textarea "يزلينج"
type textarea "موزة لحم بقري تندر مع جريفي وخضروات على طبق سيزلينج."
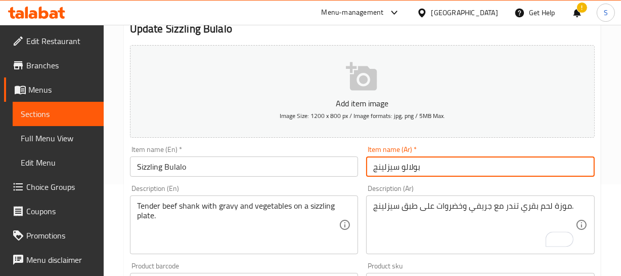
click at [415, 170] on input "بولالو سيزلينج" at bounding box center [480, 166] width 229 height 20
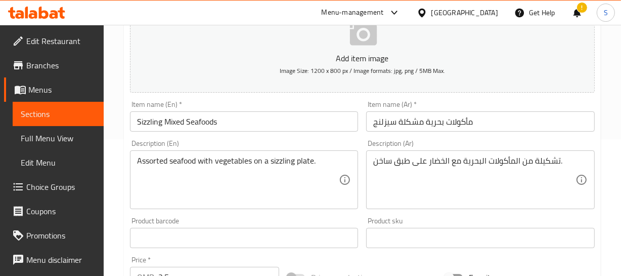
scroll to position [138, 0]
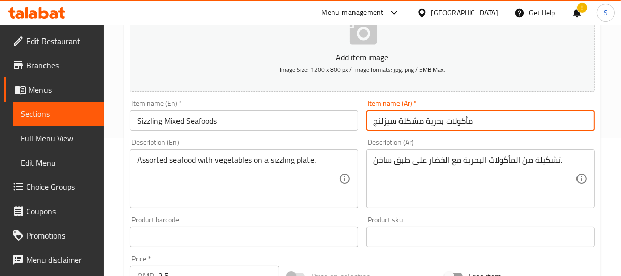
click at [485, 116] on input "مأكولات بحرية مشكلة سيزلنج" at bounding box center [480, 120] width 229 height 20
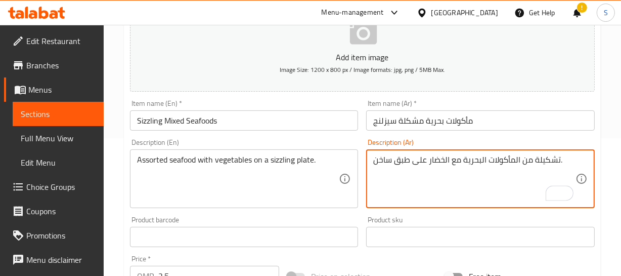
click at [384, 160] on textarea "تشكيلة من المأكولات البحرية مع الخضار على طبق ساخن." at bounding box center [474, 179] width 202 height 48
paste textarea "يزلينج"
click at [387, 160] on textarea "تشكيلة من المأكولات البحرية مع الخضار على طبق ساخن." at bounding box center [474, 179] width 202 height 48
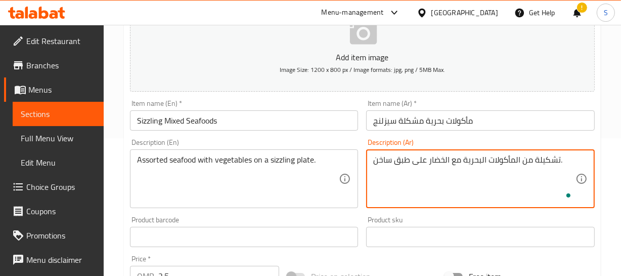
paste textarea "يزلينج"
type textarea "تشكيلة من المأكولات البحرية مع الخضار على طبق سيزلينج."
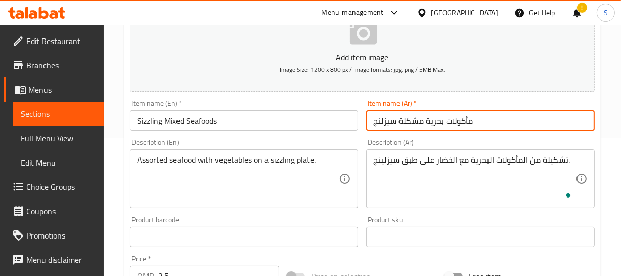
click at [406, 129] on input "مأكولات بحرية مشكلة سيزلنج" at bounding box center [480, 120] width 229 height 20
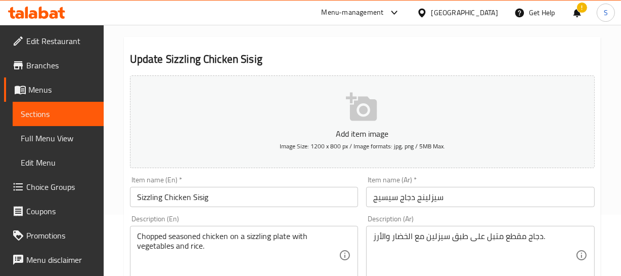
scroll to position [138, 0]
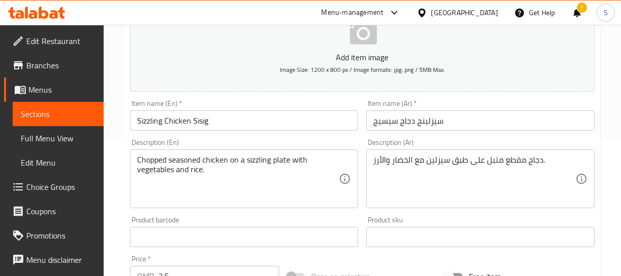
click at [436, 121] on input "سيزلينج دجاج سيسيج" at bounding box center [480, 120] width 229 height 20
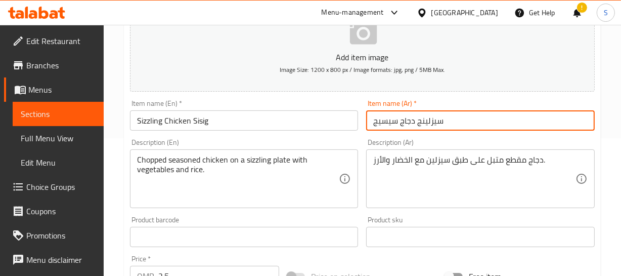
click at [436, 121] on input "سيزلينج دجاج سيسيج" at bounding box center [480, 120] width 229 height 20
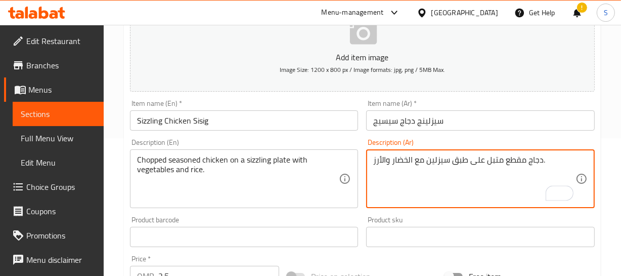
click at [440, 159] on textarea "دجاج مقطع متبل على طبق سيزلين مع الخضار والأرز." at bounding box center [474, 179] width 202 height 48
paste textarea "ج"
click at [453, 167] on textarea "دجاج مقطع متبل على طبق سيزلينج مع الخضار والأرز." at bounding box center [474, 179] width 202 height 48
type textarea "دجاج مقطع متبل على طبق سيزلينج مع الخضار والأرز."
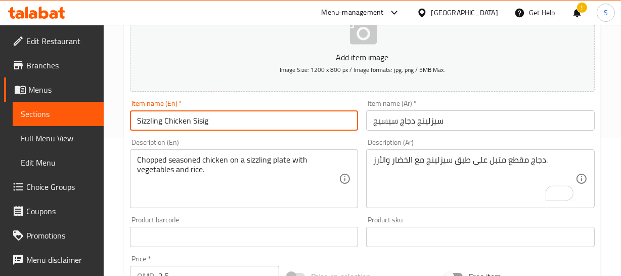
click at [182, 123] on input "Sizzling Chicken Sisig" at bounding box center [244, 120] width 229 height 20
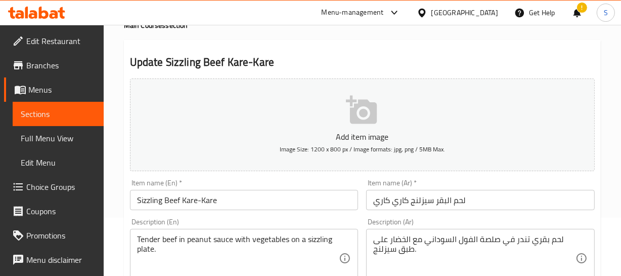
scroll to position [92, 0]
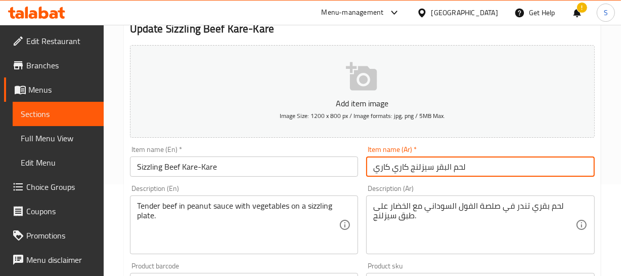
click at [447, 172] on input "لحم البقر سيزلنج كاري كاري" at bounding box center [480, 166] width 229 height 20
type input "لحم بقري سيزلنج [PERSON_NAME]"
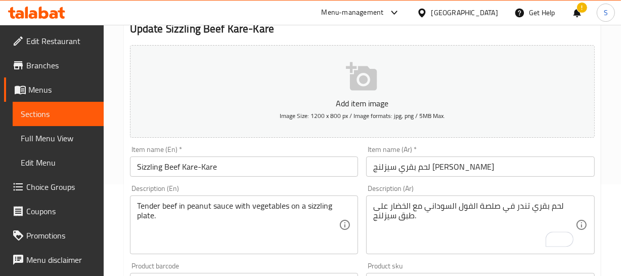
click at [263, 155] on div "Item name (En)   * Sizzling Beef Kare-Kare Item name (En) *" at bounding box center [244, 161] width 229 height 31
click at [248, 167] on input "Sizzling Beef Kare-Kare" at bounding box center [244, 166] width 229 height 20
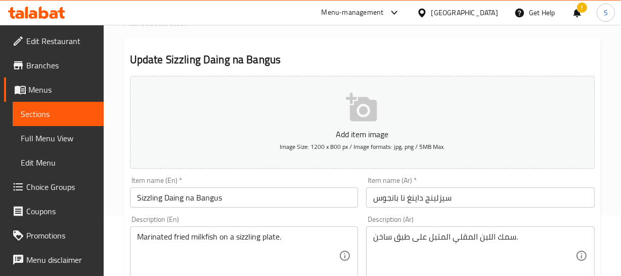
scroll to position [138, 0]
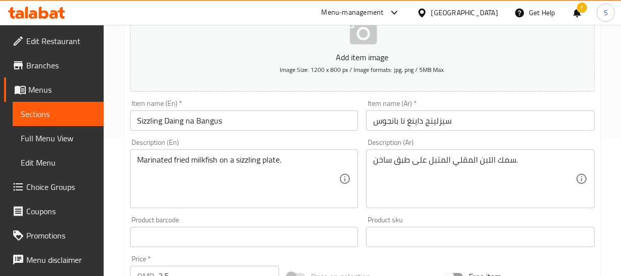
click at [435, 122] on input "سيزلينج داينغ نا بانجوس" at bounding box center [480, 120] width 229 height 20
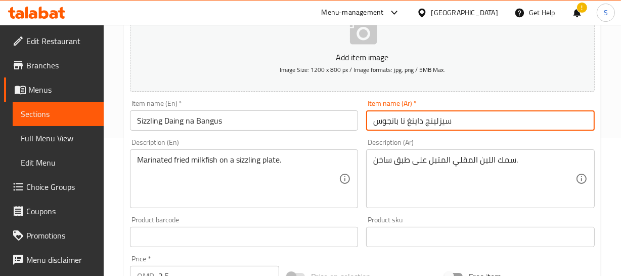
click at [435, 122] on input "سيزلينج داينغ نا بانجوس" at bounding box center [480, 120] width 229 height 20
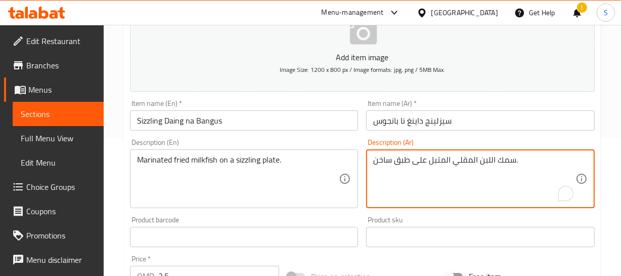
click at [489, 160] on textarea "سمك اللبن المقلي المتبل على طبق ساخن." at bounding box center [474, 179] width 202 height 48
click at [488, 158] on textarea "سمك المقلي المتبل على طبق ساخن." at bounding box center [474, 179] width 202 height 48
click at [440, 157] on textarea "ميلك فيش مقلي المتبل على طبق ساخن." at bounding box center [474, 179] width 202 height 48
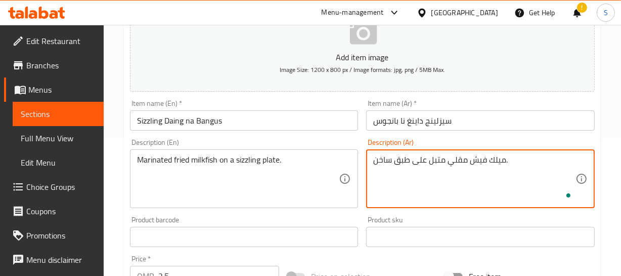
click at [458, 159] on textarea "ميلك فيش مقلي متبل على طبق ساخن." at bounding box center [474, 179] width 202 height 48
click at [382, 157] on textarea "ميلك فيش مقلي متبل على طبق ساخن." at bounding box center [474, 179] width 202 height 48
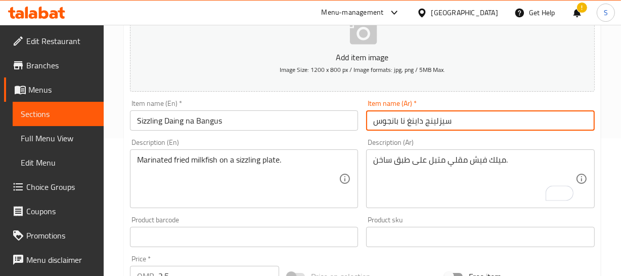
click at [441, 117] on input "سيزلينج داينغ نا بانجوس" at bounding box center [480, 120] width 229 height 20
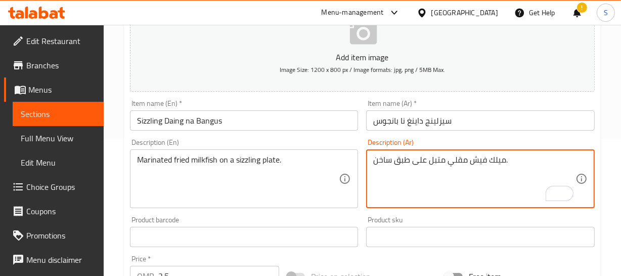
click at [386, 160] on textarea "ميلك فيش مقلي متبل على طبق ساخن." at bounding box center [474, 179] width 202 height 48
paste textarea "يزلينج"
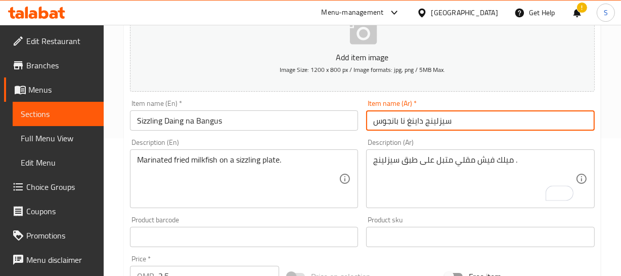
click at [433, 114] on input "سيزلينج داينغ نا بانجوس" at bounding box center [480, 120] width 229 height 20
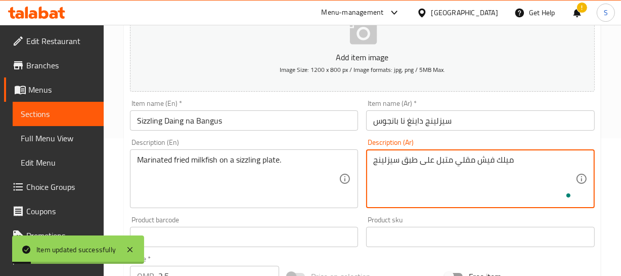
type textarea "ميلك فيش مقلي متبل على طبق سيزلينج"
click at [451, 112] on input "سيزلينج داينغ نا بانجوس" at bounding box center [480, 120] width 229 height 20
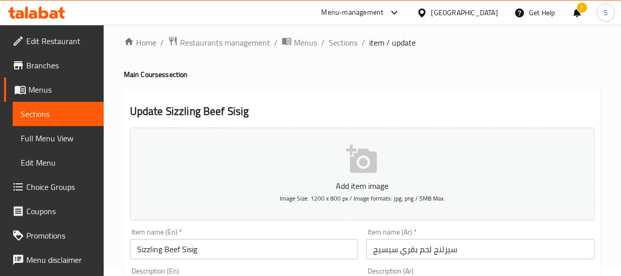
scroll to position [138, 0]
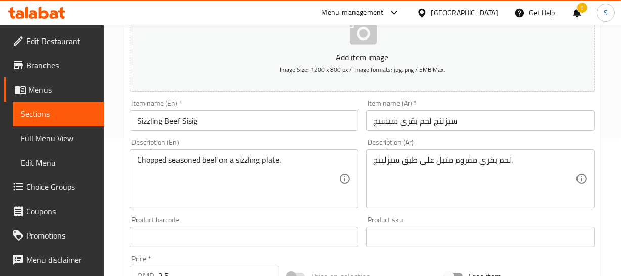
click at [373, 122] on input "سيزلنج لحم بقري سيسيج" at bounding box center [480, 120] width 229 height 20
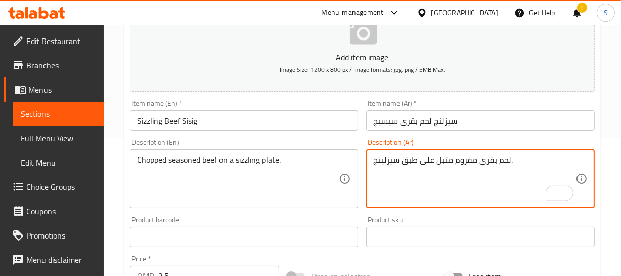
click at [196, 129] on input "Sizzling Beef Sisig" at bounding box center [244, 120] width 229 height 20
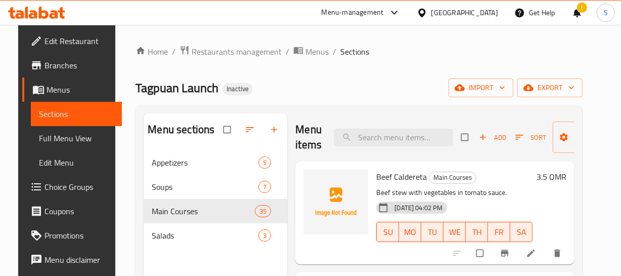
drag, startPoint x: 47, startPoint y: 139, endPoint x: 252, endPoint y: 6, distance: 244.3
click at [47, 139] on span "Full Menu View" at bounding box center [76, 138] width 75 height 12
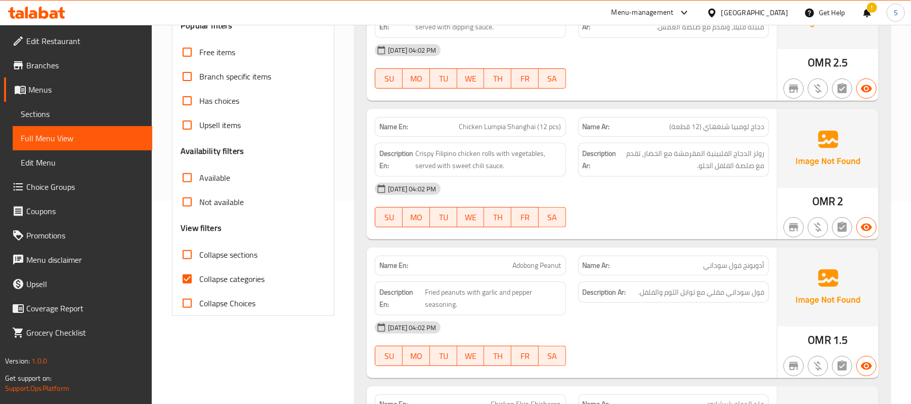
click at [215, 275] on span "Collapse categories" at bounding box center [231, 279] width 65 height 12
click at [199, 275] on input "Collapse categories" at bounding box center [187, 278] width 24 height 24
checkbox input "false"
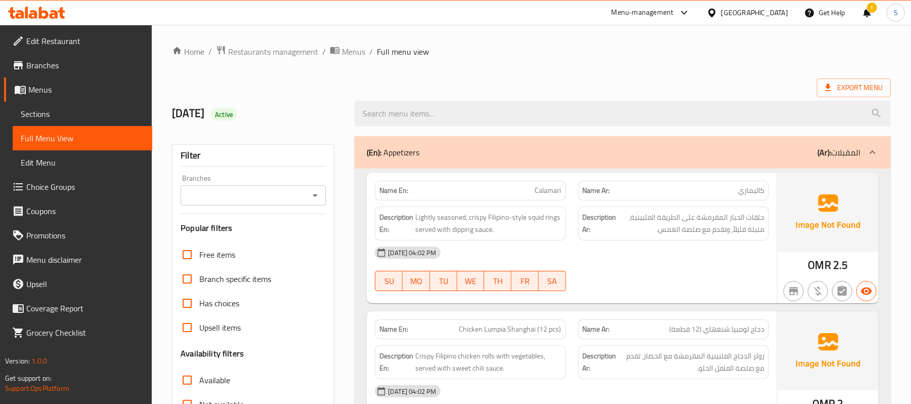
click at [628, 81] on div "Export Menu" at bounding box center [531, 87] width 719 height 19
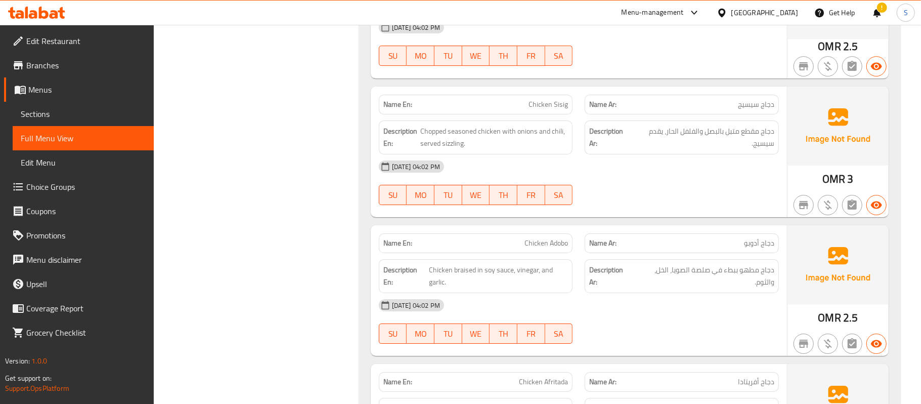
scroll to position [2712, 0]
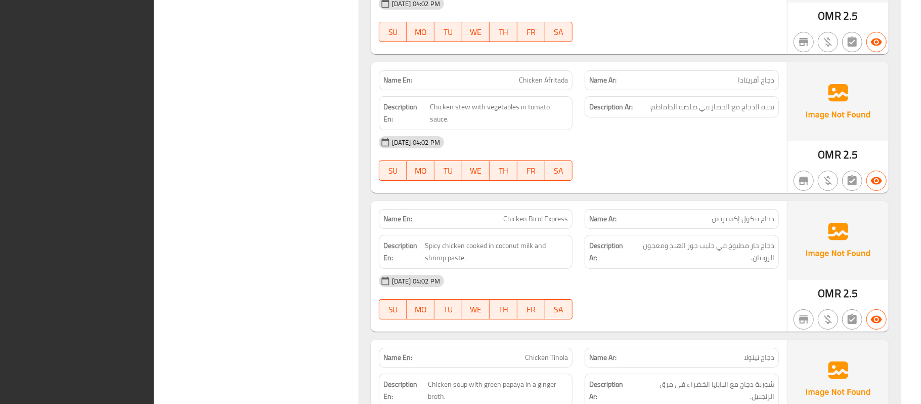
click at [628, 177] on div "[DATE] 04:02 PM SU MO TU WE TH FR SA" at bounding box center [579, 158] width 412 height 57
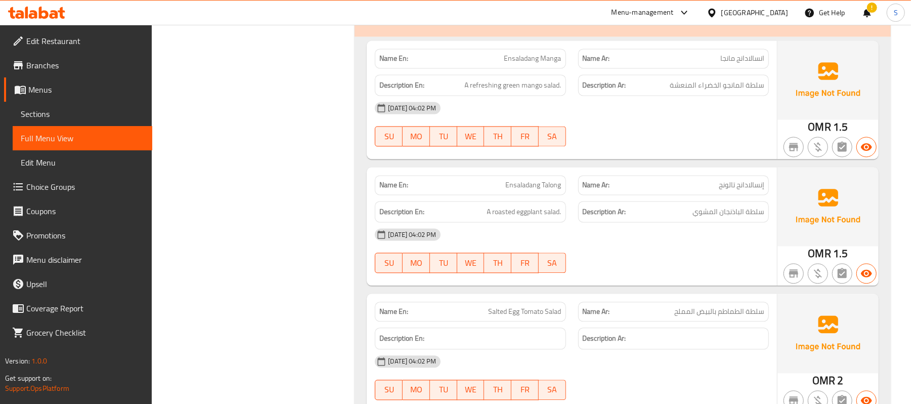
scroll to position [7008, 0]
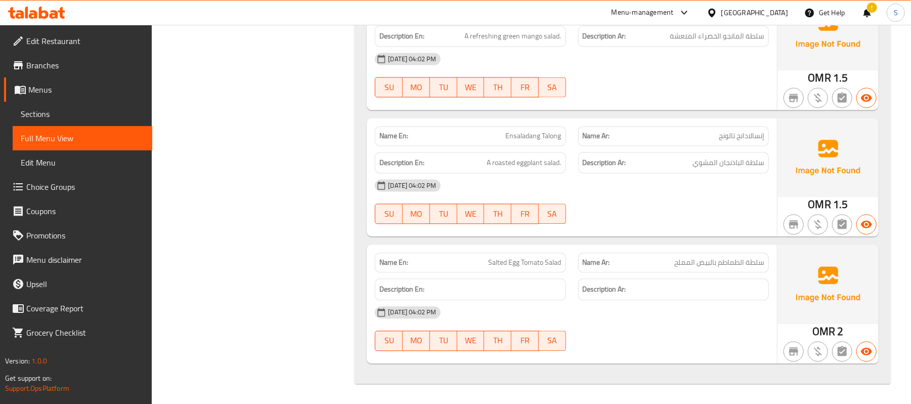
click at [70, 102] on link "Sections" at bounding box center [83, 114] width 140 height 24
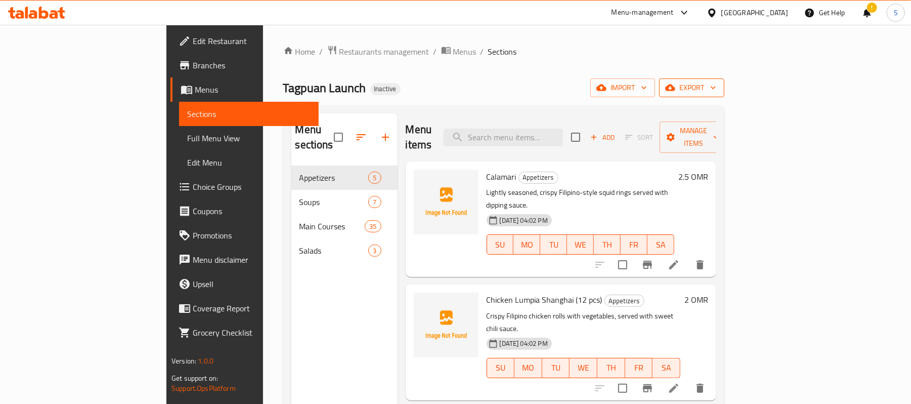
click at [628, 86] on span "export" at bounding box center [691, 87] width 49 height 13
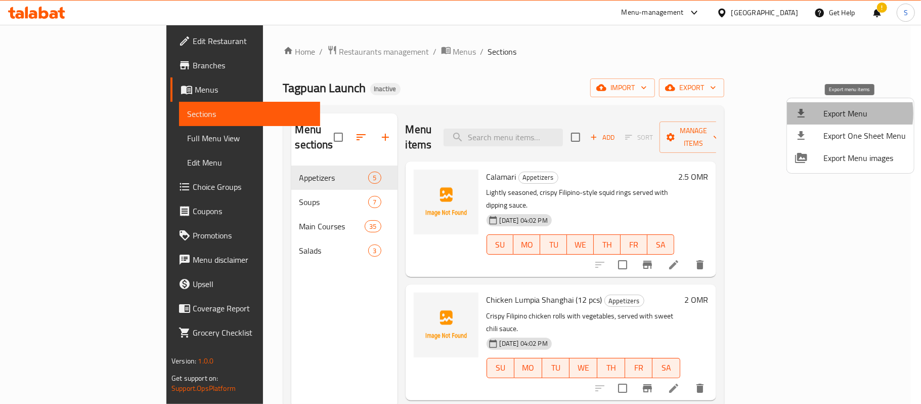
click at [628, 113] on span "Export Menu" at bounding box center [864, 113] width 82 height 12
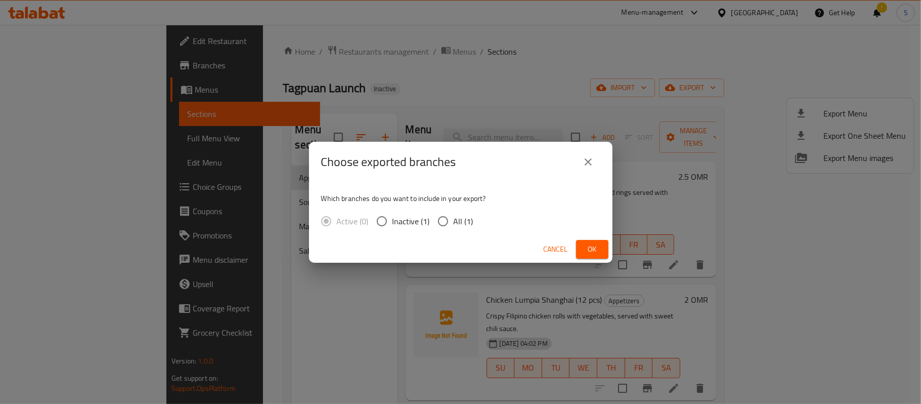
click at [437, 223] on input "All (1)" at bounding box center [442, 220] width 21 height 21
radio input "true"
click at [591, 245] on span "Ok" at bounding box center [592, 249] width 16 height 13
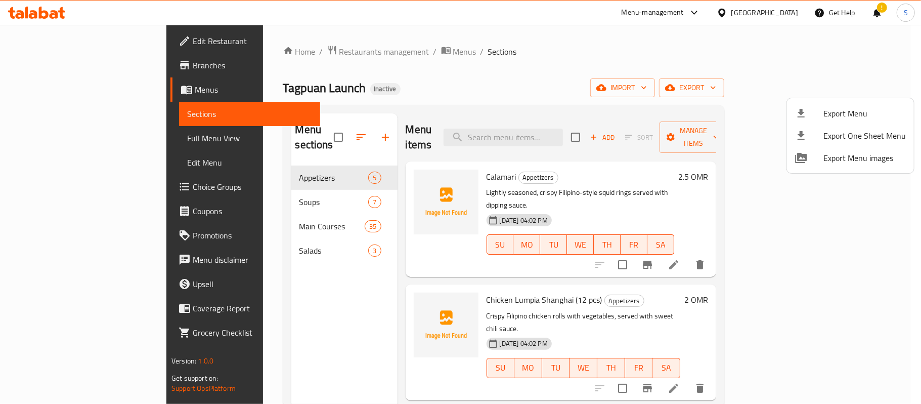
click at [448, 77] on div at bounding box center [460, 202] width 921 height 404
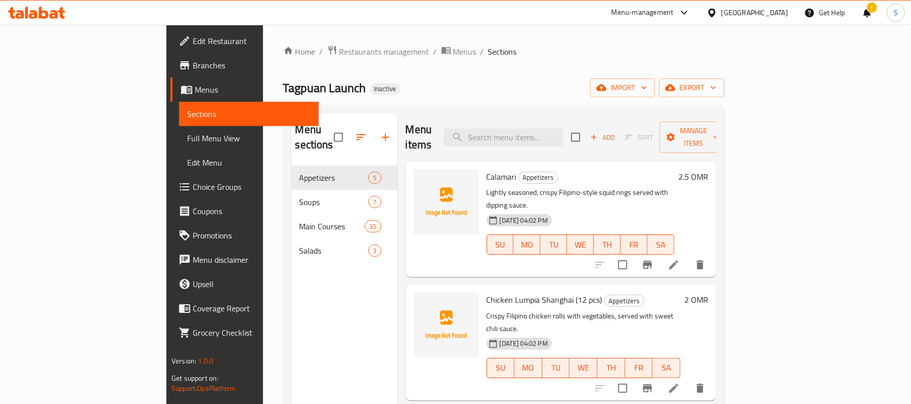
drag, startPoint x: 577, startPoint y: 53, endPoint x: 559, endPoint y: 57, distance: 18.5
click at [576, 53] on ol "Home / Restaurants management / Menus / Sections" at bounding box center [503, 51] width 441 height 13
click at [494, 69] on div "Home / Restaurants management / Menus / Sections Tagpuan Launch Inactive import…" at bounding box center [503, 285] width 441 height 480
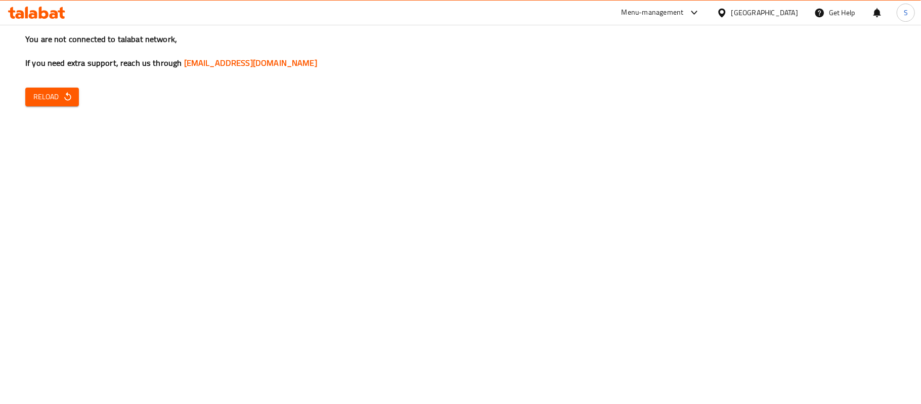
click at [77, 106] on div "You are not connected to talabat network, If you need extra support, reach us t…" at bounding box center [460, 202] width 921 height 404
click at [73, 91] on button "Reload" at bounding box center [52, 96] width 54 height 19
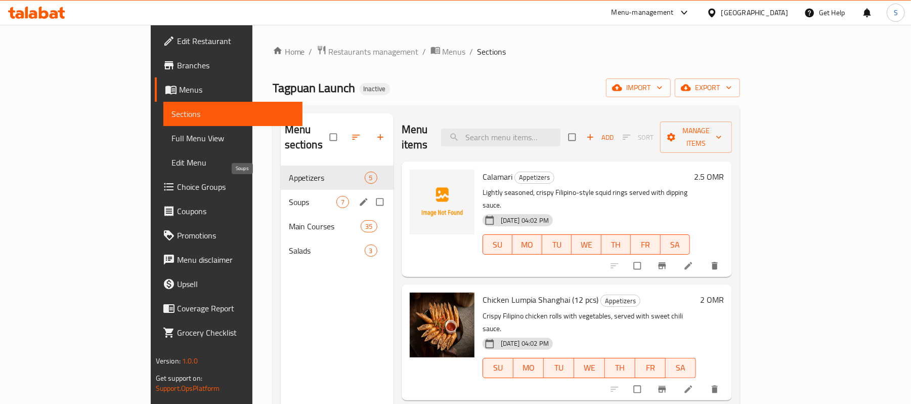
click at [289, 196] on span "Soups" at bounding box center [313, 202] width 48 height 12
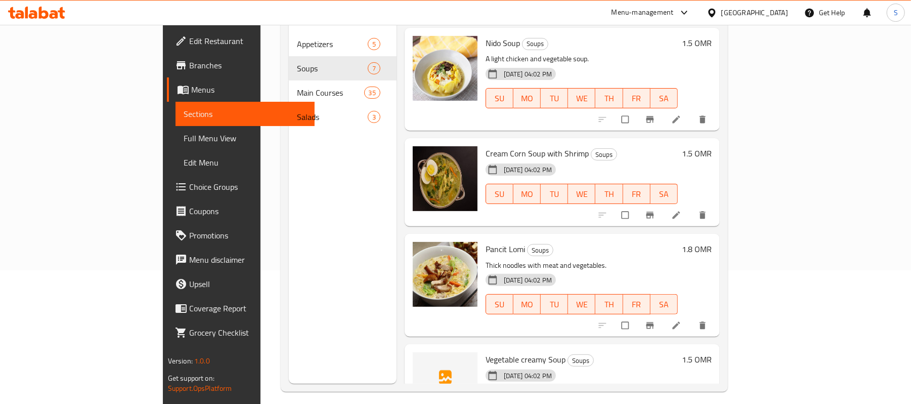
scroll to position [142, 0]
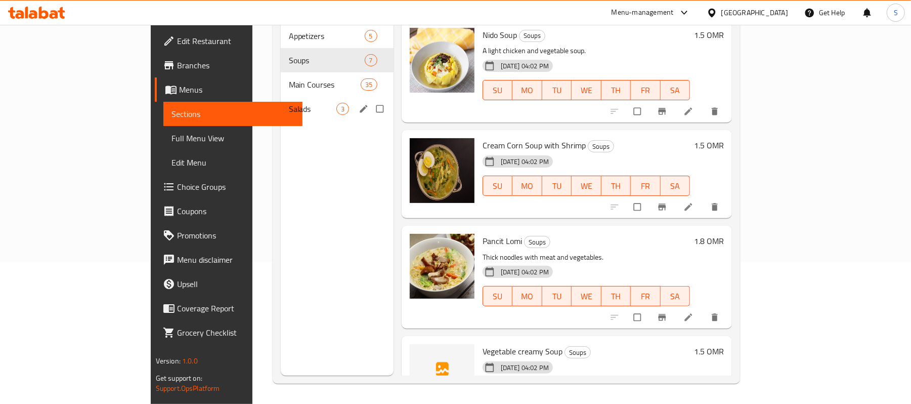
click at [289, 103] on span "Salads" at bounding box center [313, 109] width 48 height 12
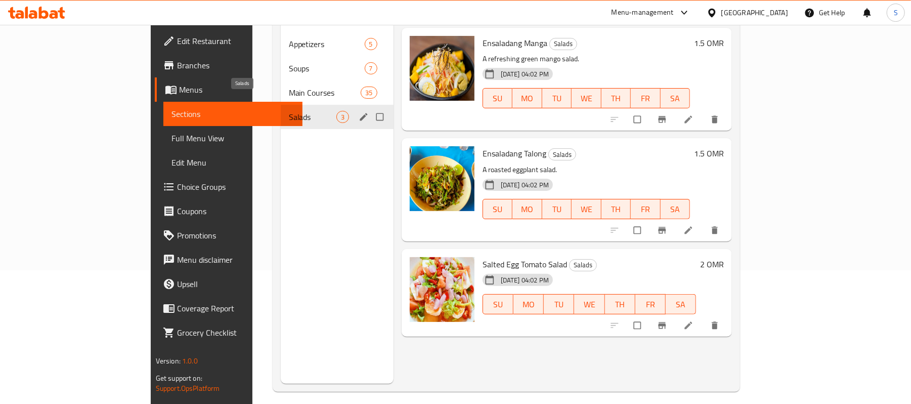
scroll to position [75, 0]
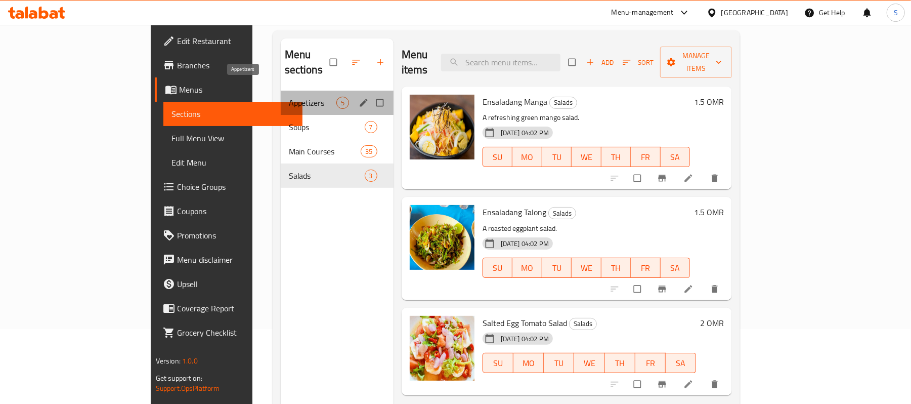
click at [289, 97] on span "Appetizers" at bounding box center [313, 103] width 48 height 12
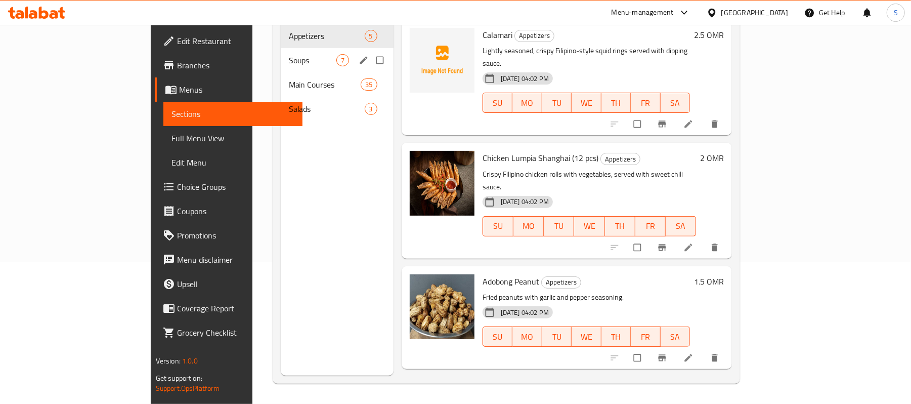
click at [289, 54] on span "Soups" at bounding box center [313, 60] width 48 height 12
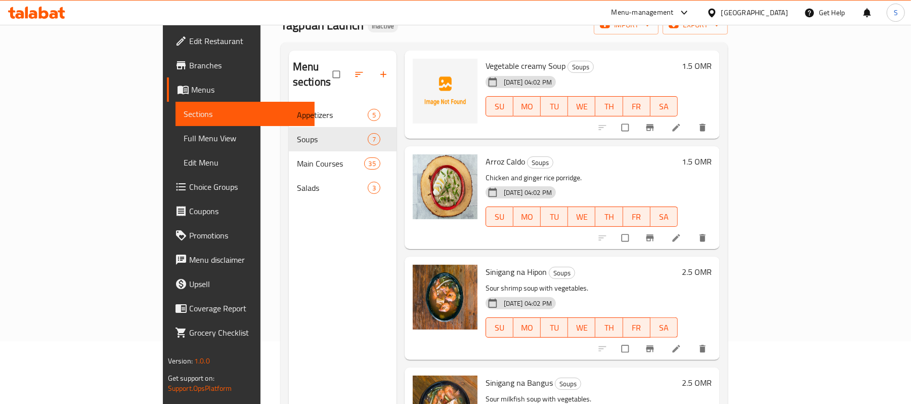
scroll to position [142, 0]
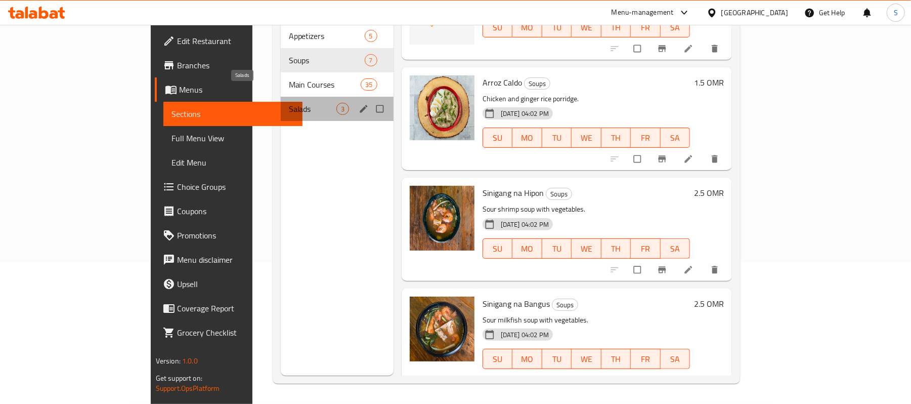
click at [289, 103] on span "Salads" at bounding box center [313, 109] width 48 height 12
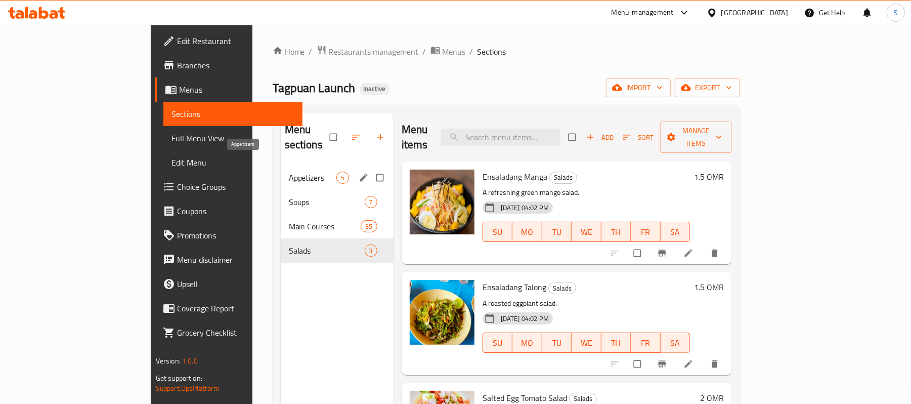
click at [289, 171] on span "Appetizers" at bounding box center [313, 177] width 48 height 12
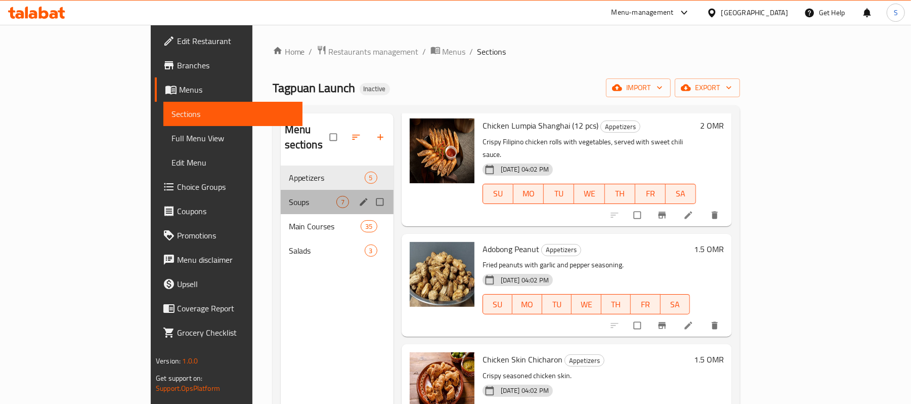
click at [281, 190] on div "Soups 7" at bounding box center [337, 202] width 113 height 24
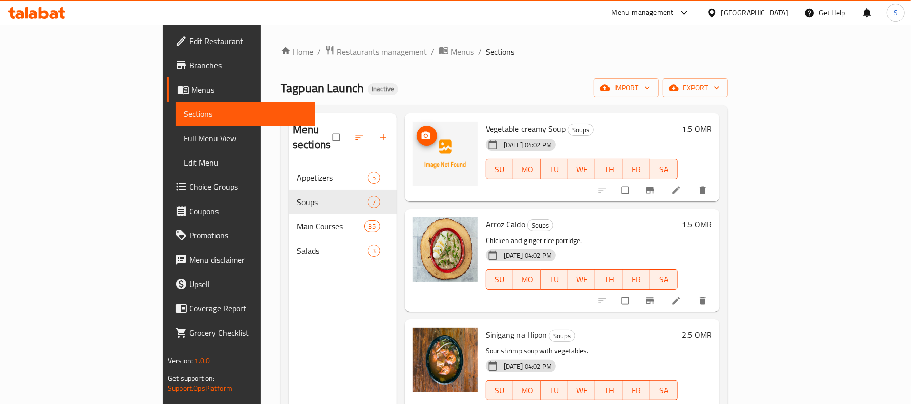
scroll to position [142, 0]
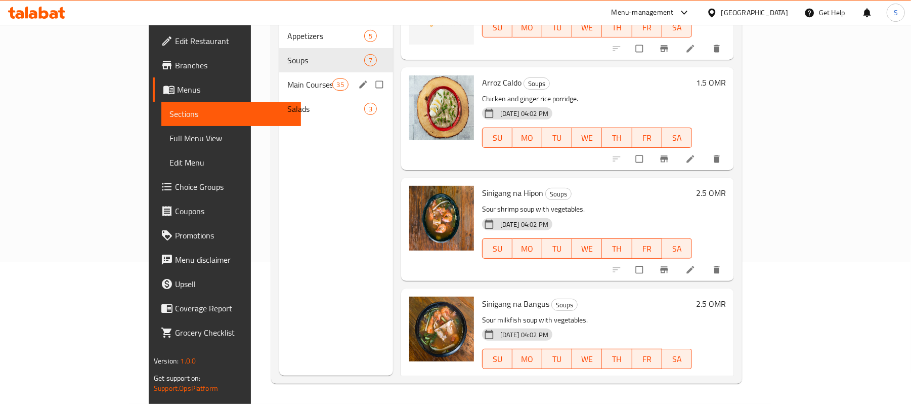
click at [287, 78] on span "Main Courses" at bounding box center [309, 84] width 44 height 12
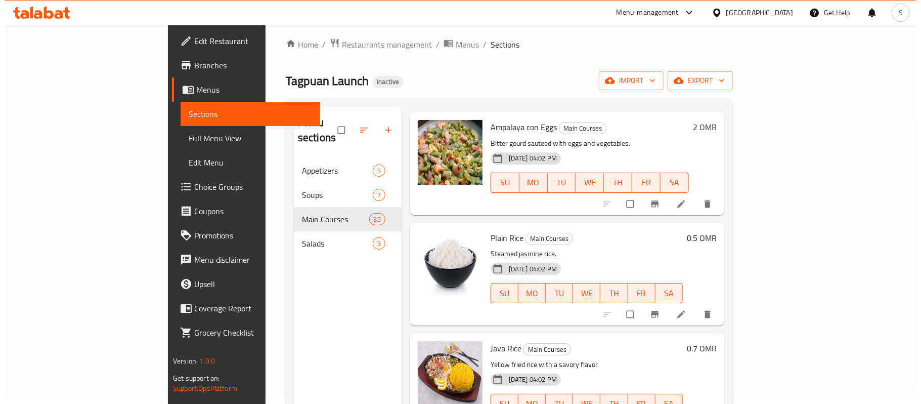
scroll to position [2274, 0]
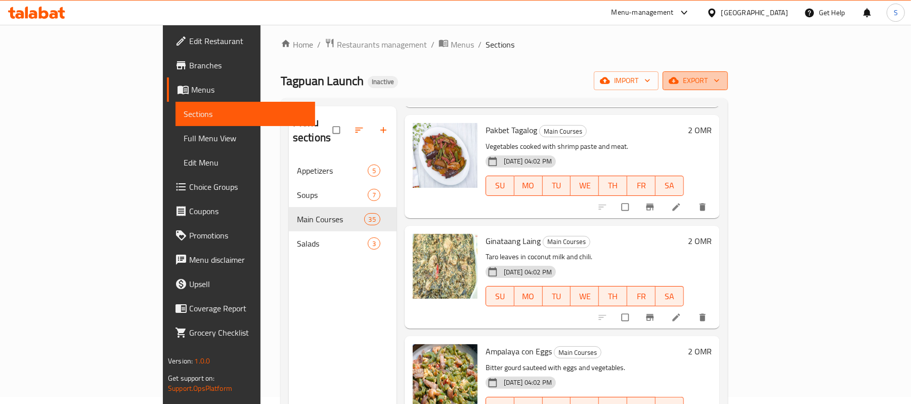
click at [720, 74] on span "export" at bounding box center [695, 80] width 49 height 13
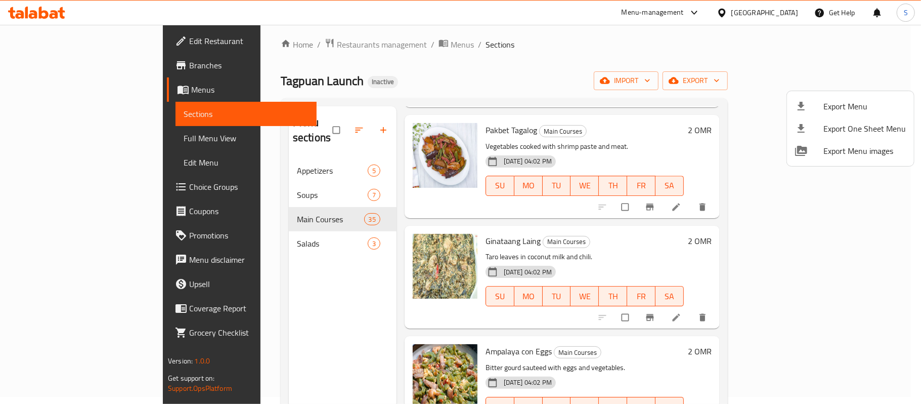
click at [846, 100] on span "Export Menu" at bounding box center [864, 106] width 82 height 12
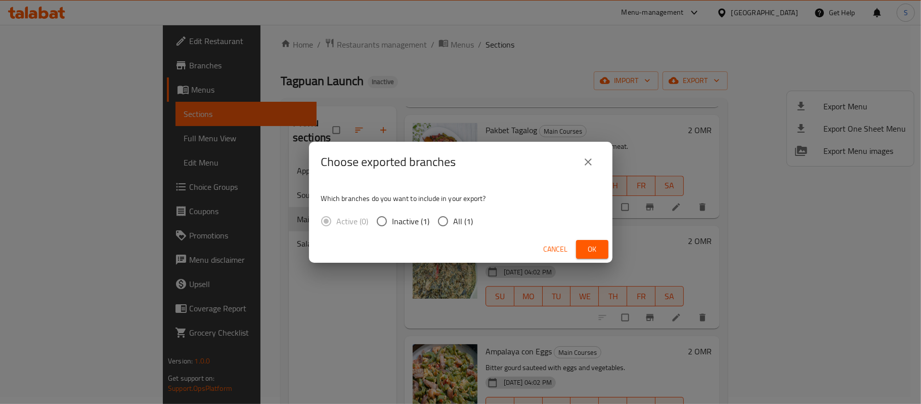
drag, startPoint x: 439, startPoint y: 241, endPoint x: 442, endPoint y: 235, distance: 6.1
click at [441, 241] on div "Cancel Ok" at bounding box center [460, 249] width 303 height 27
click at [445, 228] on input "All (1)" at bounding box center [442, 220] width 21 height 21
radio input "true"
click at [589, 247] on span "Ok" at bounding box center [592, 249] width 16 height 13
